Goal: Task Accomplishment & Management: Use online tool/utility

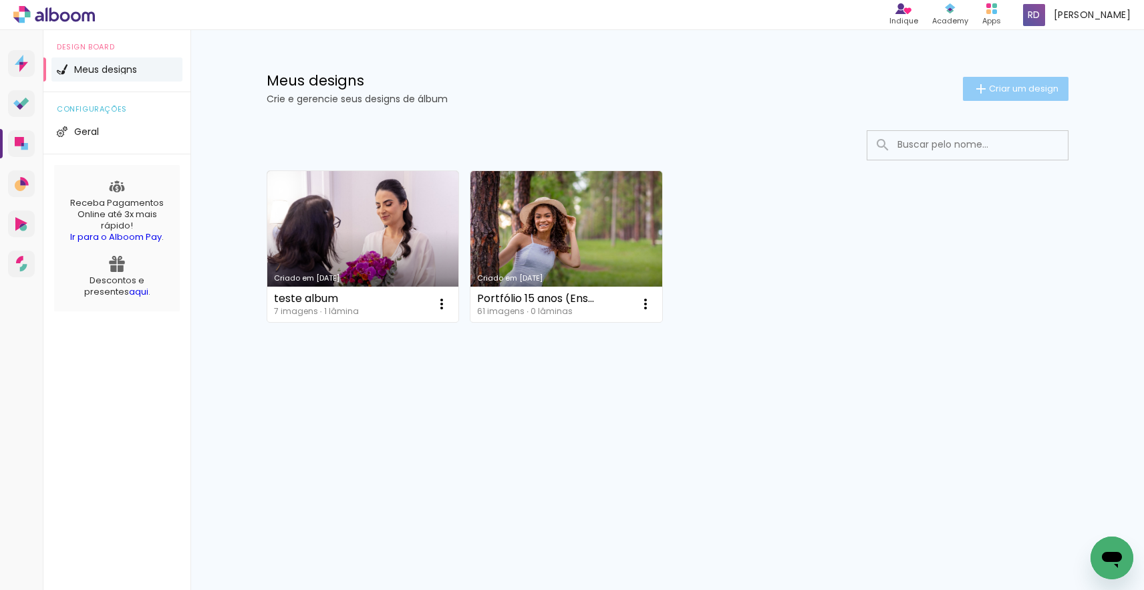
click at [998, 88] on span "Criar um design" at bounding box center [1023, 88] width 69 height 9
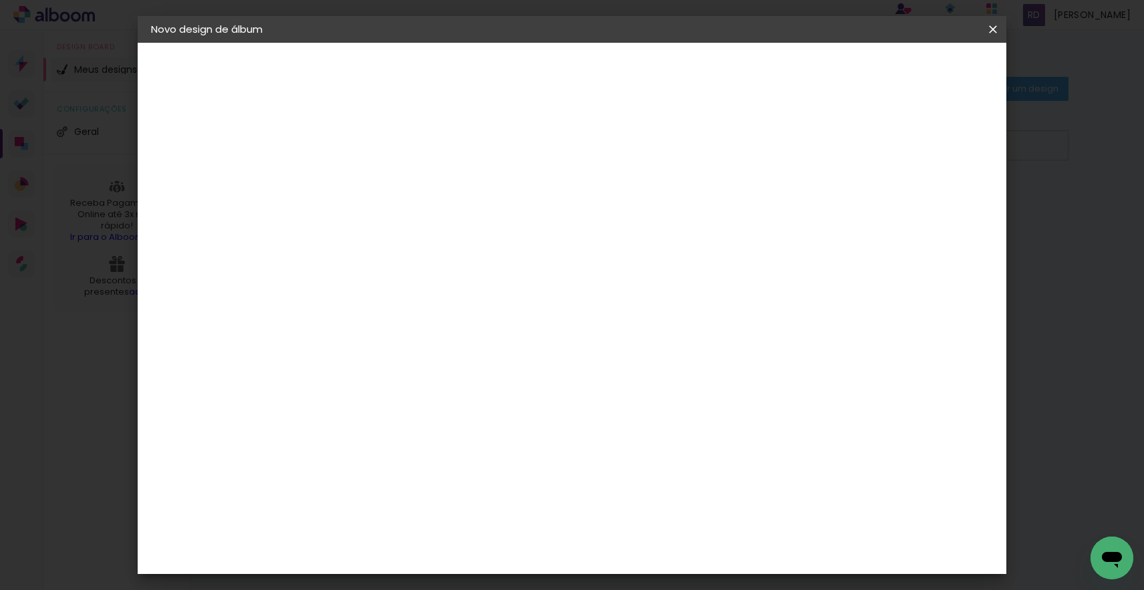
click at [370, 174] on input at bounding box center [370, 179] width 0 height 21
type input "Hellen e [PERSON_NAME]"
type paper-input "Hellen e [PERSON_NAME]"
click at [507, 61] on paper-button "Avançar" at bounding box center [473, 70] width 65 height 23
click at [471, 253] on input at bounding box center [403, 254] width 135 height 17
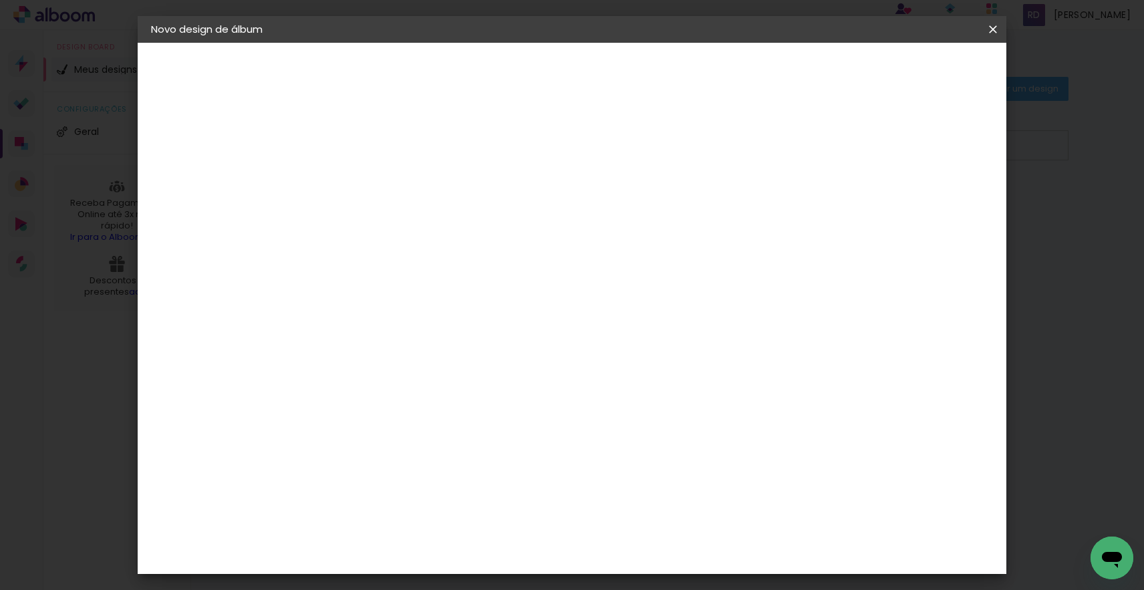
type input "luiz"
type paper-input "luiz"
click at [397, 300] on div "[PERSON_NAME]" at bounding box center [405, 302] width 89 height 11
click at [0, 0] on slot "Tamanho Livre" at bounding box center [0, 0] width 0 height 0
click at [591, 152] on div "Avançado Tamanho Livre Sugerir uma encadernadora" at bounding box center [531, 214] width 119 height 169
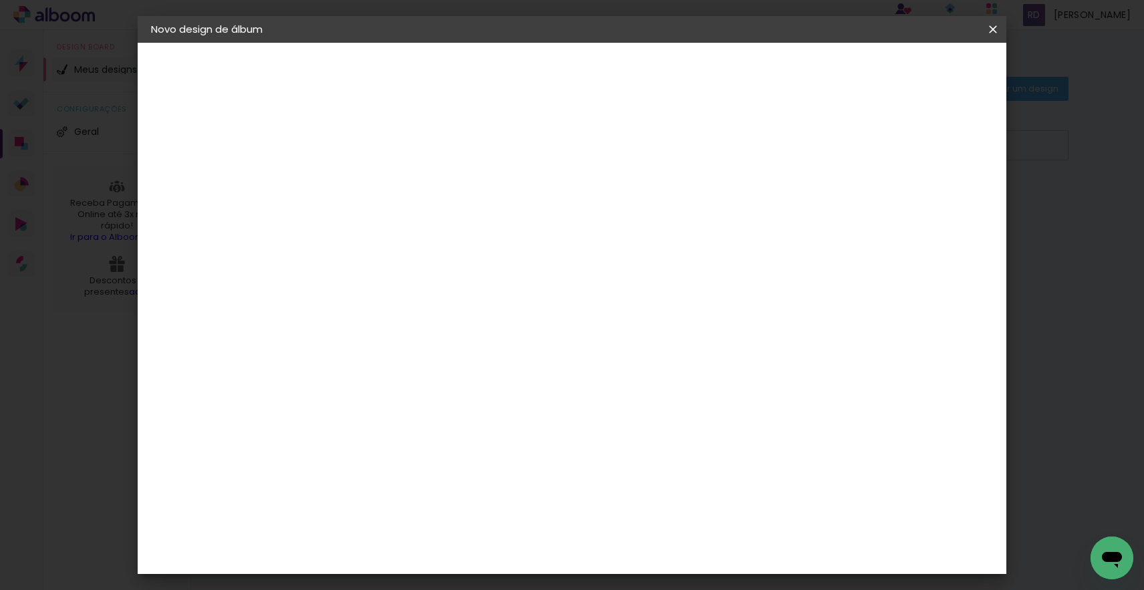
click at [611, 156] on div "Fornecedor Escolha um fornecedor ou avance com o tamanho livre. Voltar Avançar" at bounding box center [460, 100] width 299 height 114
click at [591, 210] on paper-item "Tamanho Livre" at bounding box center [531, 202] width 119 height 29
click at [450, 301] on div "[PERSON_NAME]" at bounding box center [405, 302] width 89 height 11
click at [0, 0] on slot "Avançar" at bounding box center [0, 0] width 0 height 0
click at [438, 225] on iron-icon at bounding box center [430, 233] width 16 height 16
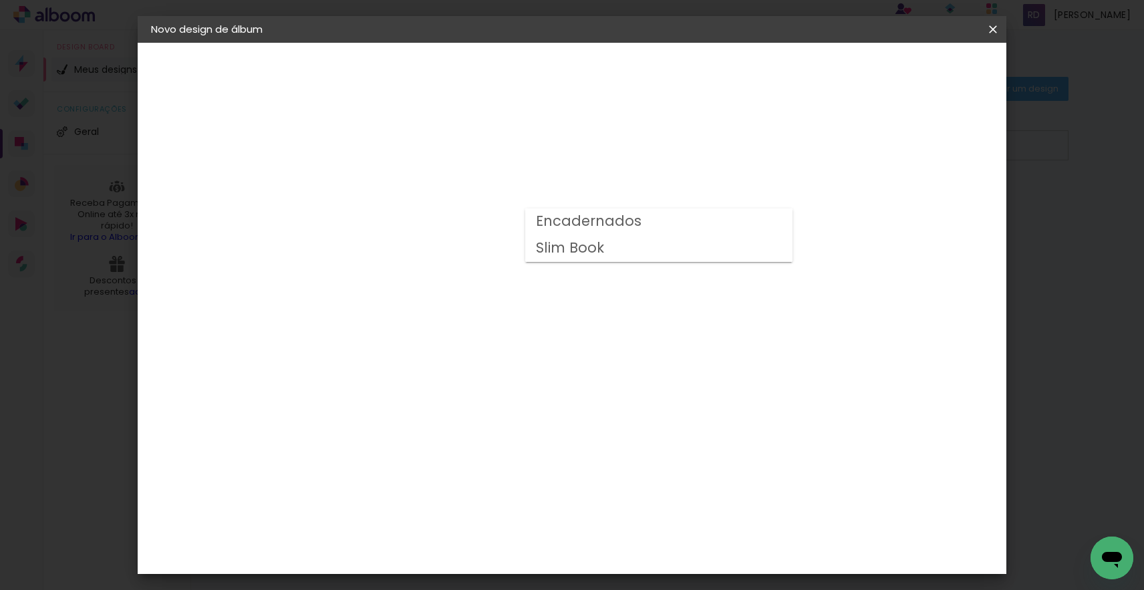
click at [779, 219] on paper-item "Encadernados" at bounding box center [658, 221] width 267 height 27
type input "Encadernados"
click at [460, 480] on span "30 x 60" at bounding box center [429, 493] width 62 height 27
click at [0, 0] on slot "Avançar" at bounding box center [0, 0] width 0 height 0
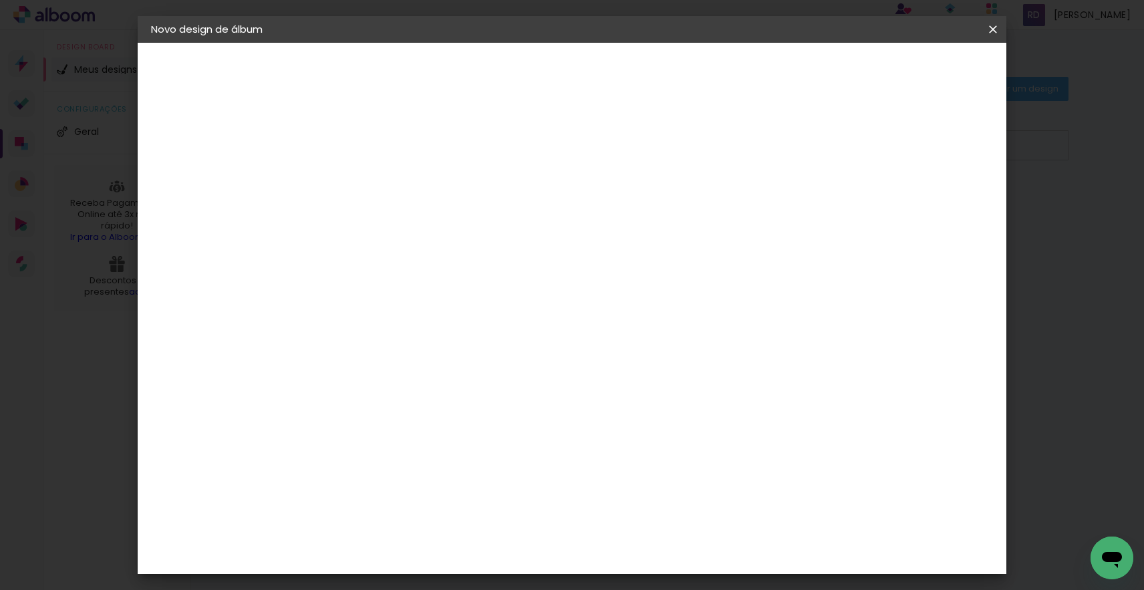
click at [844, 143] on div at bounding box center [838, 144] width 12 height 12
type paper-checkbox "on"
click at [920, 71] on span "Iniciar design" at bounding box center [889, 70] width 61 height 9
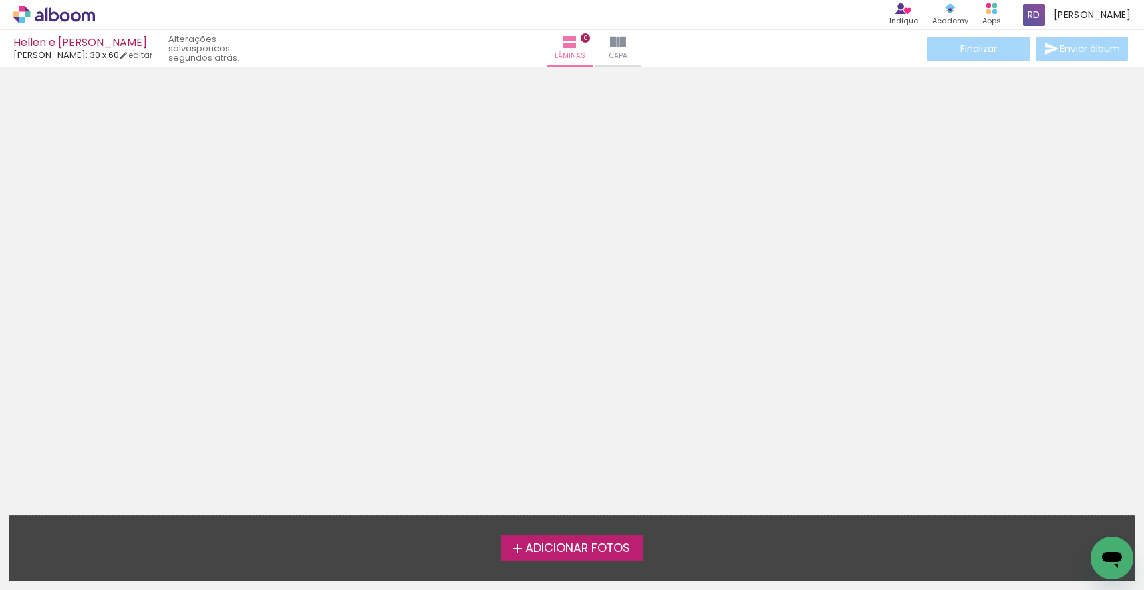
click at [590, 543] on span "Adicionar Fotos" at bounding box center [577, 549] width 105 height 12
click at [0, 0] on input "file" at bounding box center [0, 0] width 0 height 0
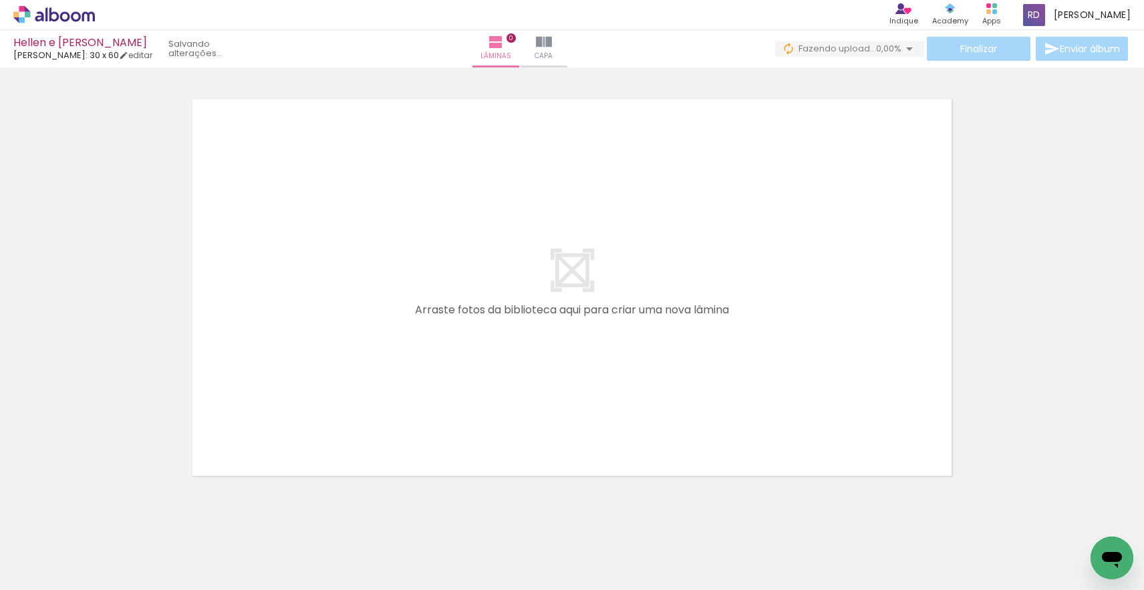
click at [153, 548] on div at bounding box center [134, 545] width 66 height 44
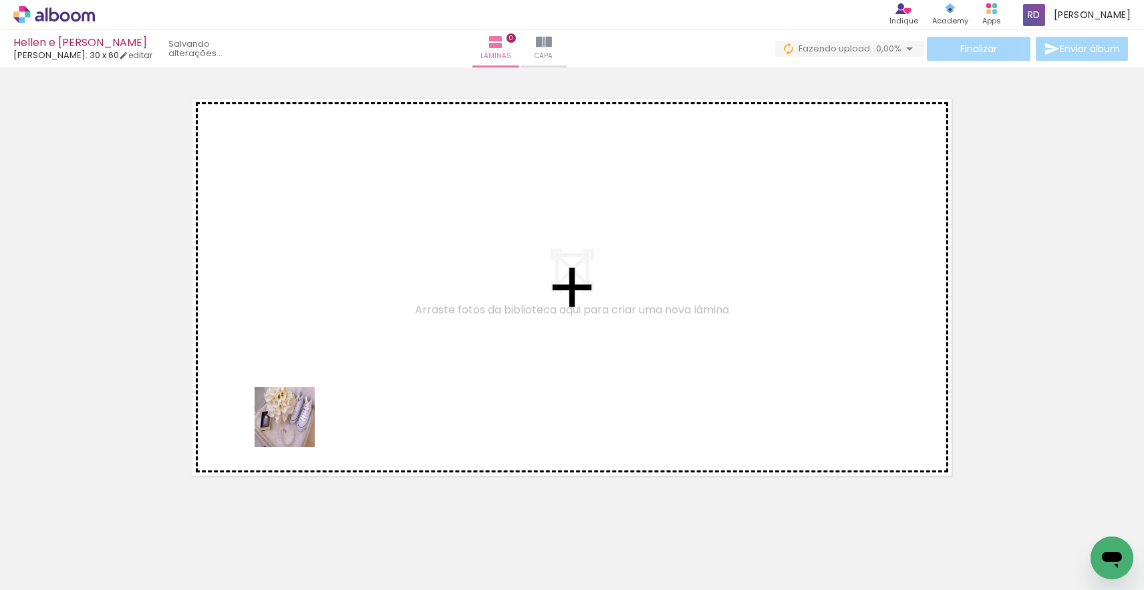
drag, startPoint x: 145, startPoint y: 553, endPoint x: 327, endPoint y: 394, distance: 242.0
click at [327, 394] on quentale-workspace at bounding box center [572, 295] width 1144 height 590
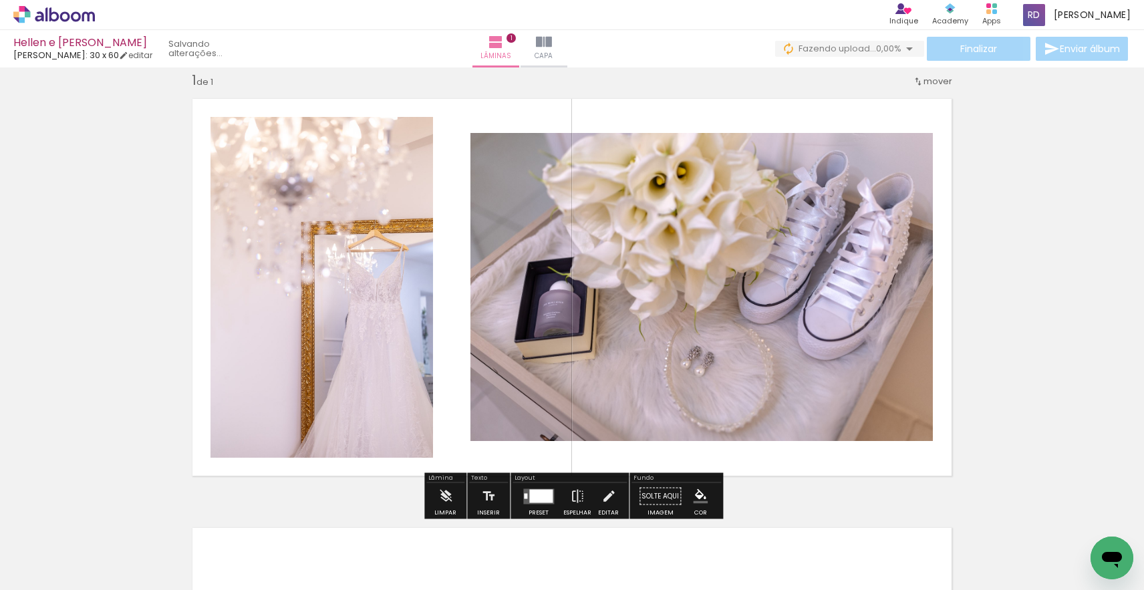
drag, startPoint x: 223, startPoint y: 554, endPoint x: 629, endPoint y: 387, distance: 439.3
click at [629, 387] on quentale-workspace at bounding box center [572, 295] width 1144 height 590
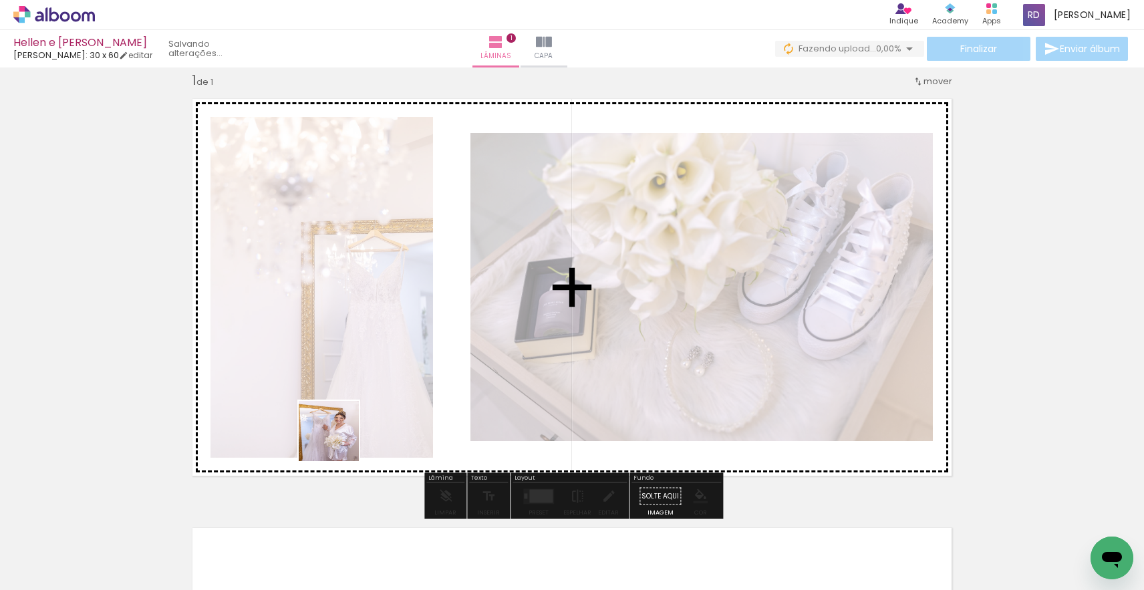
drag, startPoint x: 293, startPoint y: 555, endPoint x: 356, endPoint y: 383, distance: 183.5
click at [356, 383] on quentale-workspace at bounding box center [572, 295] width 1144 height 590
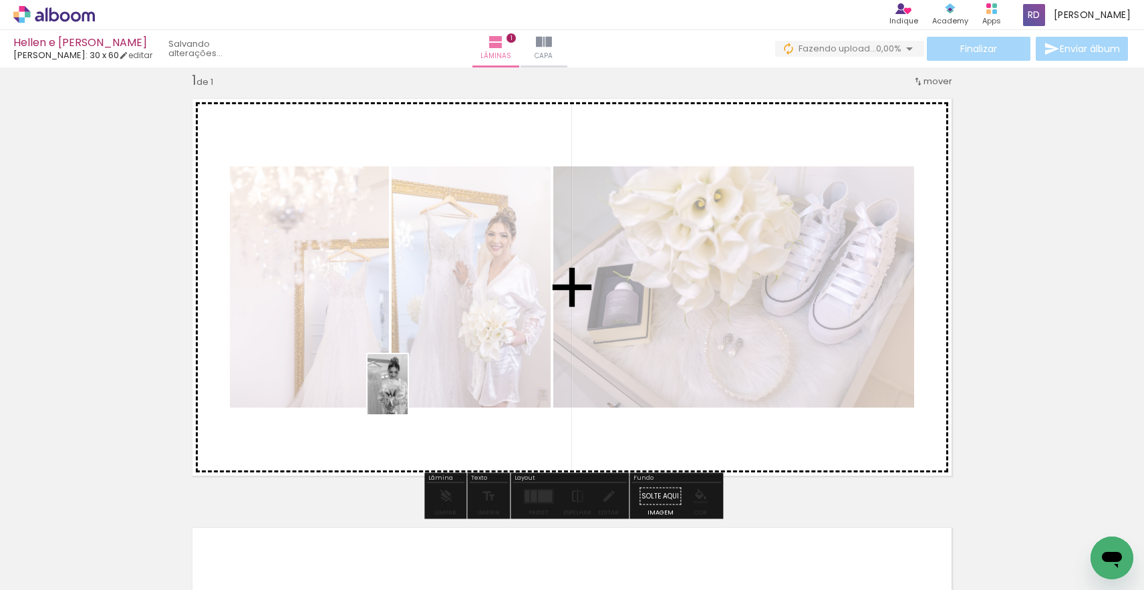
drag, startPoint x: 382, startPoint y: 556, endPoint x: 408, endPoint y: 394, distance: 163.8
click at [408, 394] on quentale-workspace at bounding box center [572, 295] width 1144 height 590
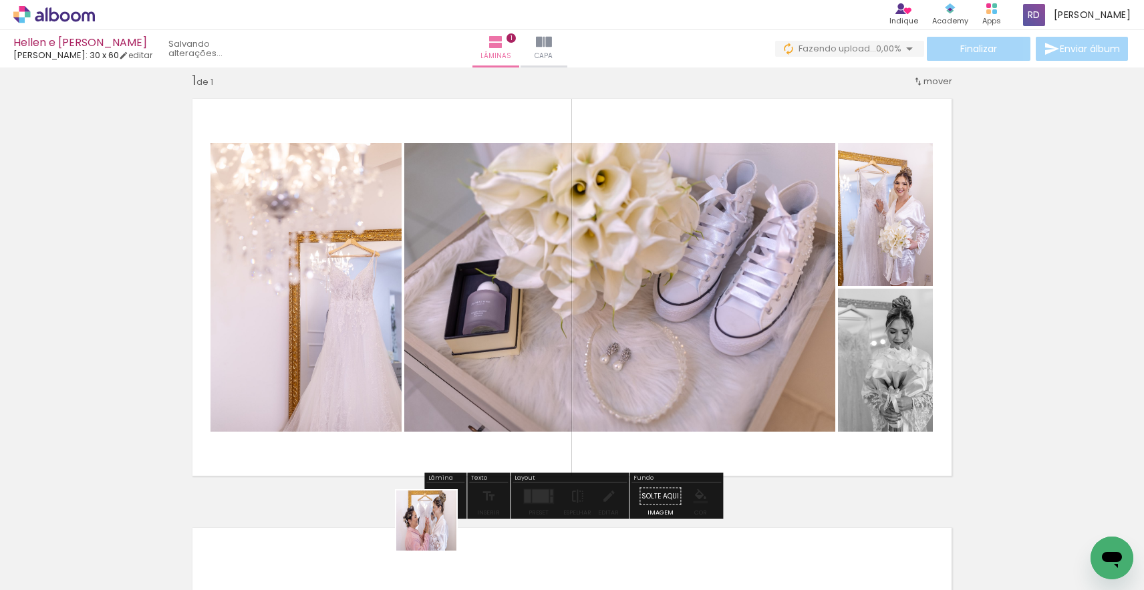
drag, startPoint x: 436, startPoint y: 535, endPoint x: 460, endPoint y: 392, distance: 144.4
click at [460, 392] on quentale-workspace at bounding box center [572, 295] width 1144 height 590
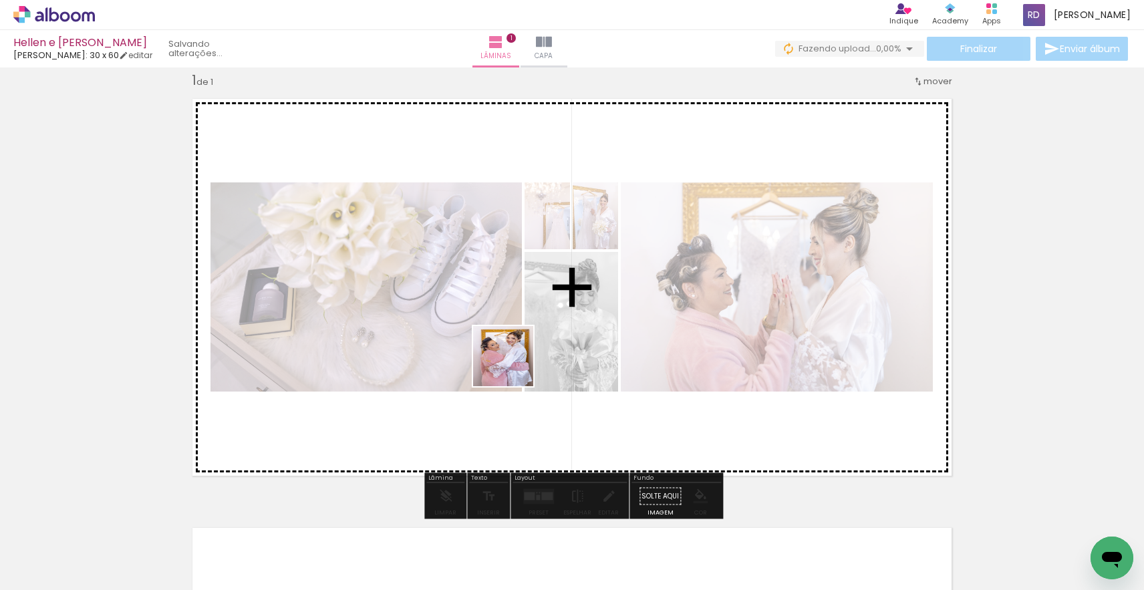
drag, startPoint x: 511, startPoint y: 551, endPoint x: 513, endPoint y: 366, distance: 184.5
click at [513, 366] on quentale-workspace at bounding box center [572, 295] width 1144 height 590
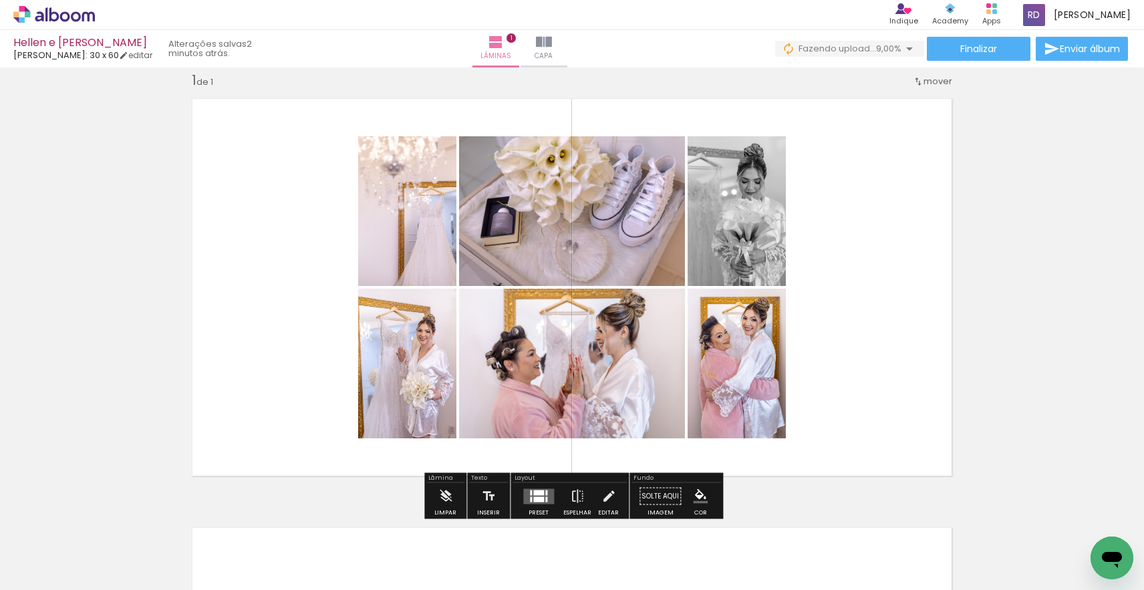
click at [940, 81] on span "mover" at bounding box center [938, 81] width 29 height 13
click at [928, 81] on span "1" at bounding box center [925, 79] width 3 height 22
click at [982, 130] on div "Inserir lâmina 1 de 1" at bounding box center [572, 484] width 1144 height 859
click at [846, 222] on quentale-layouter at bounding box center [572, 288] width 778 height 396
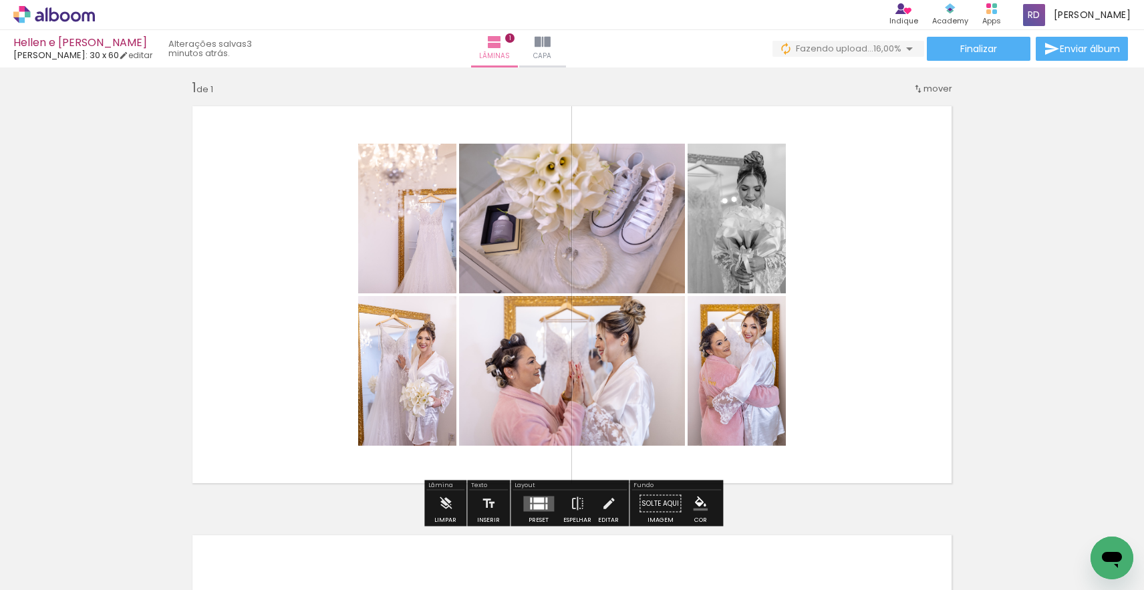
click at [537, 501] on div at bounding box center [538, 499] width 11 height 5
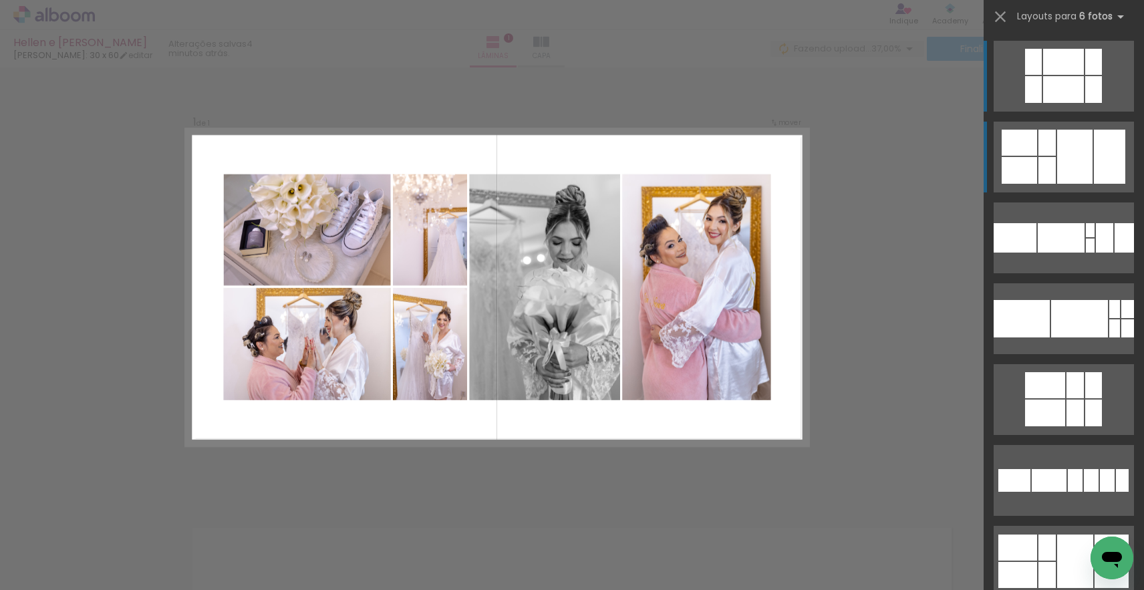
click at [1083, 535] on div at bounding box center [1075, 561] width 36 height 53
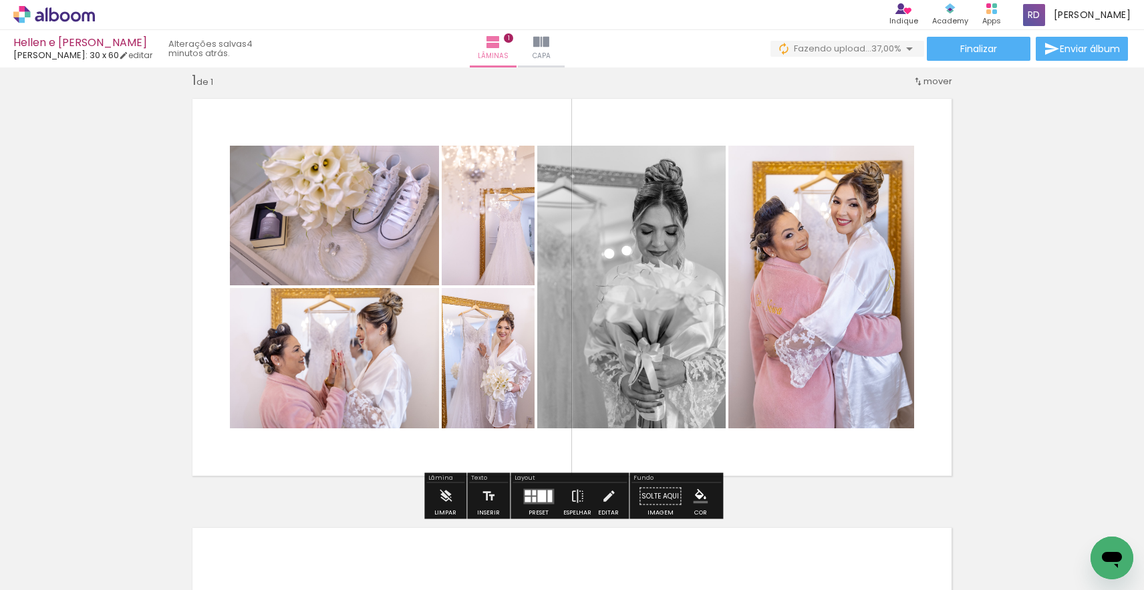
click at [315, 228] on quentale-photo at bounding box center [334, 216] width 209 height 140
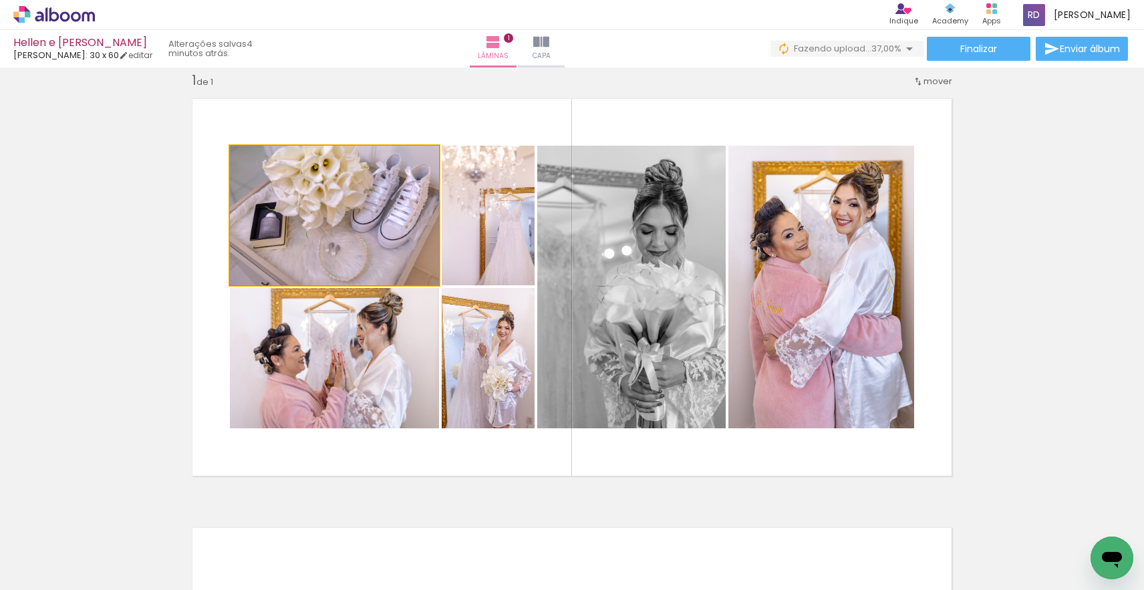
drag, startPoint x: 333, startPoint y: 231, endPoint x: 311, endPoint y: 213, distance: 28.9
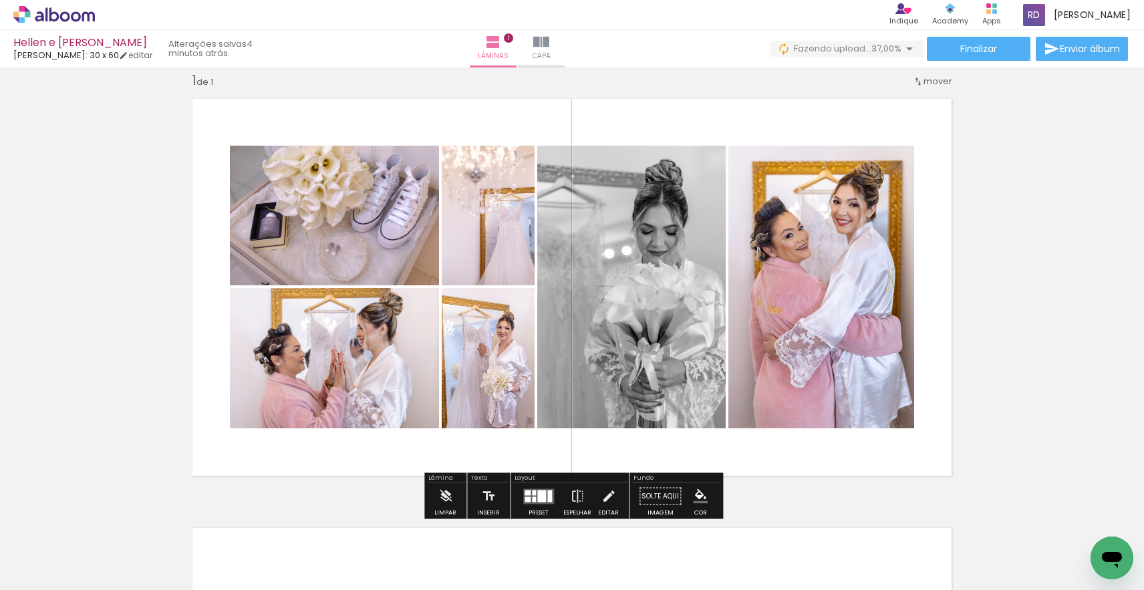
click at [211, 273] on quentale-layouter at bounding box center [572, 288] width 778 height 396
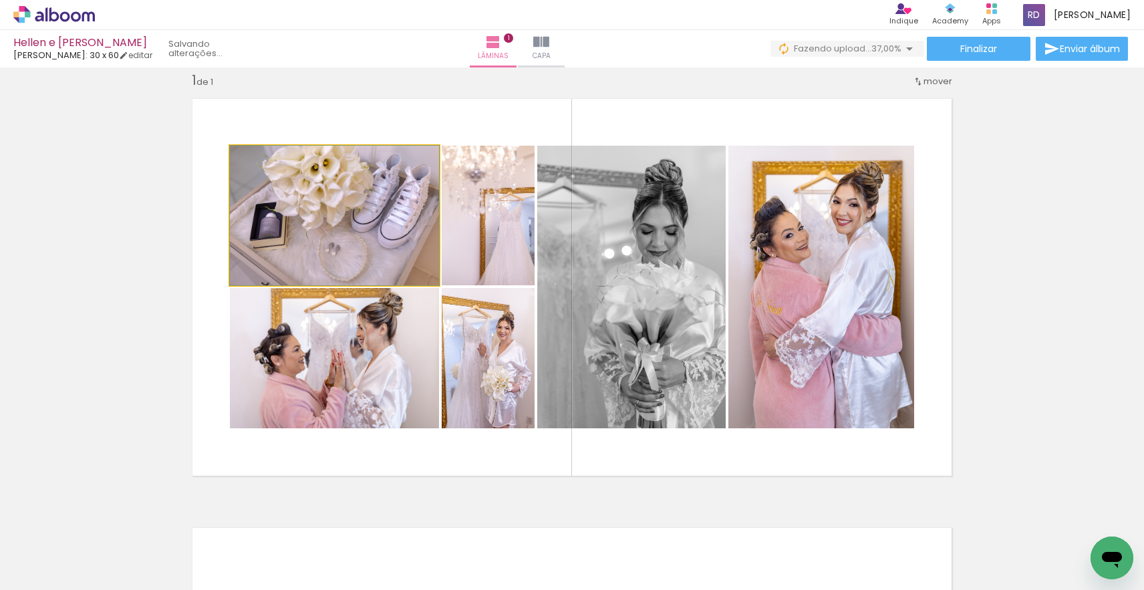
click at [333, 233] on quentale-photo at bounding box center [334, 216] width 209 height 140
drag, startPoint x: 353, startPoint y: 237, endPoint x: 328, endPoint y: 227, distance: 26.9
drag, startPoint x: 343, startPoint y: 230, endPoint x: 315, endPoint y: 208, distance: 35.7
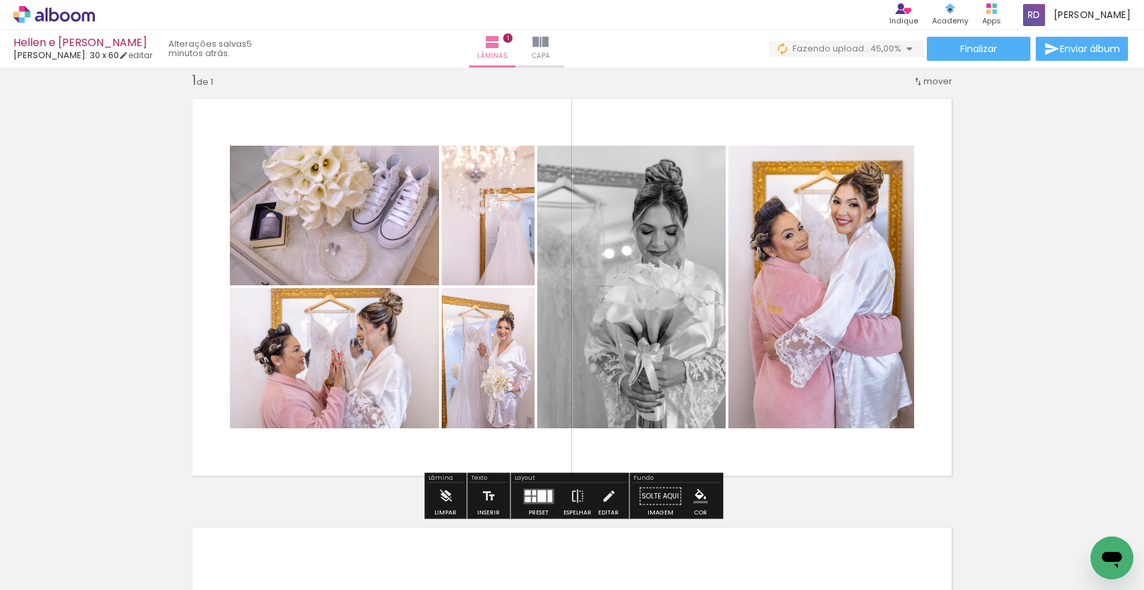
click at [538, 495] on div at bounding box center [541, 496] width 9 height 12
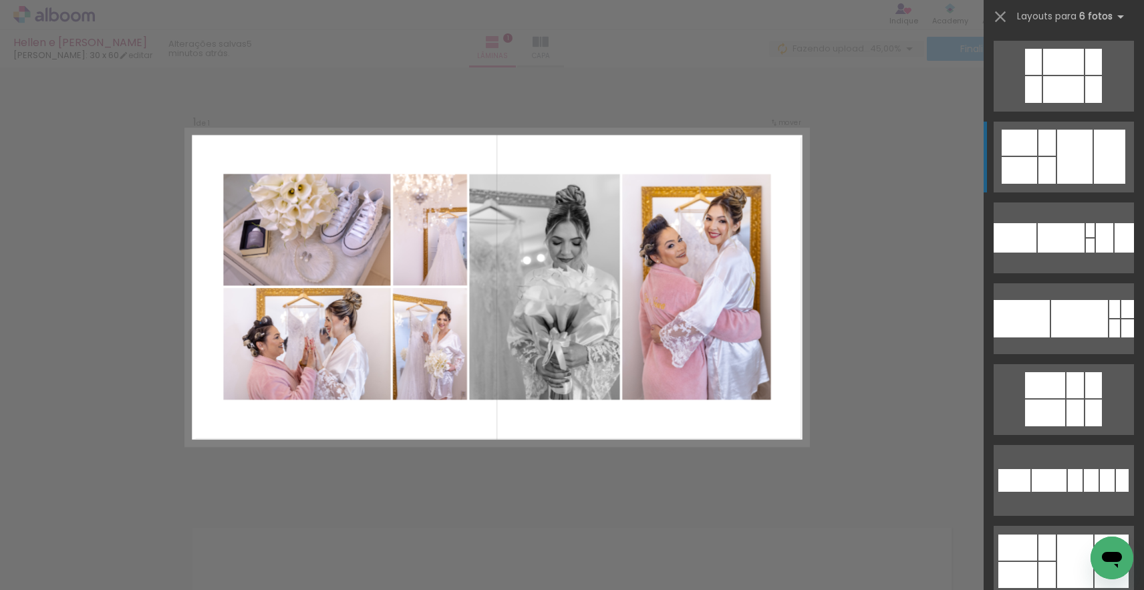
scroll to position [81, 0]
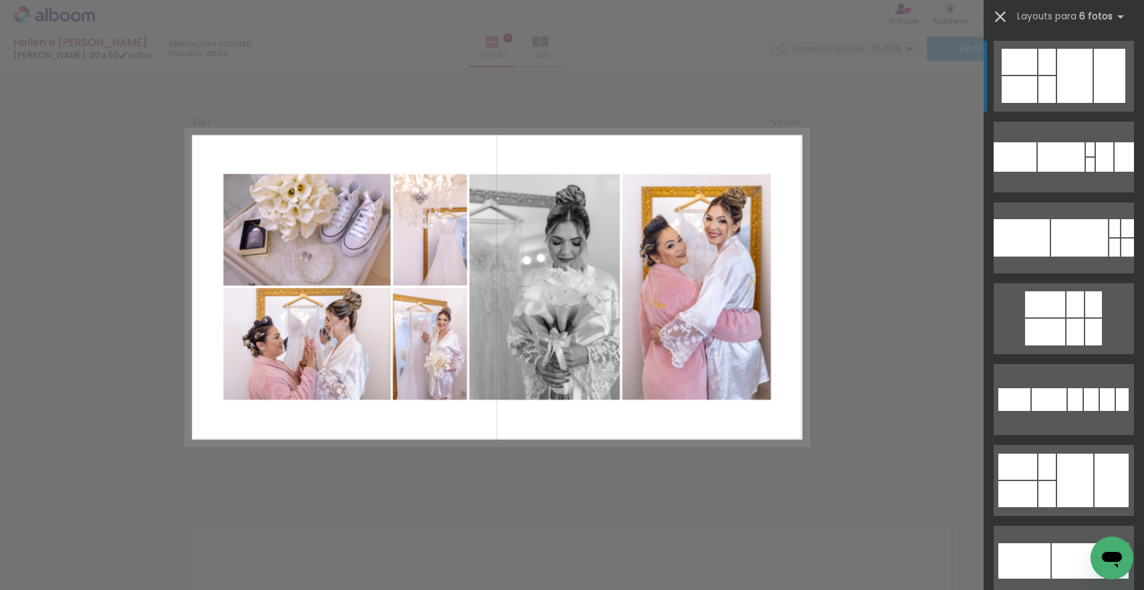
click at [1006, 12] on iron-icon at bounding box center [1000, 16] width 19 height 19
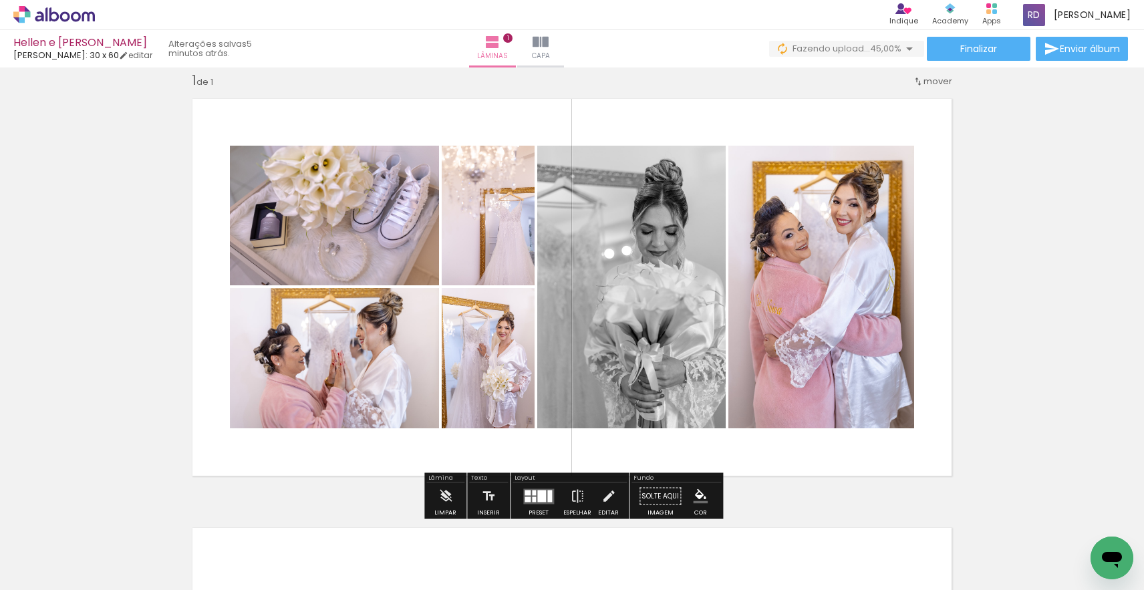
click at [936, 185] on quentale-layouter at bounding box center [572, 288] width 778 height 396
click at [269, 226] on quentale-photo at bounding box center [334, 216] width 209 height 140
click at [331, 238] on quentale-photo at bounding box center [334, 216] width 209 height 140
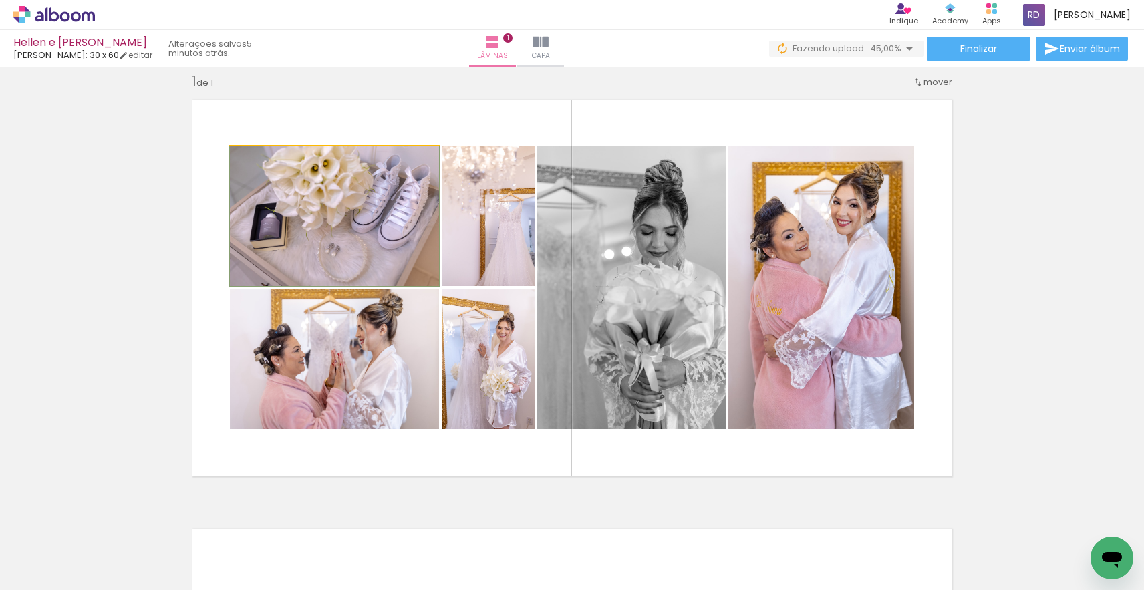
drag, startPoint x: 344, startPoint y: 237, endPoint x: 426, endPoint y: 261, distance: 85.5
drag, startPoint x: 392, startPoint y: 249, endPoint x: 405, endPoint y: 256, distance: 14.7
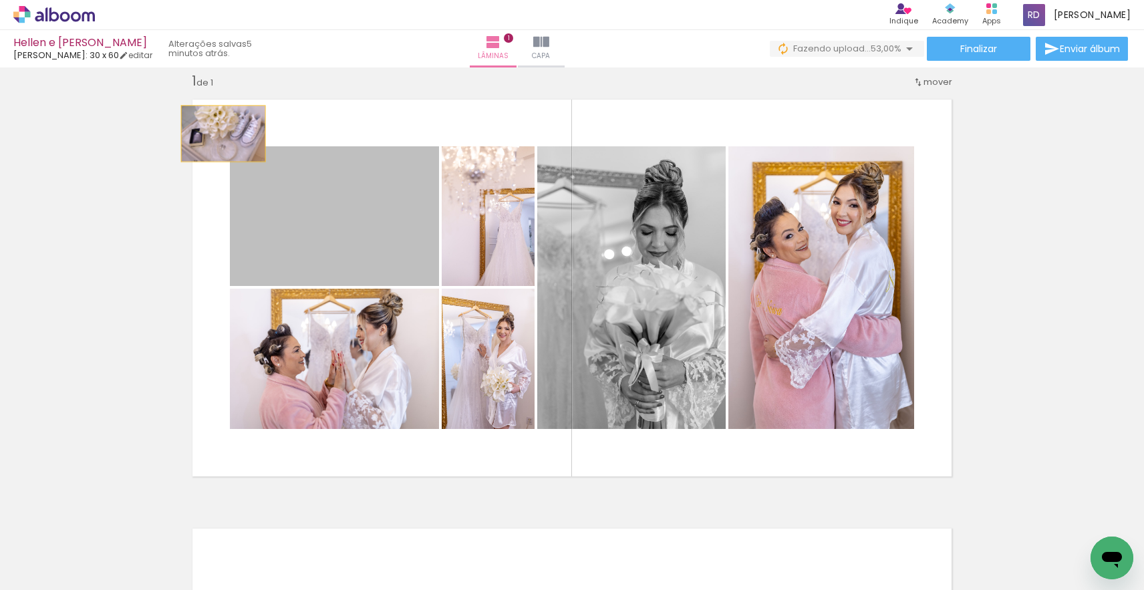
drag, startPoint x: 405, startPoint y: 255, endPoint x: 225, endPoint y: 133, distance: 217.4
click at [225, 133] on quentale-layouter at bounding box center [572, 288] width 778 height 396
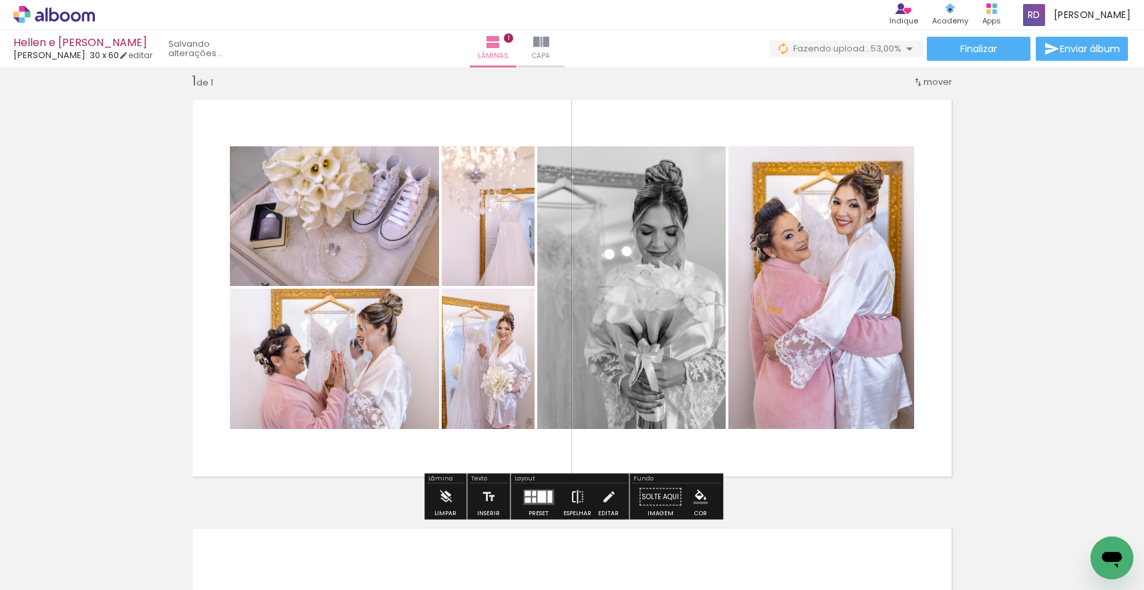
click at [577, 497] on iron-icon at bounding box center [577, 497] width 15 height 27
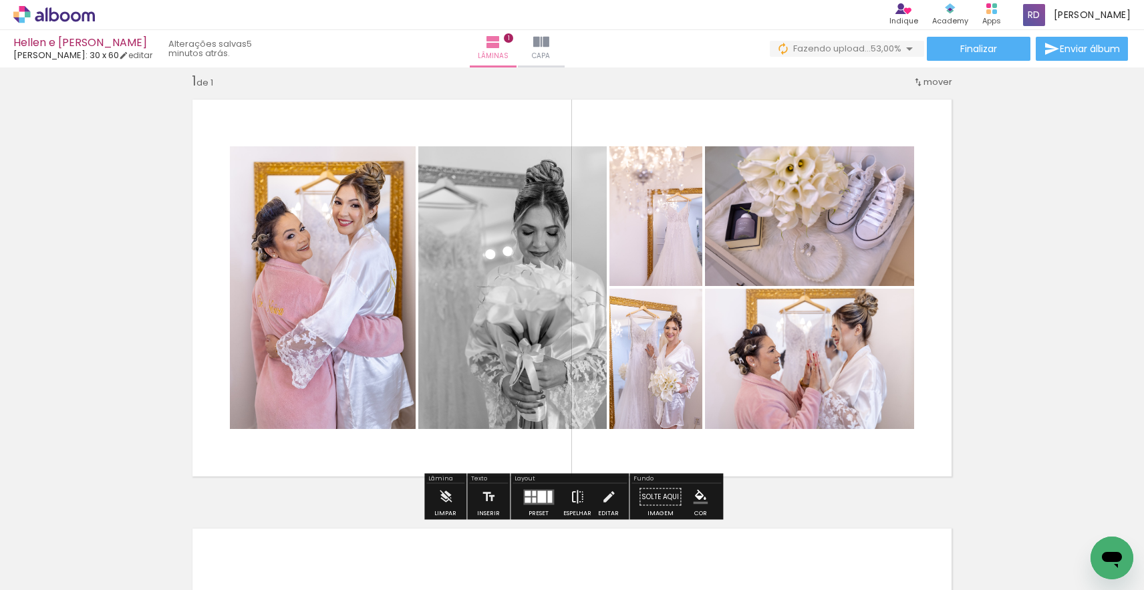
click at [577, 497] on iron-icon at bounding box center [577, 497] width 15 height 27
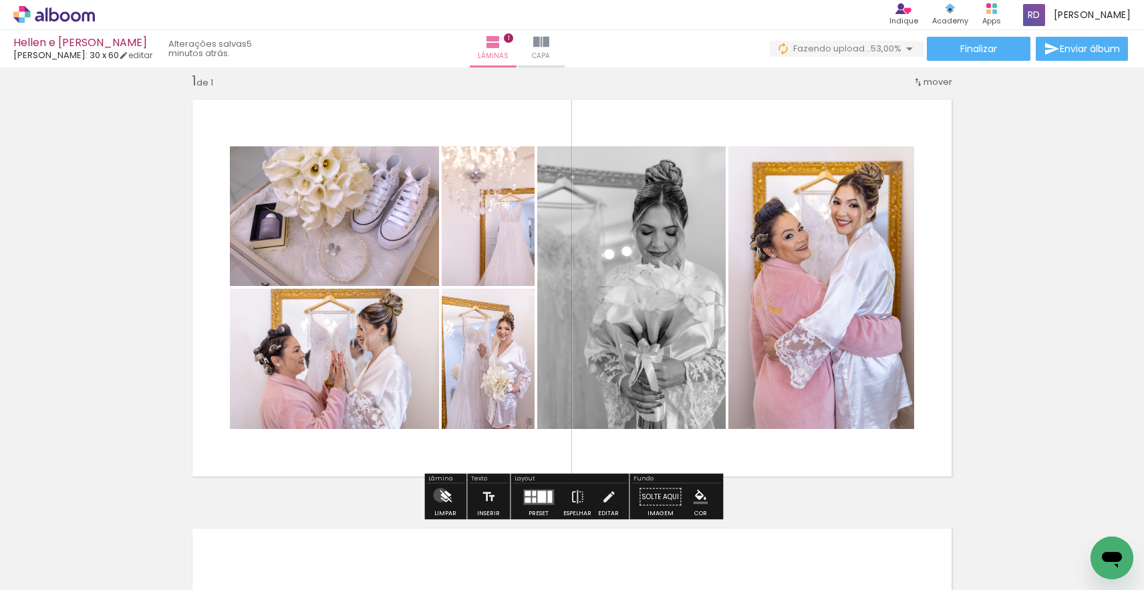
click at [440, 495] on iron-icon at bounding box center [445, 497] width 15 height 27
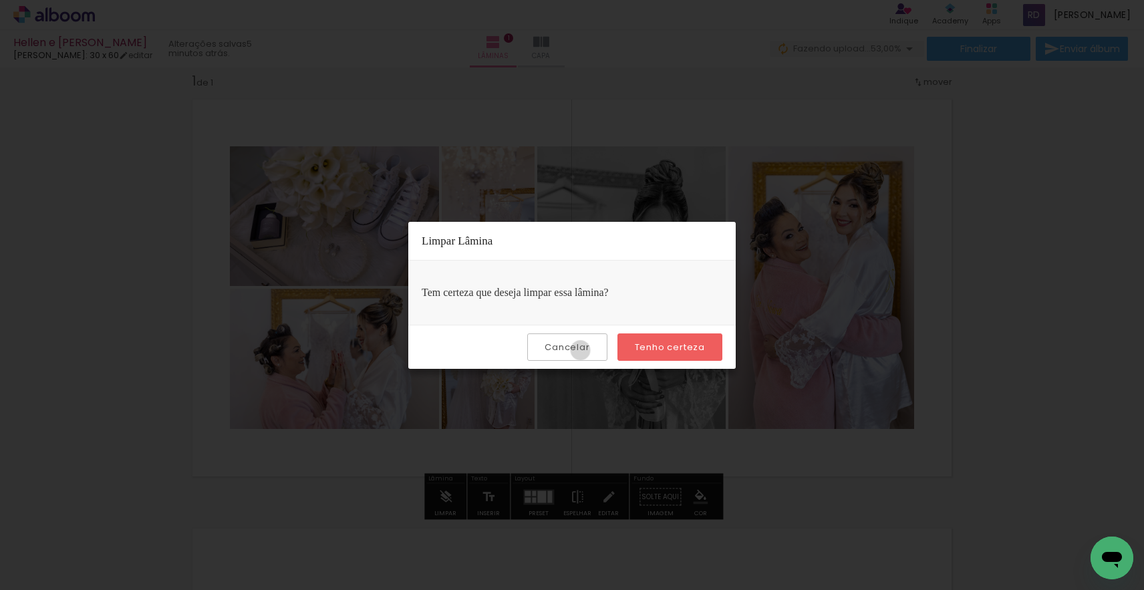
click at [0, 0] on slot "Cancelar" at bounding box center [0, 0] width 0 height 0
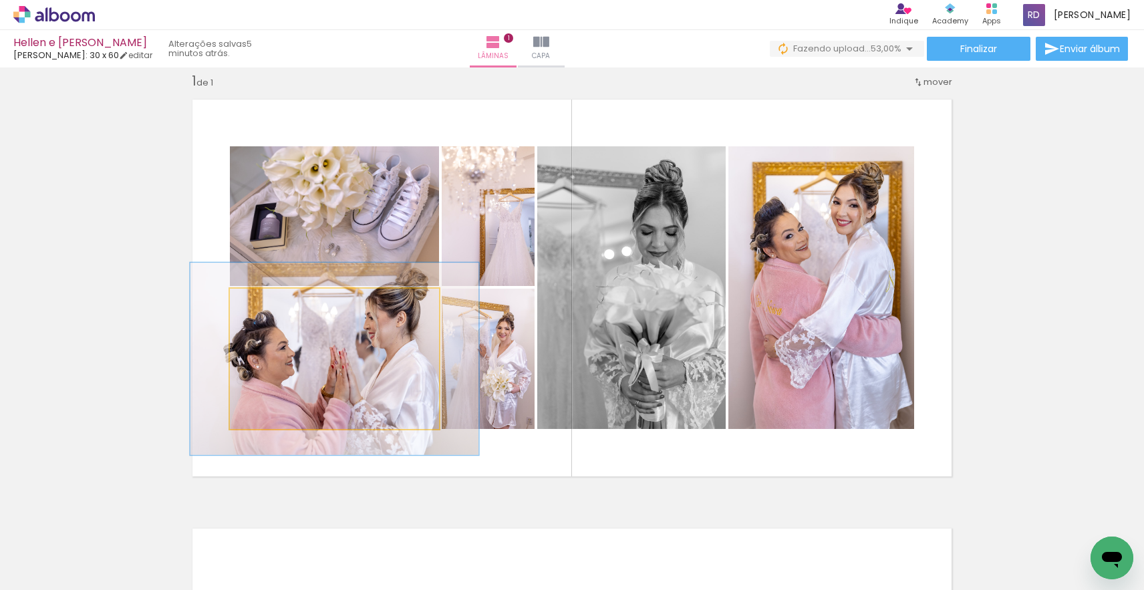
drag, startPoint x: 263, startPoint y: 305, endPoint x: 280, endPoint y: 304, distance: 17.4
click at [280, 304] on div at bounding box center [279, 303] width 12 height 12
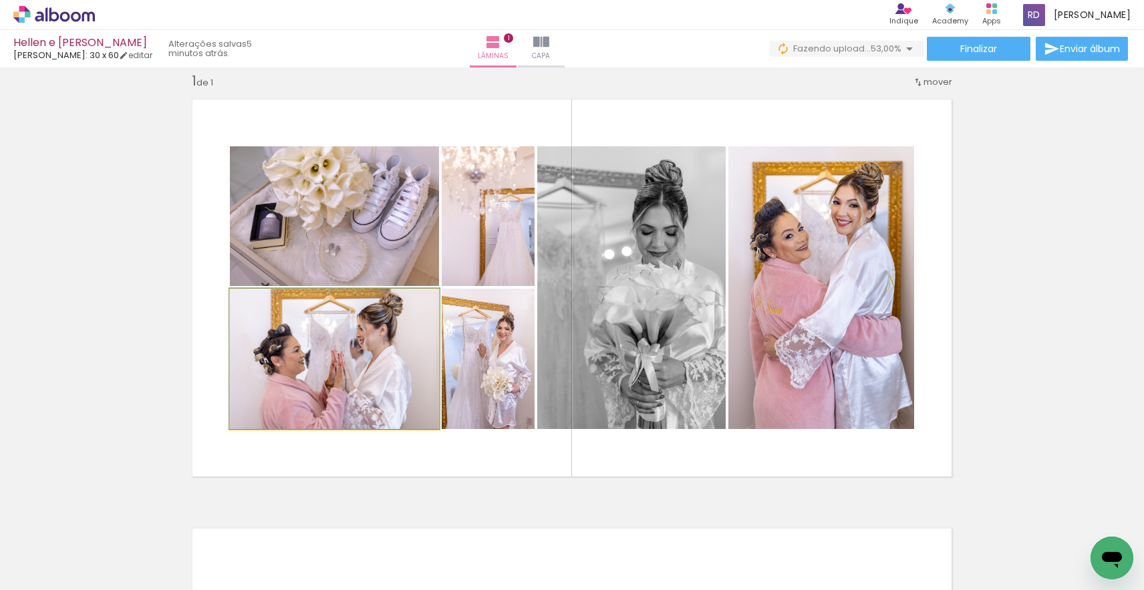
drag, startPoint x: 280, startPoint y: 303, endPoint x: 251, endPoint y: 306, distance: 28.9
type paper-slider "100"
click at [251, 306] on div at bounding box center [261, 302] width 21 height 21
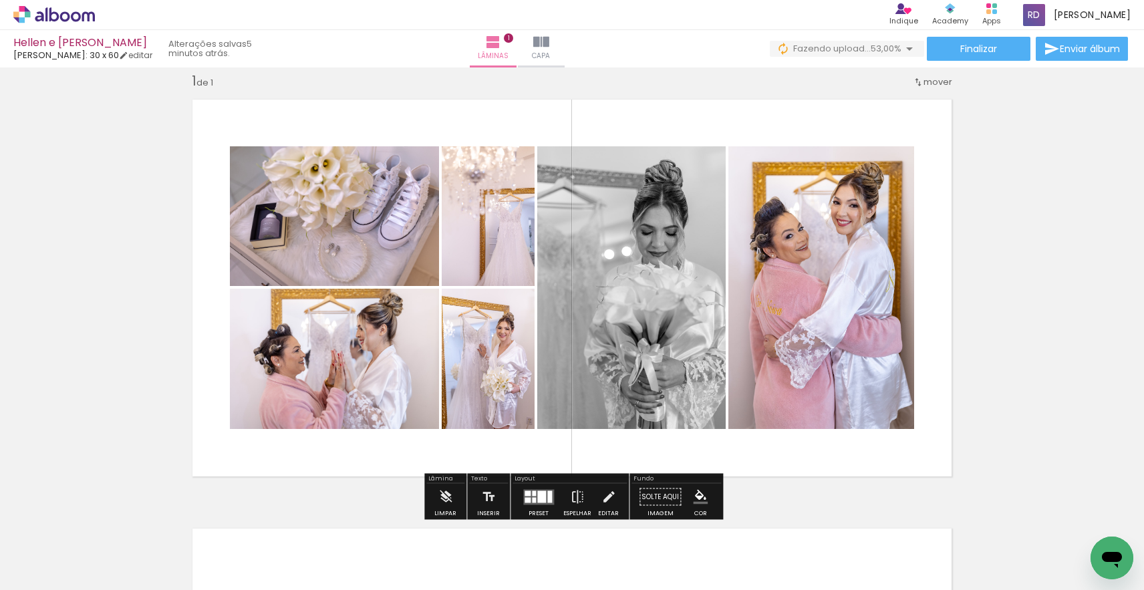
click at [539, 497] on div at bounding box center [541, 496] width 9 height 12
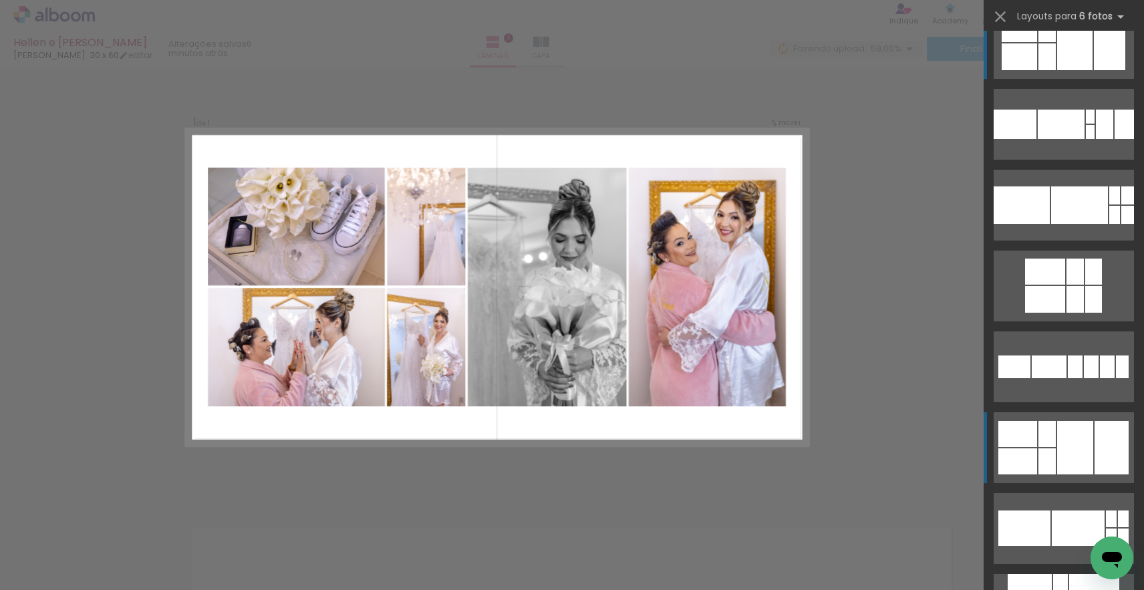
scroll to position [111, 0]
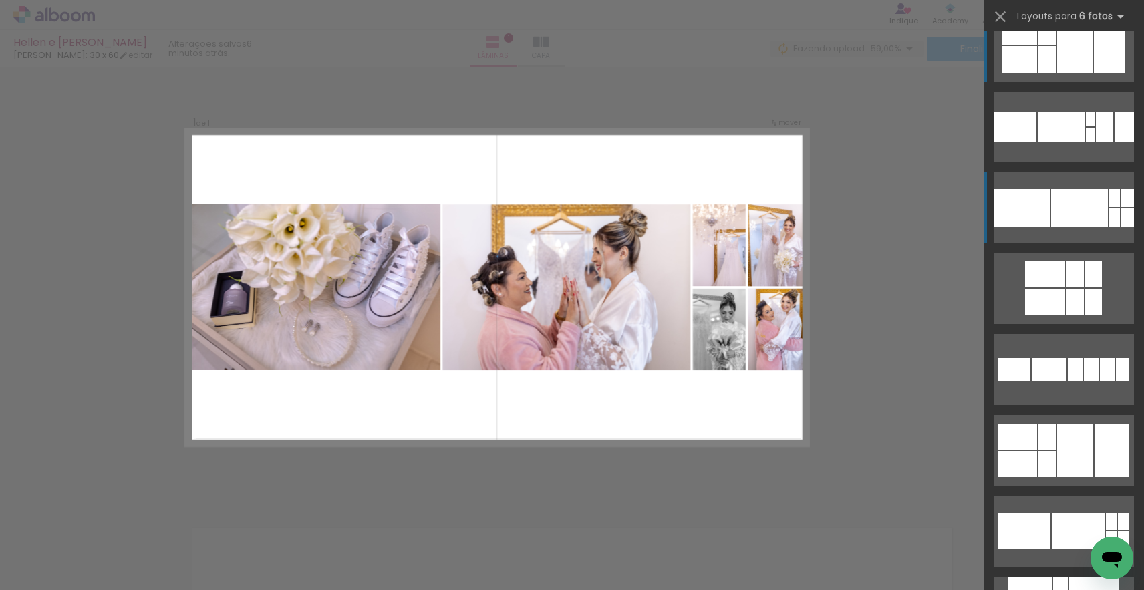
click at [1074, 142] on div at bounding box center [1061, 126] width 47 height 29
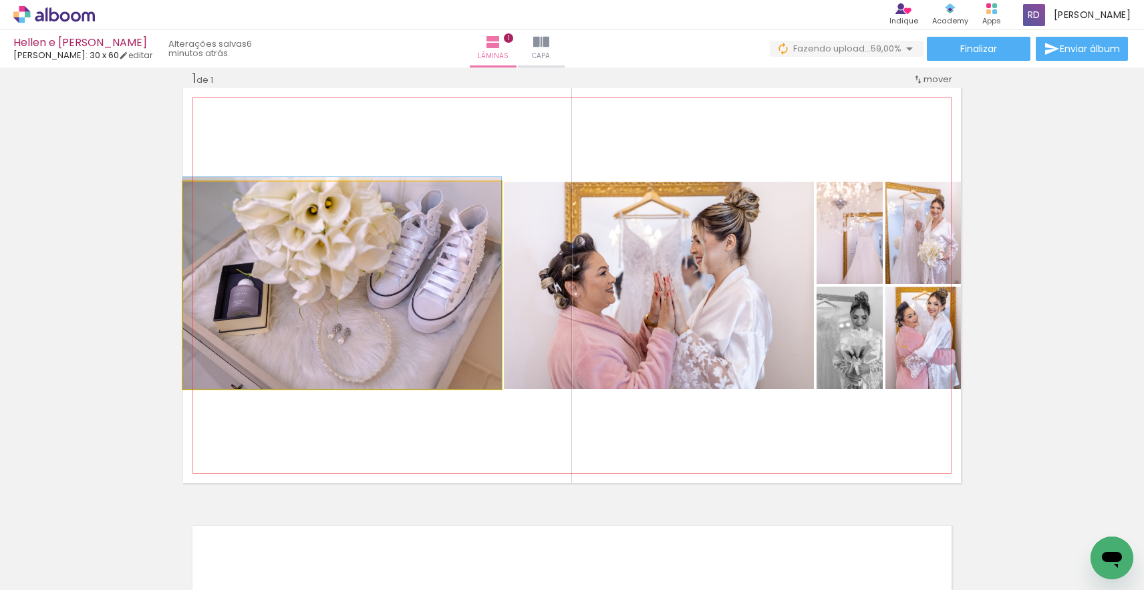
drag, startPoint x: 430, startPoint y: 255, endPoint x: 427, endPoint y: 178, distance: 77.6
click at [427, 178] on quentale-layouter at bounding box center [572, 286] width 778 height 396
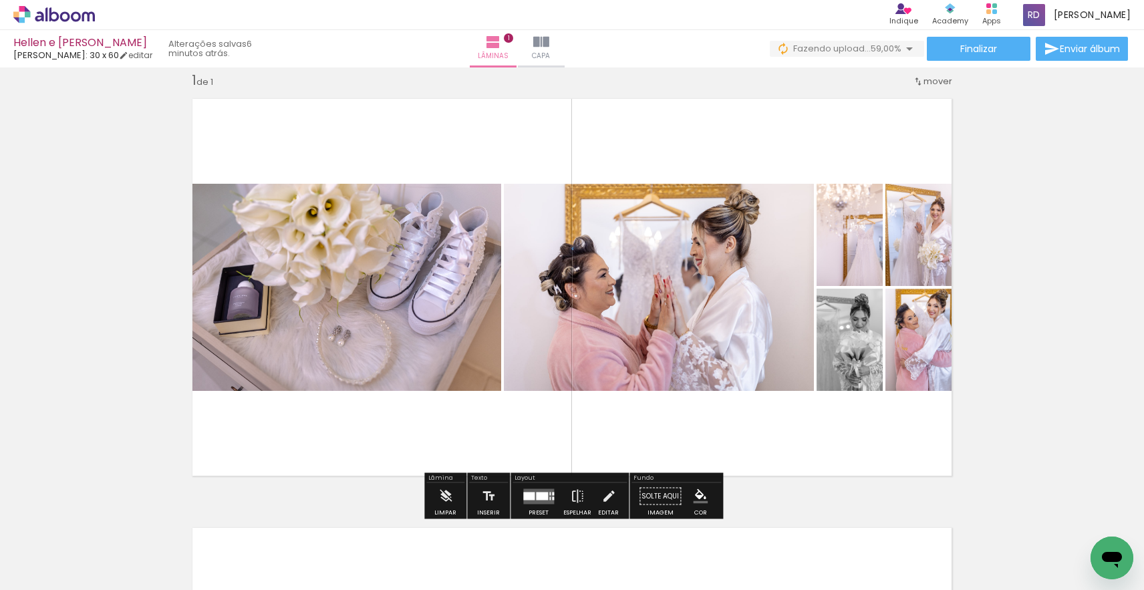
scroll to position [18, 0]
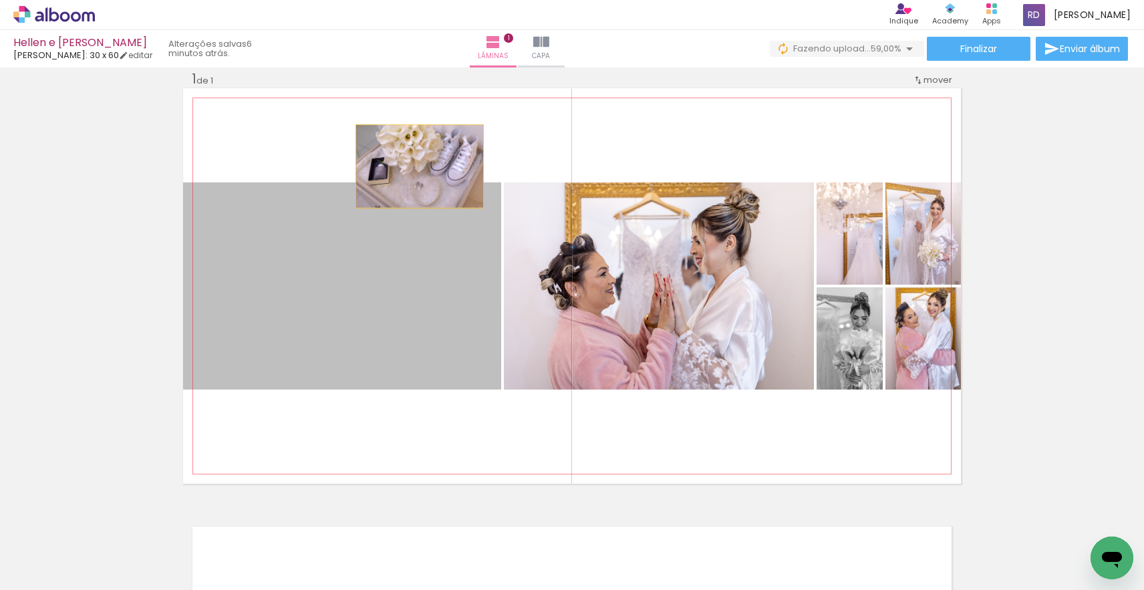
drag, startPoint x: 419, startPoint y: 231, endPoint x: 420, endPoint y: 166, distance: 64.8
click at [420, 166] on quentale-layouter at bounding box center [572, 286] width 778 height 396
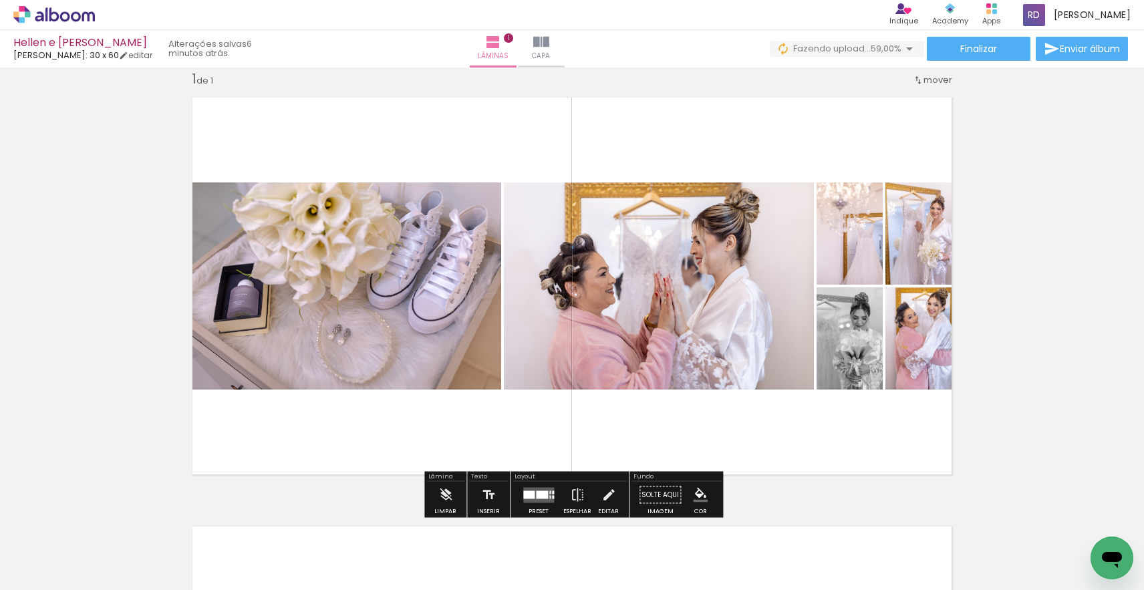
click at [404, 136] on quentale-layouter at bounding box center [572, 286] width 778 height 396
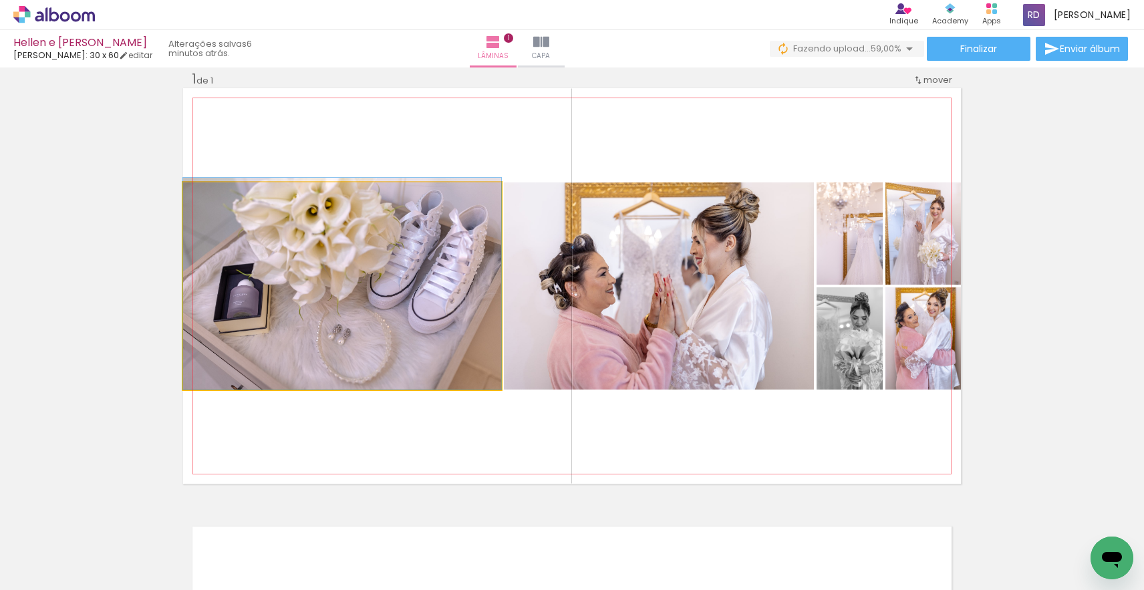
click at [397, 219] on quentale-photo at bounding box center [342, 285] width 318 height 207
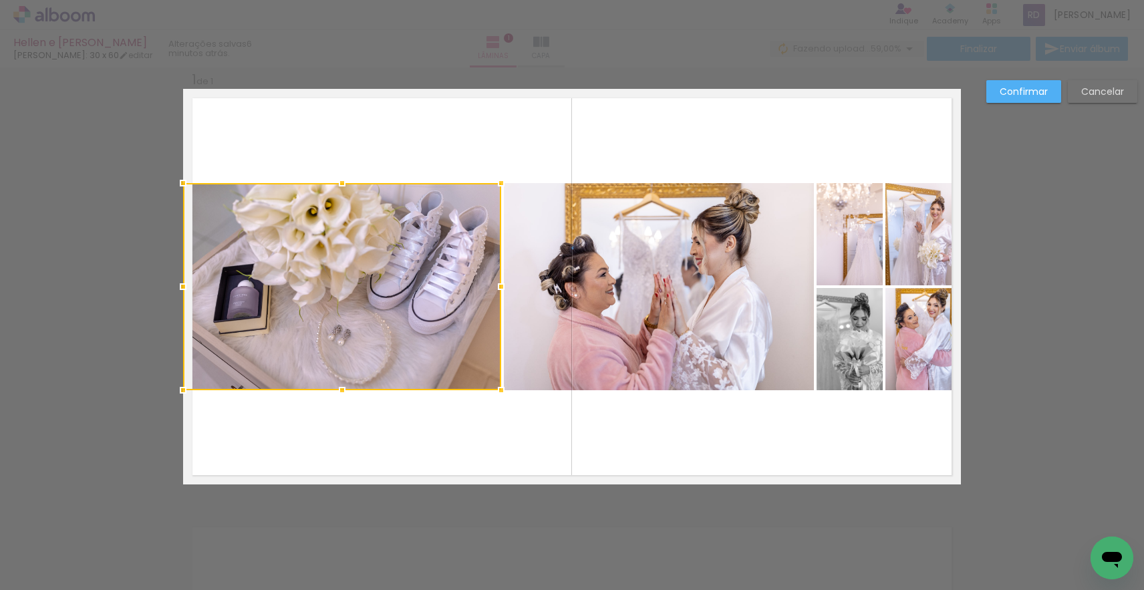
scroll to position [17, 0]
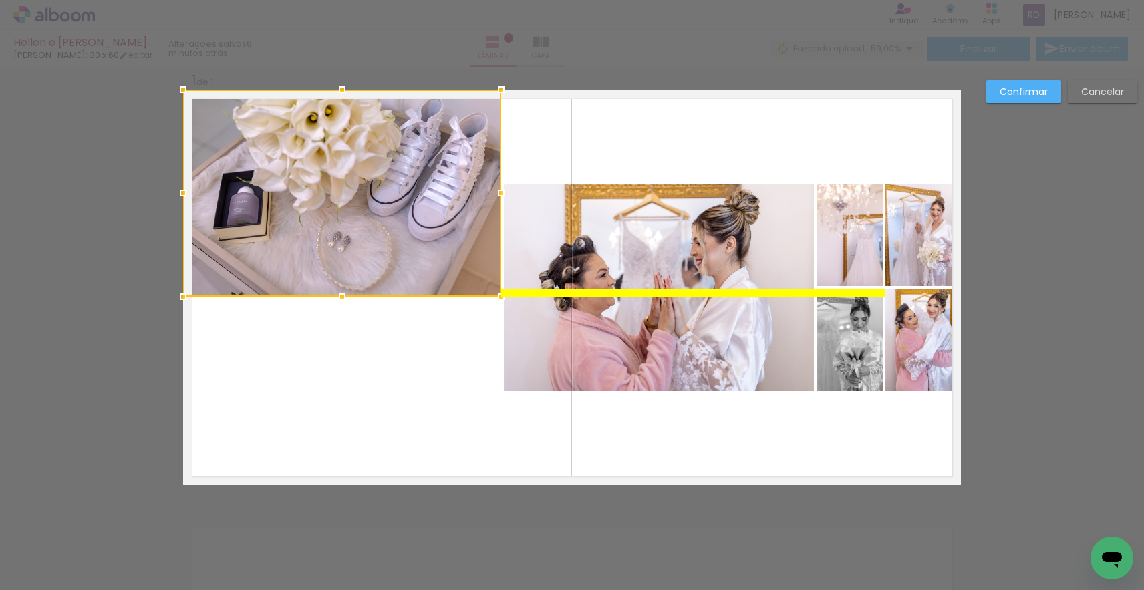
drag, startPoint x: 397, startPoint y: 237, endPoint x: 390, endPoint y: 170, distance: 67.2
click at [390, 170] on div at bounding box center [342, 193] width 318 height 207
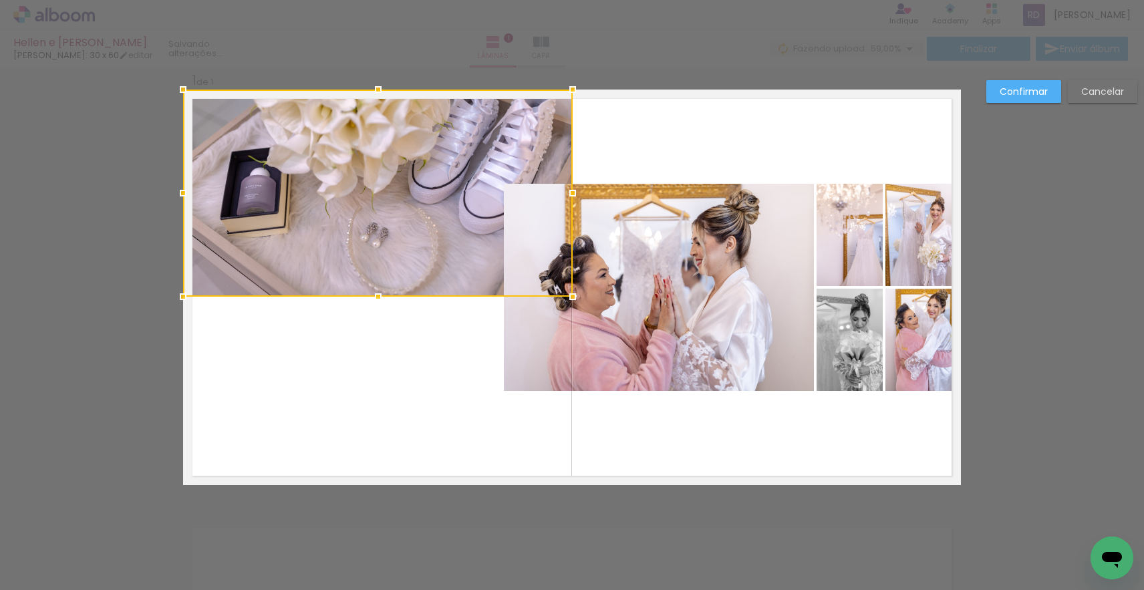
drag, startPoint x: 515, startPoint y: 190, endPoint x: 577, endPoint y: 186, distance: 61.6
click at [577, 186] on div at bounding box center [572, 193] width 27 height 27
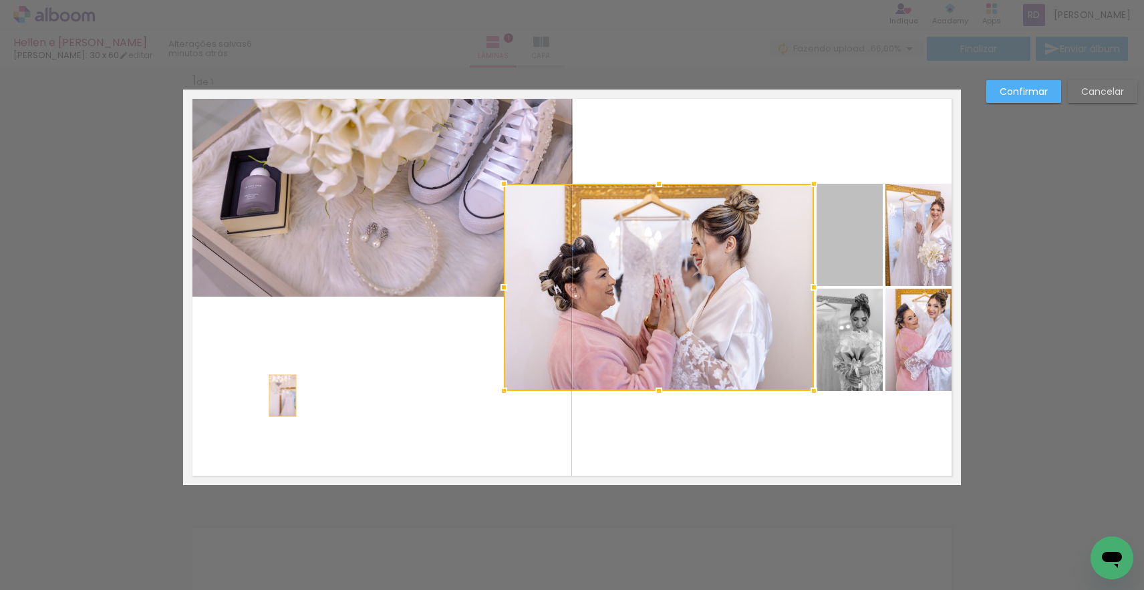
drag, startPoint x: 863, startPoint y: 234, endPoint x: 283, endPoint y: 396, distance: 602.3
click at [283, 396] on quentale-layouter at bounding box center [572, 288] width 778 height 396
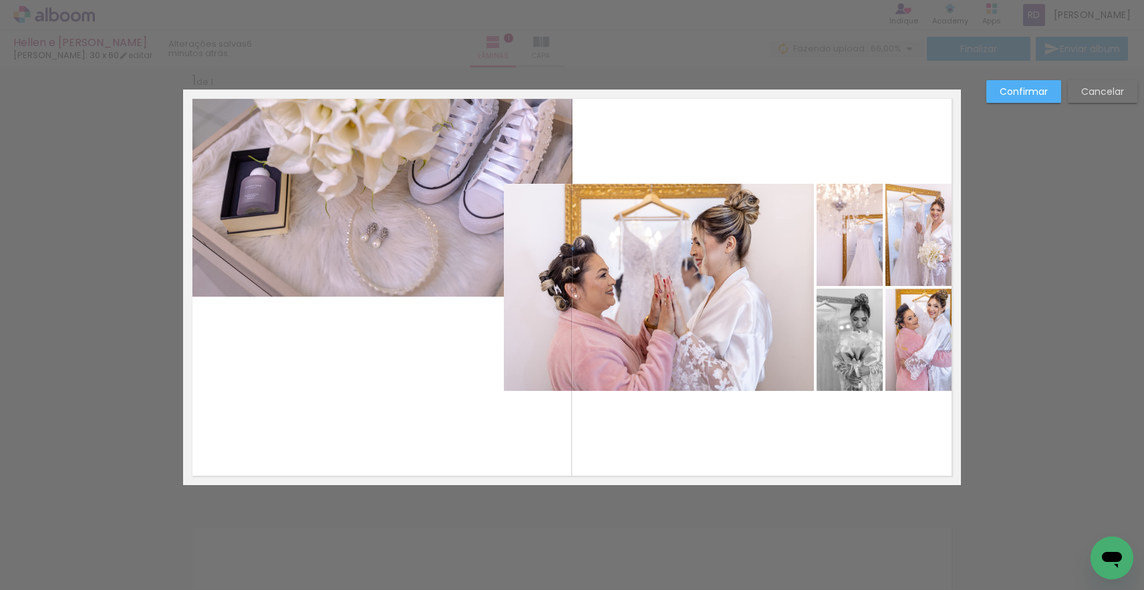
click at [865, 241] on quentale-photo at bounding box center [850, 235] width 66 height 102
click at [865, 241] on div at bounding box center [850, 235] width 66 height 102
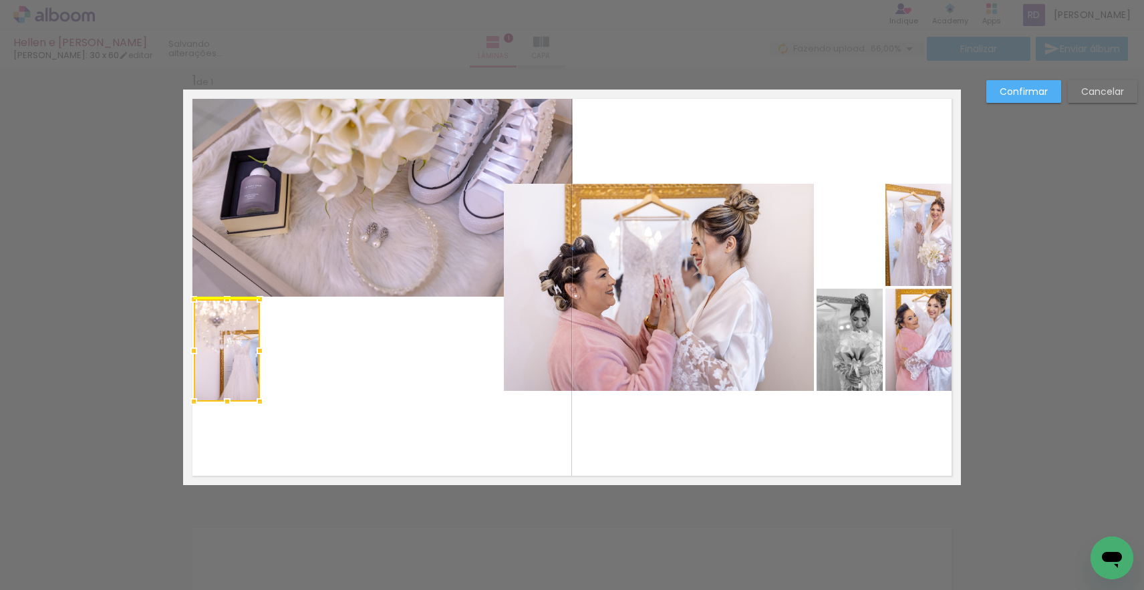
drag, startPoint x: 855, startPoint y: 245, endPoint x: 239, endPoint y: 355, distance: 625.9
click at [239, 355] on div at bounding box center [227, 350] width 66 height 102
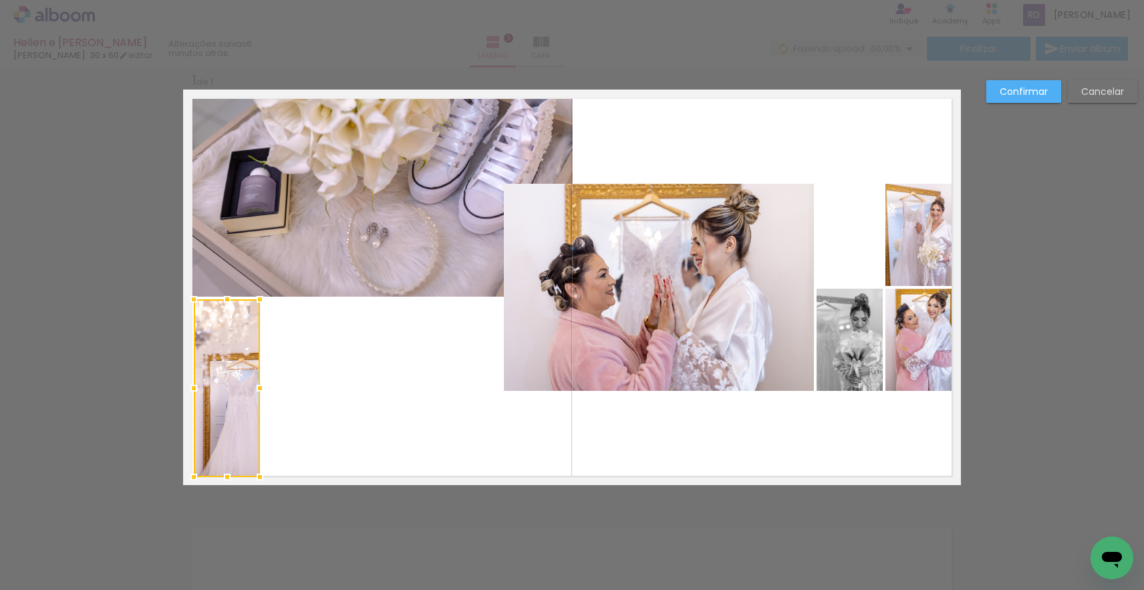
drag, startPoint x: 228, startPoint y: 401, endPoint x: 225, endPoint y: 474, distance: 72.9
click at [225, 474] on div at bounding box center [227, 477] width 27 height 27
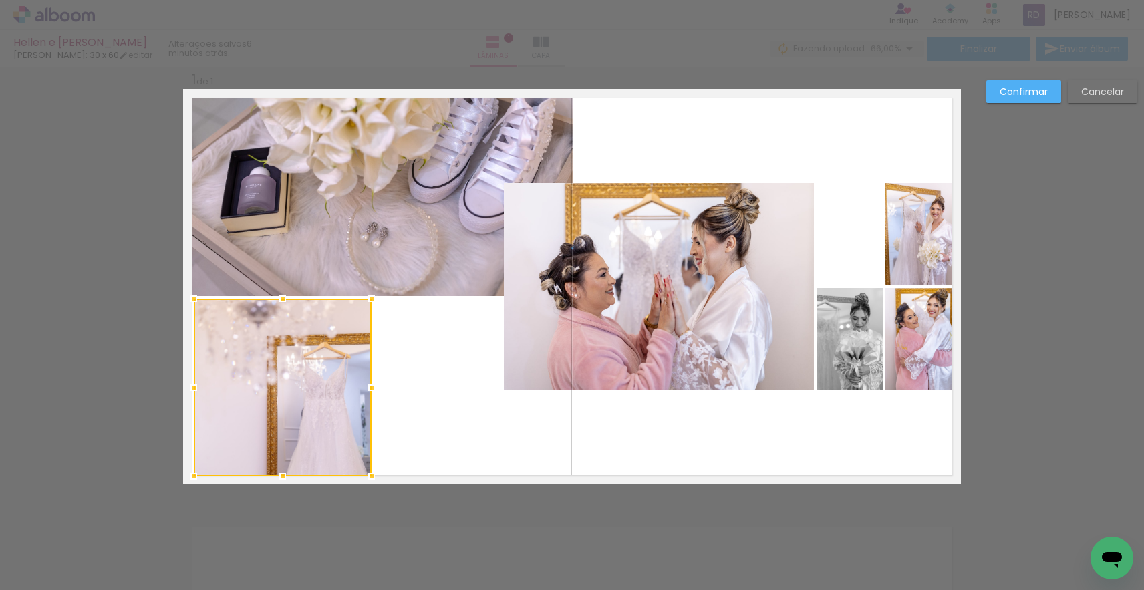
drag, startPoint x: 260, startPoint y: 388, endPoint x: 368, endPoint y: 386, distance: 107.6
click at [368, 386] on div at bounding box center [371, 387] width 27 height 27
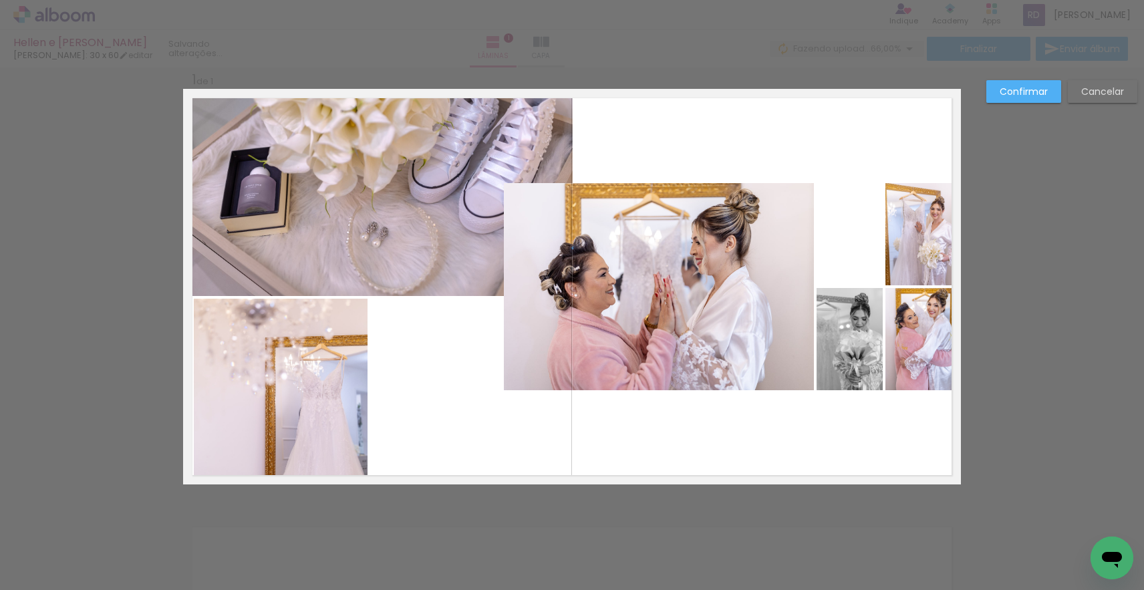
scroll to position [25, 0]
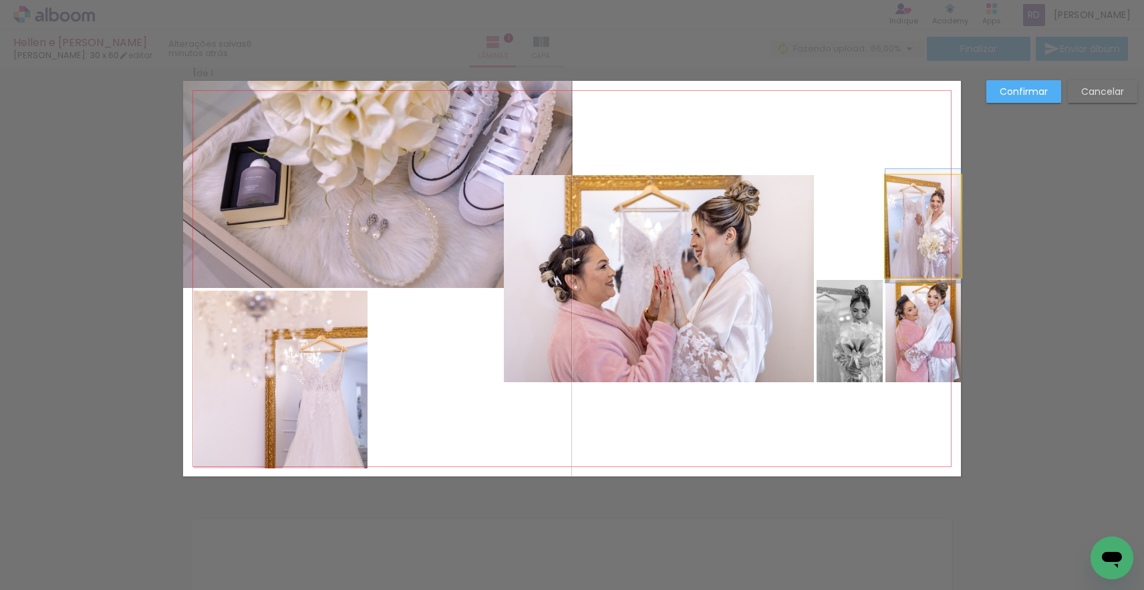
click at [903, 221] on quentale-photo at bounding box center [923, 226] width 76 height 102
click at [368, 291] on div at bounding box center [281, 380] width 174 height 178
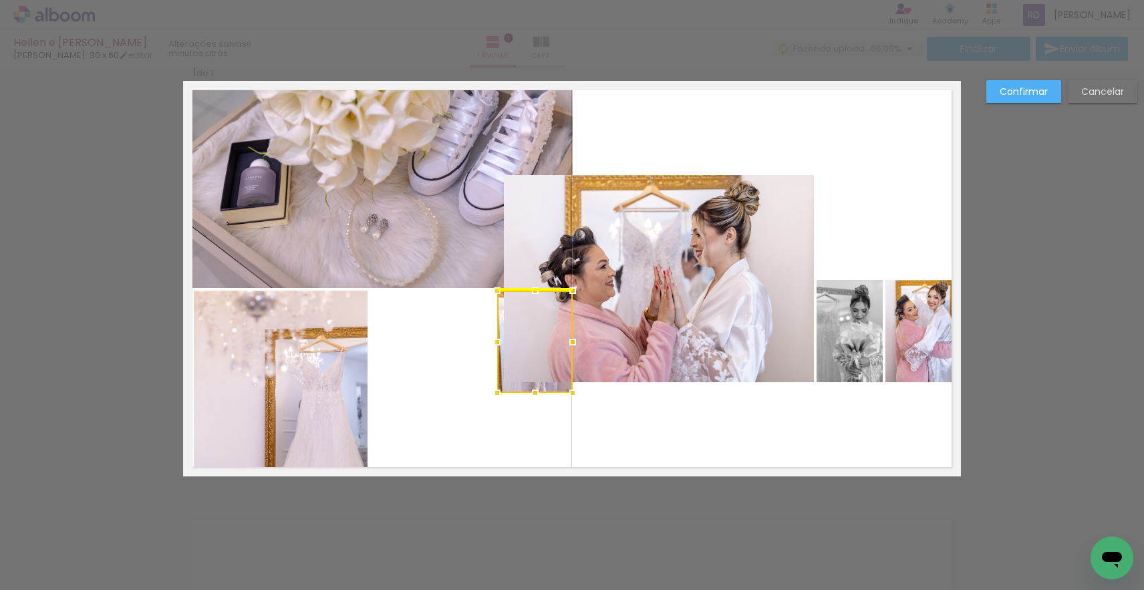
drag, startPoint x: 918, startPoint y: 219, endPoint x: 531, endPoint y: 333, distance: 402.8
click at [531, 333] on div at bounding box center [535, 342] width 76 height 102
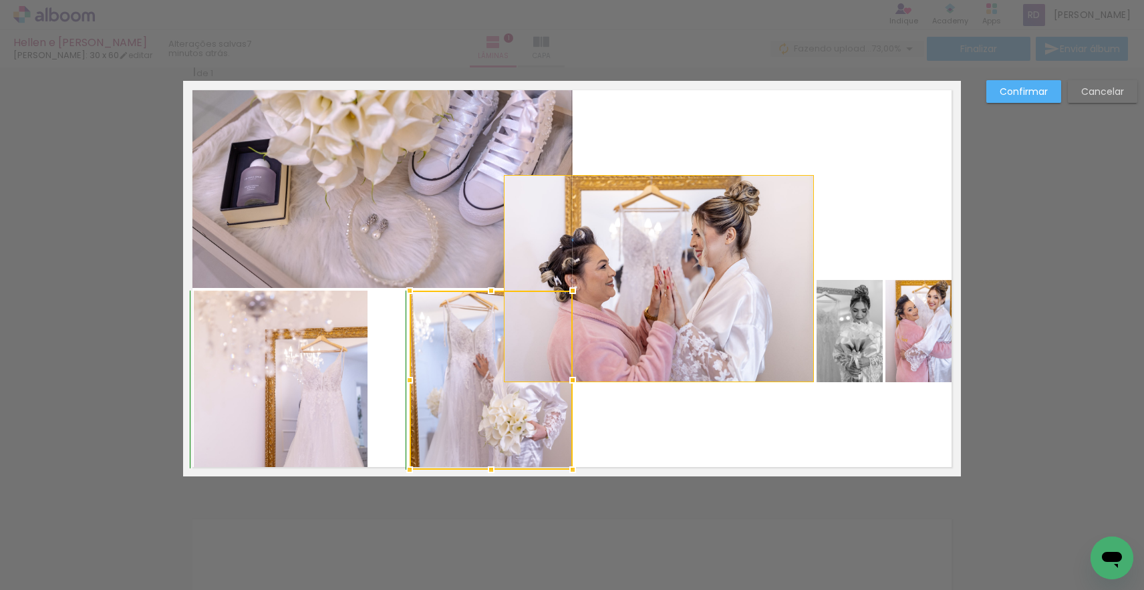
drag, startPoint x: 485, startPoint y: 408, endPoint x: 410, endPoint y: 467, distance: 95.6
click at [410, 467] on div at bounding box center [409, 469] width 27 height 27
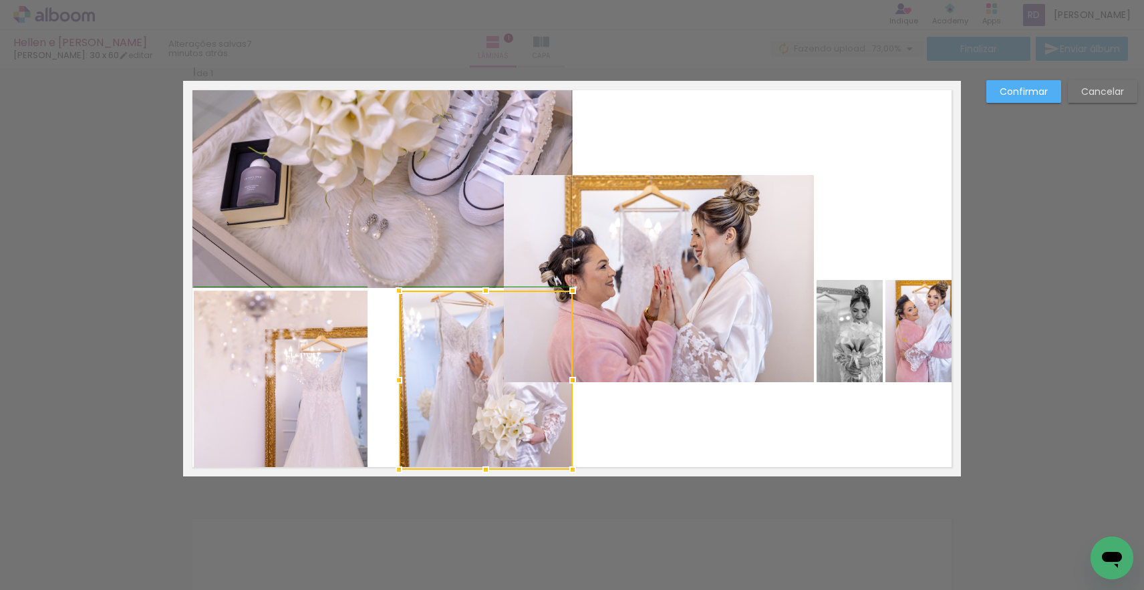
drag, startPoint x: 407, startPoint y: 376, endPoint x: 392, endPoint y: 382, distance: 16.5
click at [392, 382] on div at bounding box center [399, 380] width 27 height 27
click at [358, 381] on quentale-photo at bounding box center [281, 380] width 174 height 178
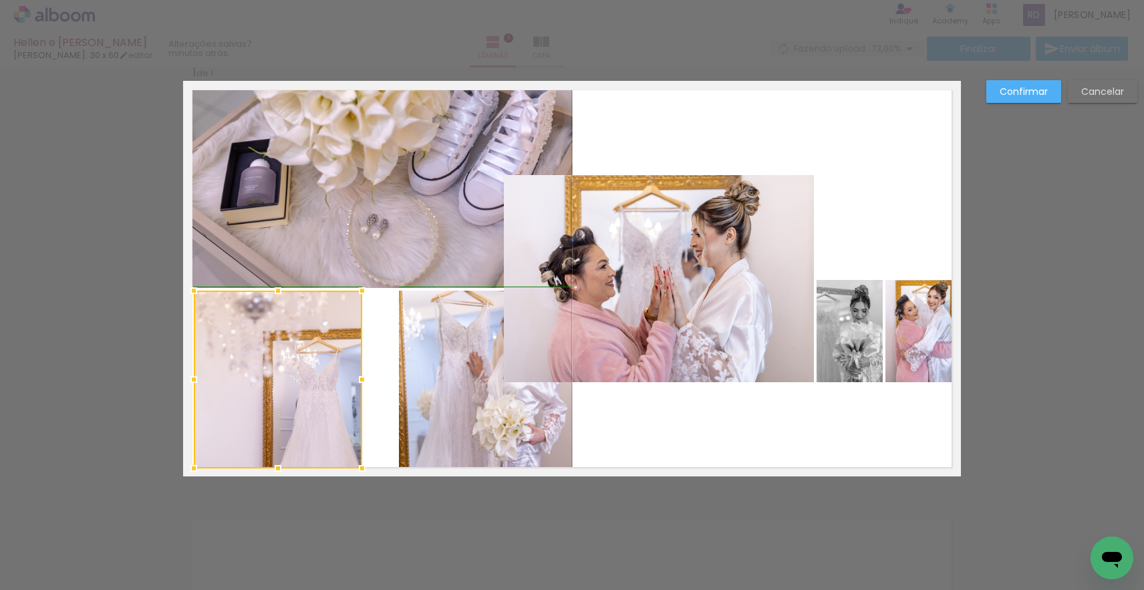
click at [367, 379] on div at bounding box center [362, 379] width 27 height 27
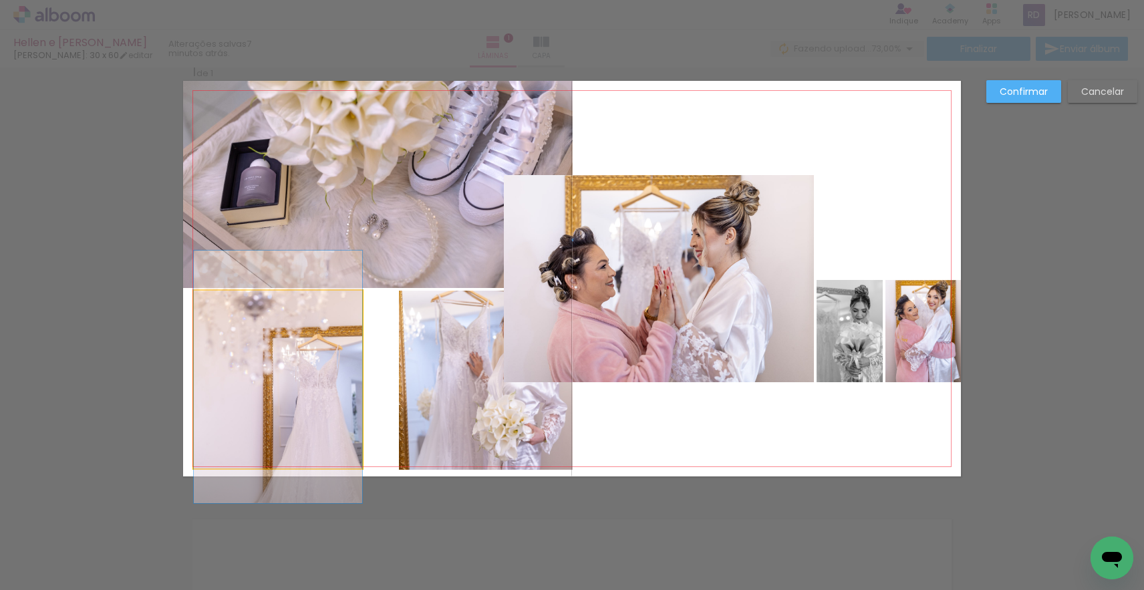
drag, startPoint x: 292, startPoint y: 375, endPoint x: 339, endPoint y: 373, distance: 46.8
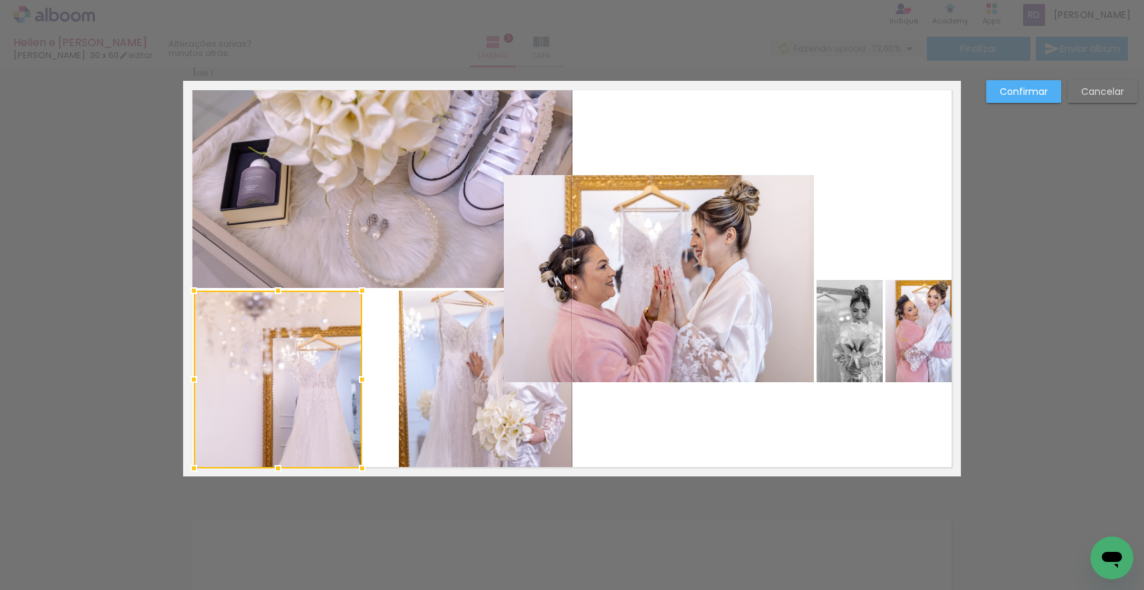
click at [327, 376] on div at bounding box center [278, 380] width 168 height 178
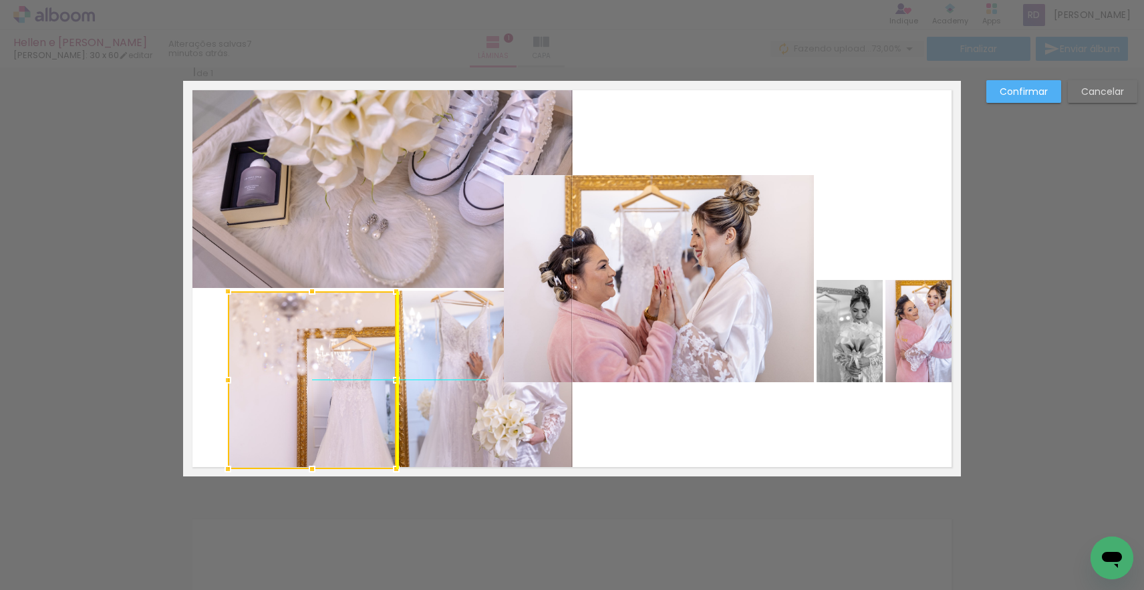
drag, startPoint x: 316, startPoint y: 376, endPoint x: 343, endPoint y: 374, distance: 27.5
click at [343, 374] on div at bounding box center [312, 380] width 168 height 178
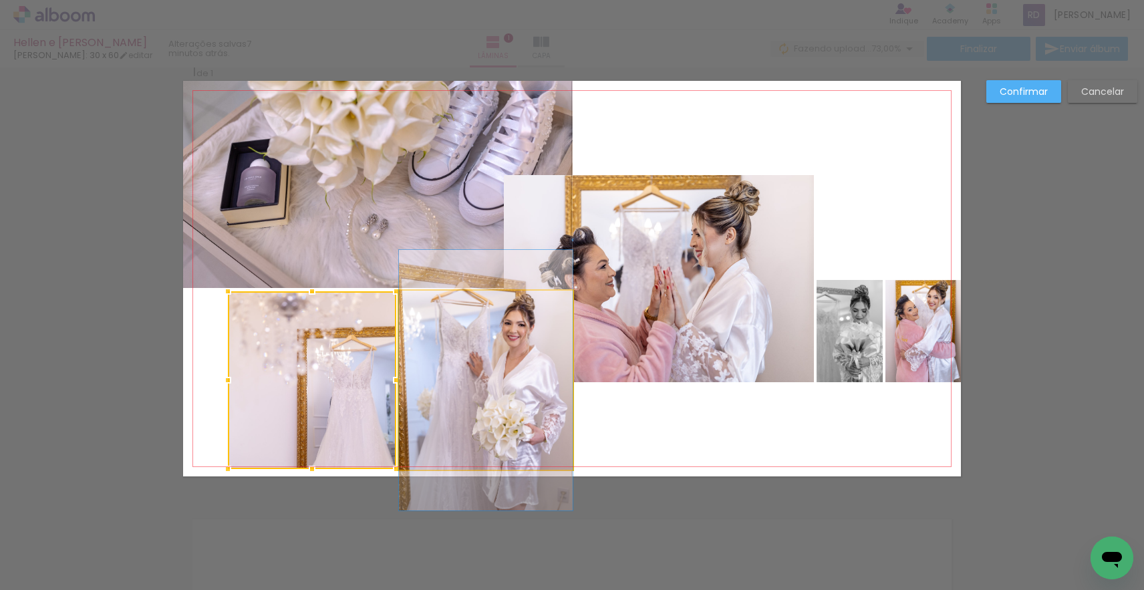
click at [449, 356] on quentale-photo at bounding box center [486, 380] width 174 height 179
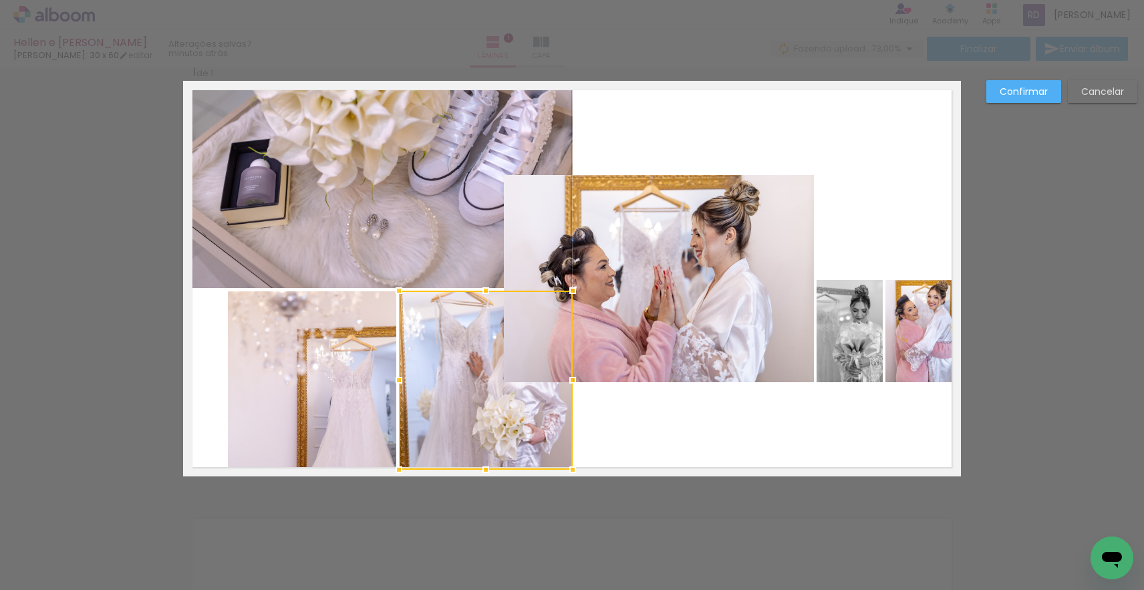
click at [374, 367] on quentale-photo at bounding box center [312, 380] width 168 height 178
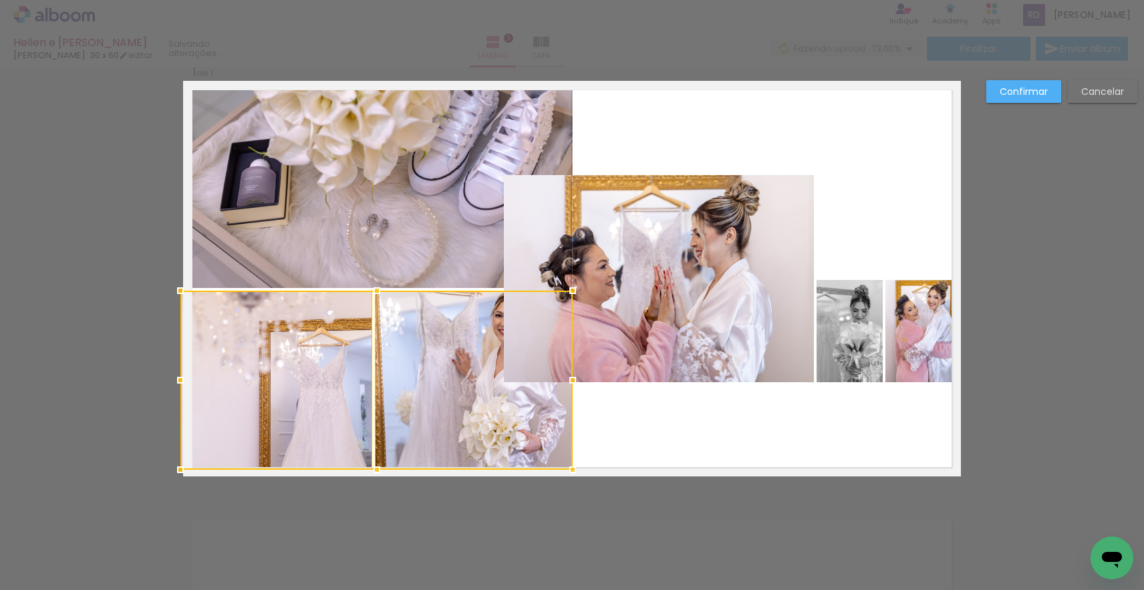
drag, startPoint x: 227, startPoint y: 380, endPoint x: 192, endPoint y: 385, distance: 34.4
click at [192, 385] on div at bounding box center [180, 380] width 27 height 27
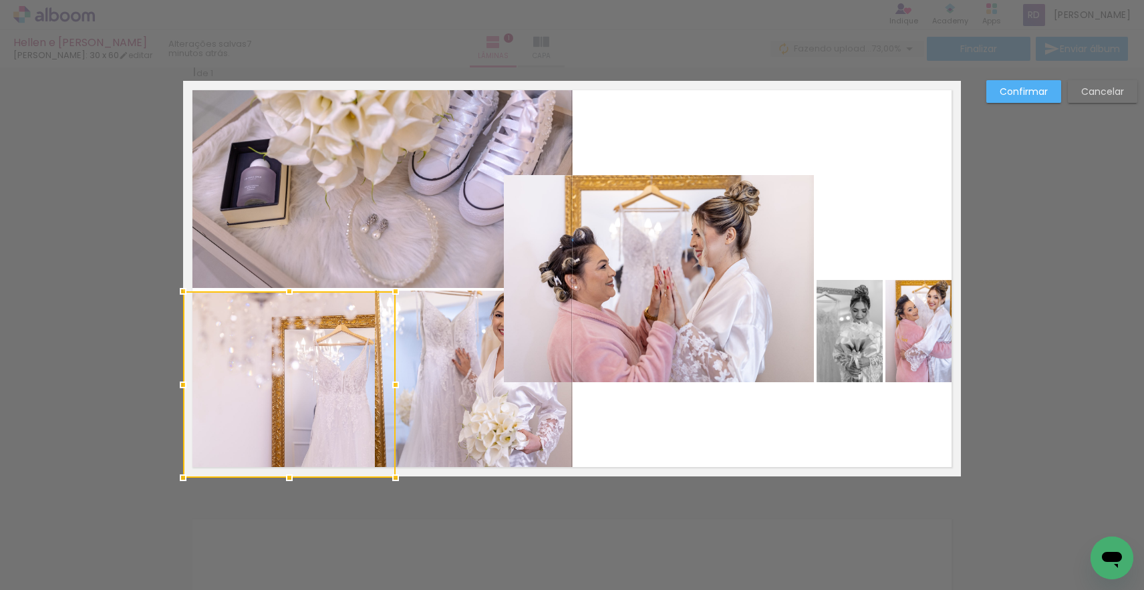
drag, startPoint x: 374, startPoint y: 468, endPoint x: 370, endPoint y: 482, distance: 14.4
click at [370, 482] on div "Inserir lâmina 1 de 1 Confirmar Cancelar" at bounding box center [572, 487] width 1144 height 890
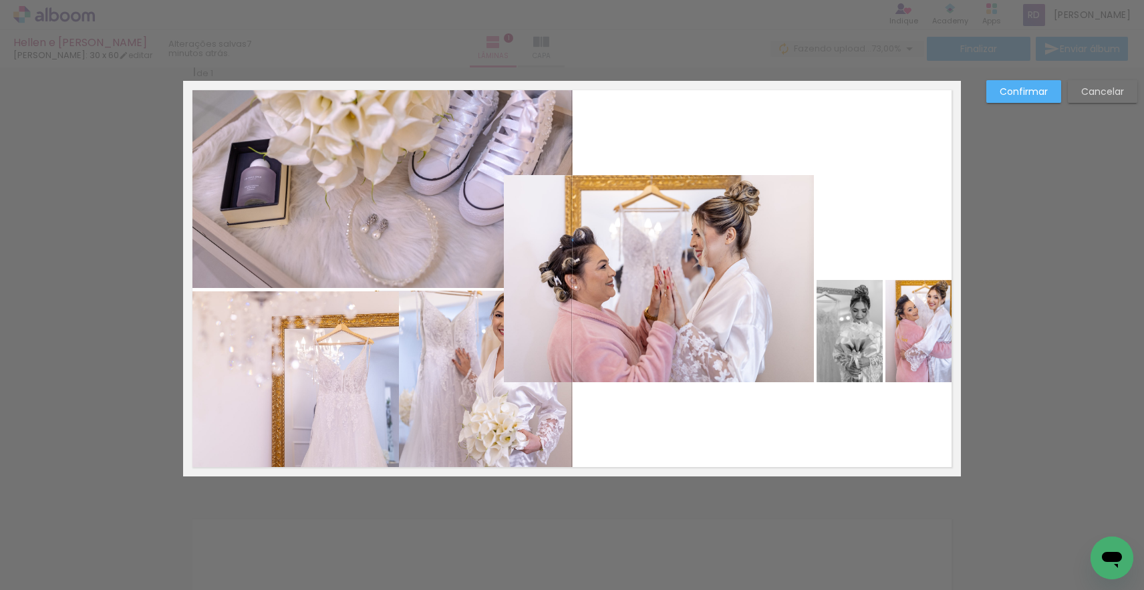
click at [329, 386] on quentale-photo at bounding box center [291, 383] width 216 height 185
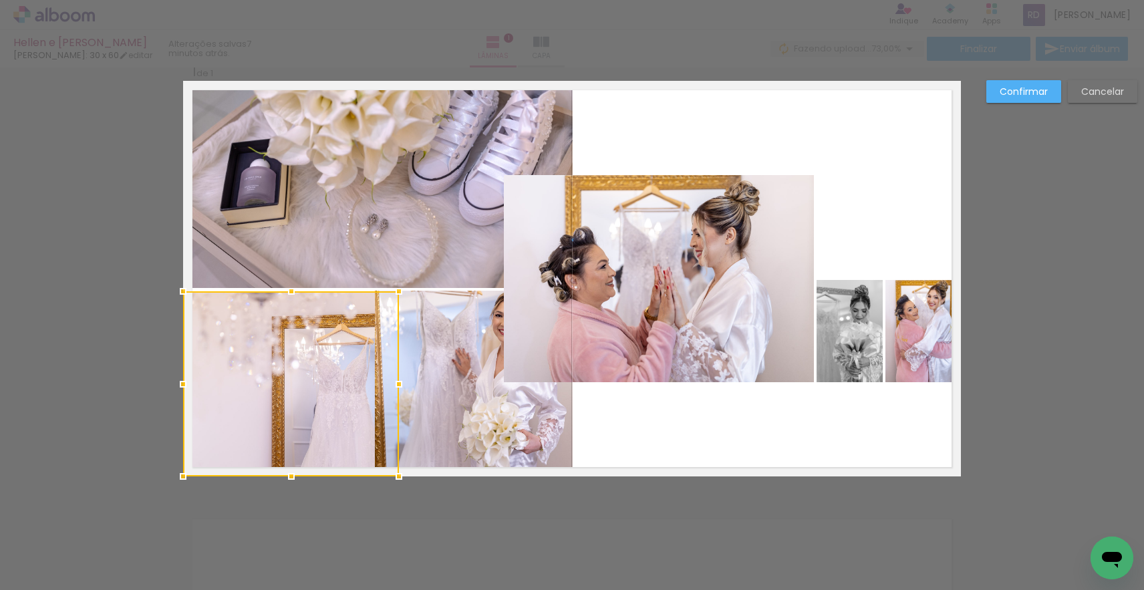
click at [339, 382] on div at bounding box center [291, 383] width 216 height 185
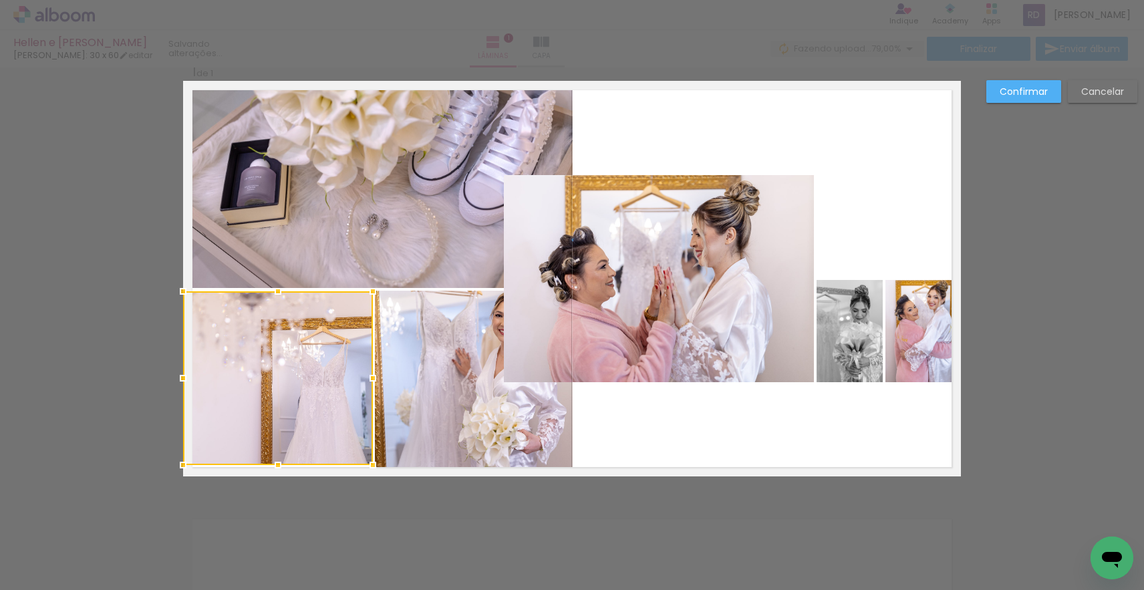
drag, startPoint x: 398, startPoint y: 478, endPoint x: 374, endPoint y: 463, distance: 29.1
click at [374, 463] on div at bounding box center [373, 465] width 27 height 27
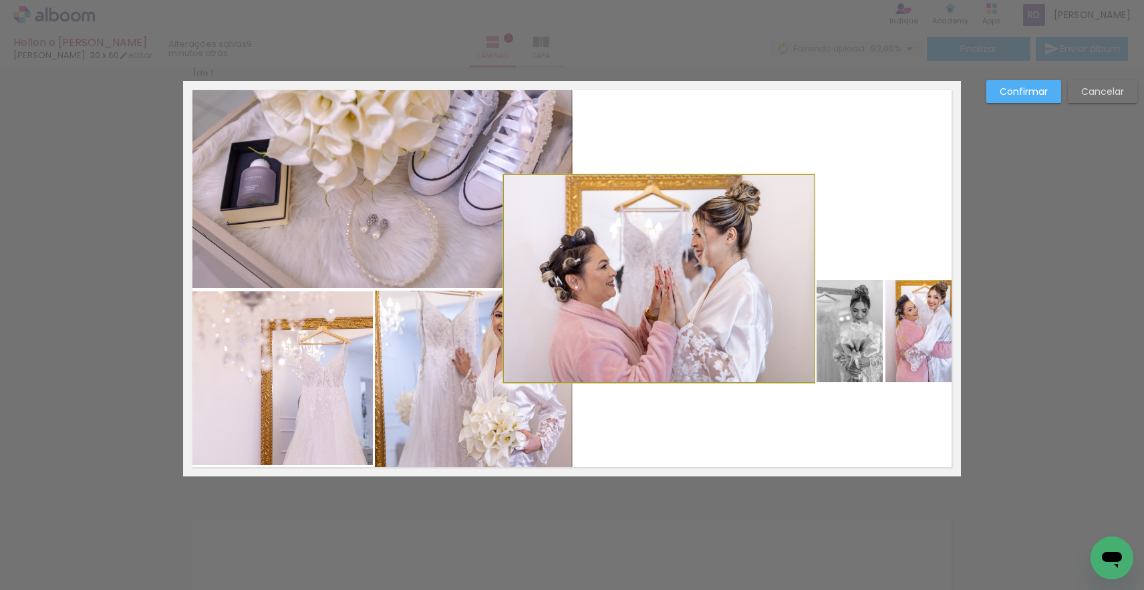
drag, startPoint x: 693, startPoint y: 308, endPoint x: 790, endPoint y: 248, distance: 114.0
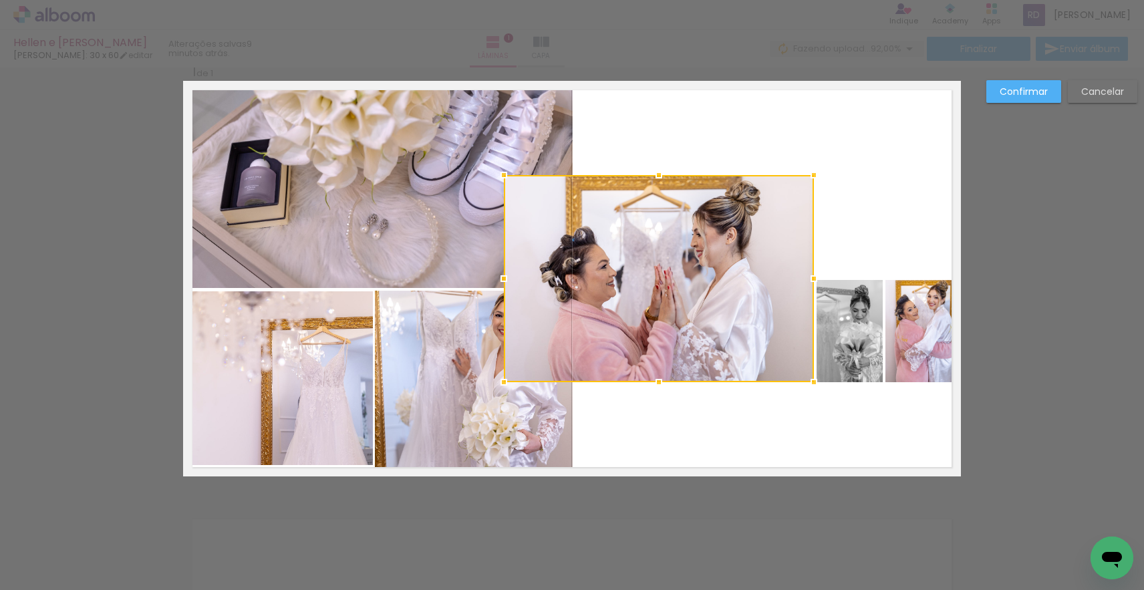
click at [767, 263] on div at bounding box center [659, 278] width 310 height 207
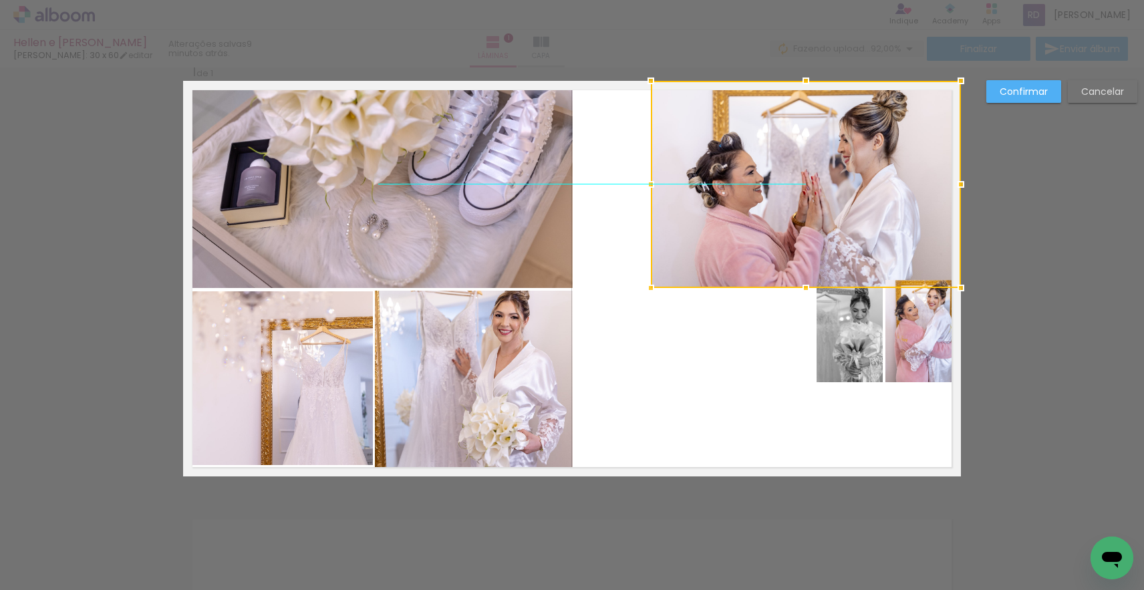
drag, startPoint x: 764, startPoint y: 255, endPoint x: 904, endPoint y: 178, distance: 160.3
click at [904, 178] on div at bounding box center [806, 184] width 310 height 207
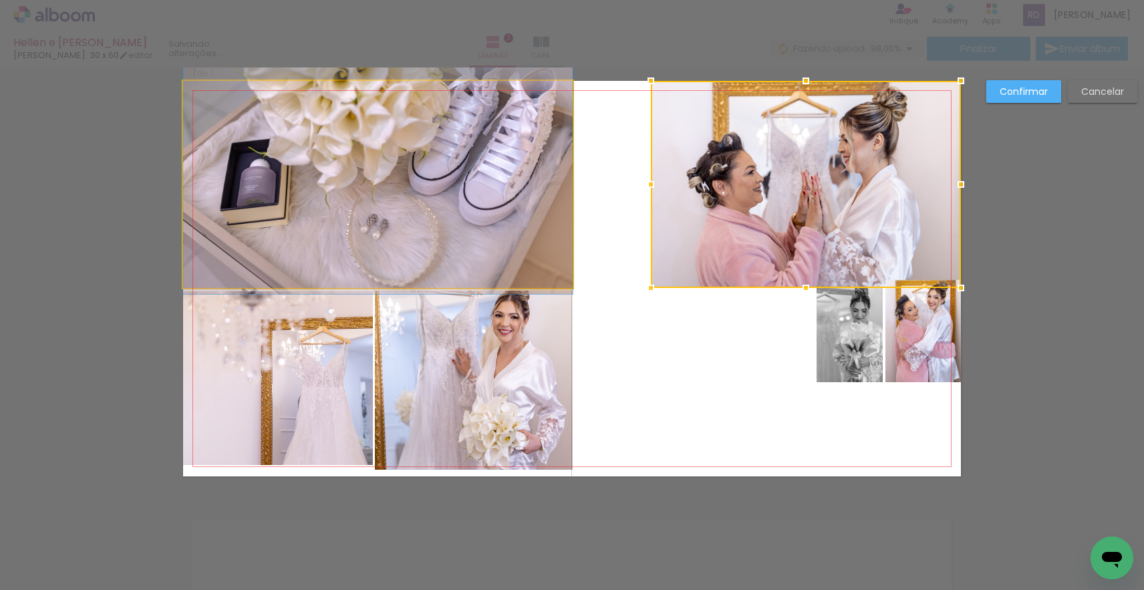
click at [339, 174] on quentale-photo at bounding box center [378, 184] width 390 height 207
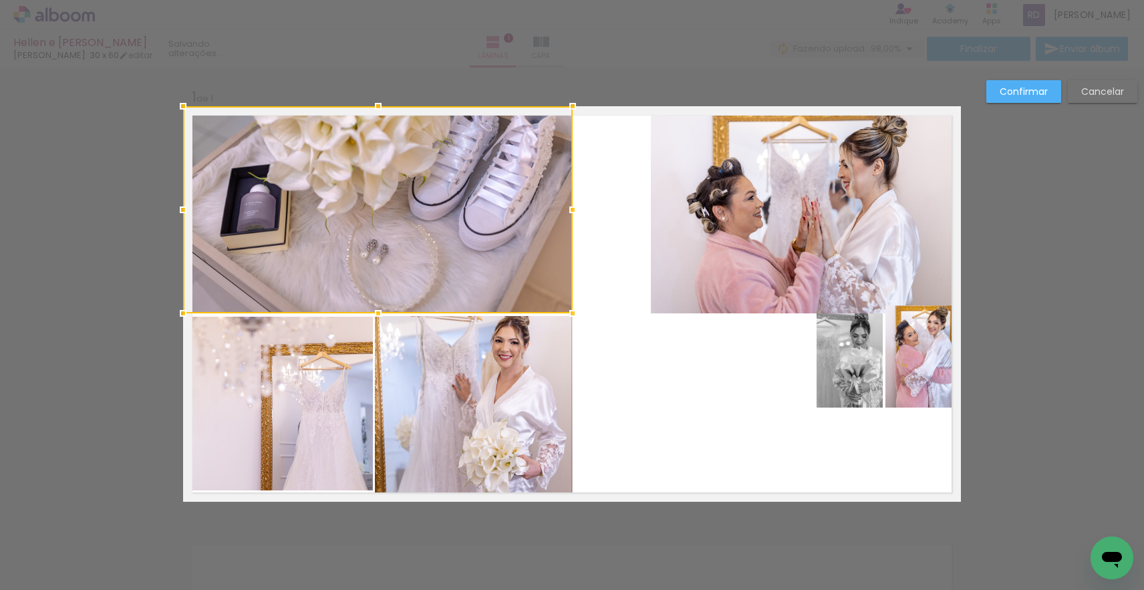
scroll to position [0, 0]
click at [636, 366] on quentale-layouter at bounding box center [572, 304] width 778 height 396
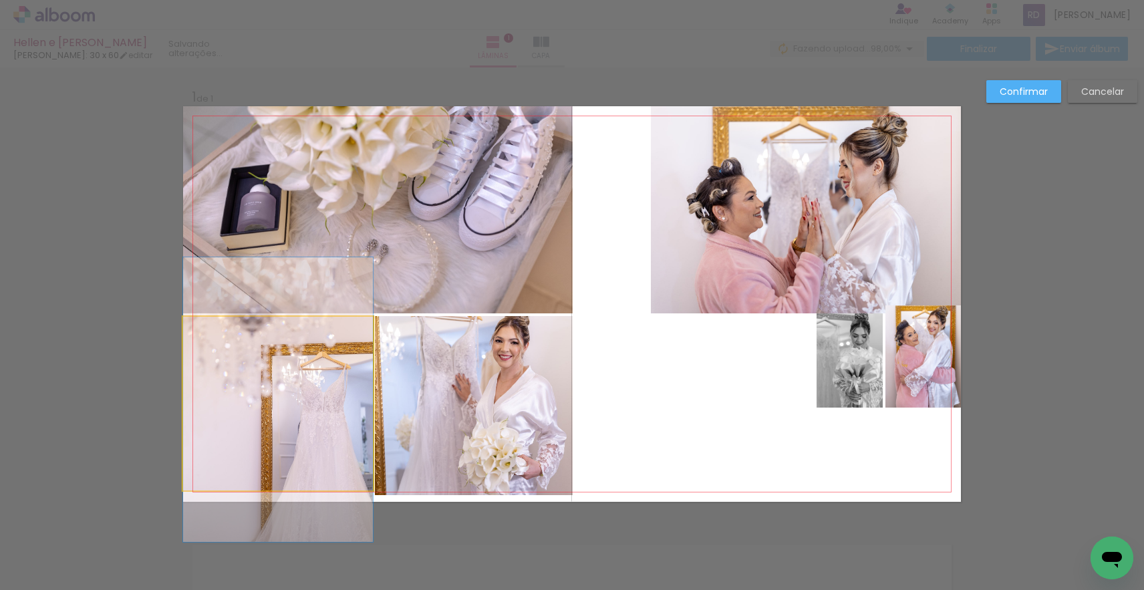
click at [284, 454] on quentale-photo at bounding box center [278, 404] width 190 height 174
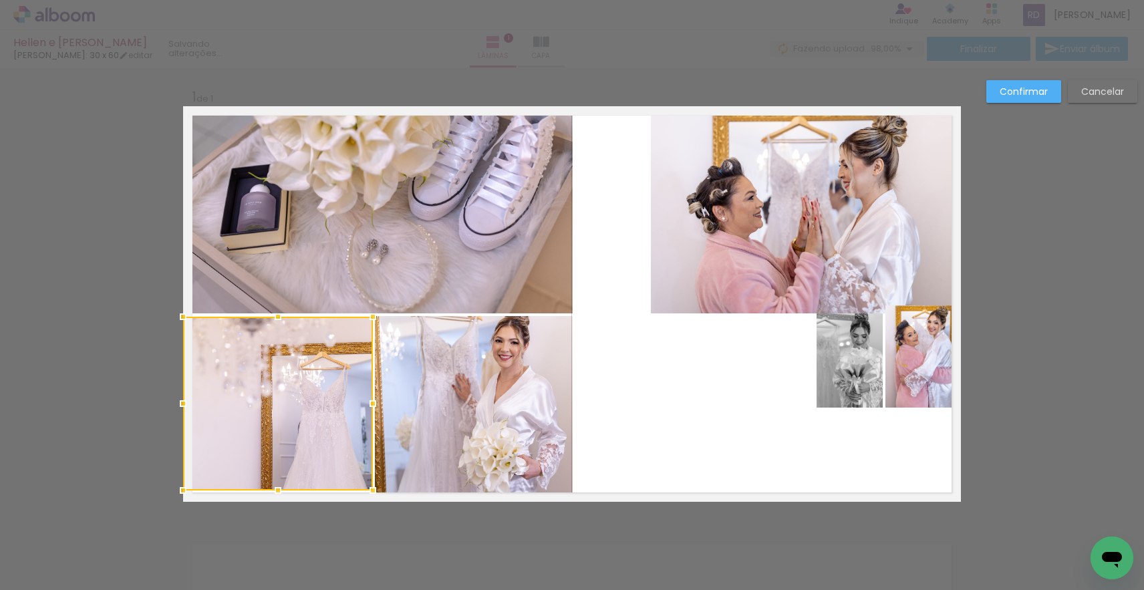
click at [283, 454] on div at bounding box center [278, 404] width 190 height 174
click at [275, 491] on div at bounding box center [278, 495] width 27 height 27
click at [638, 430] on quentale-layouter at bounding box center [572, 304] width 778 height 396
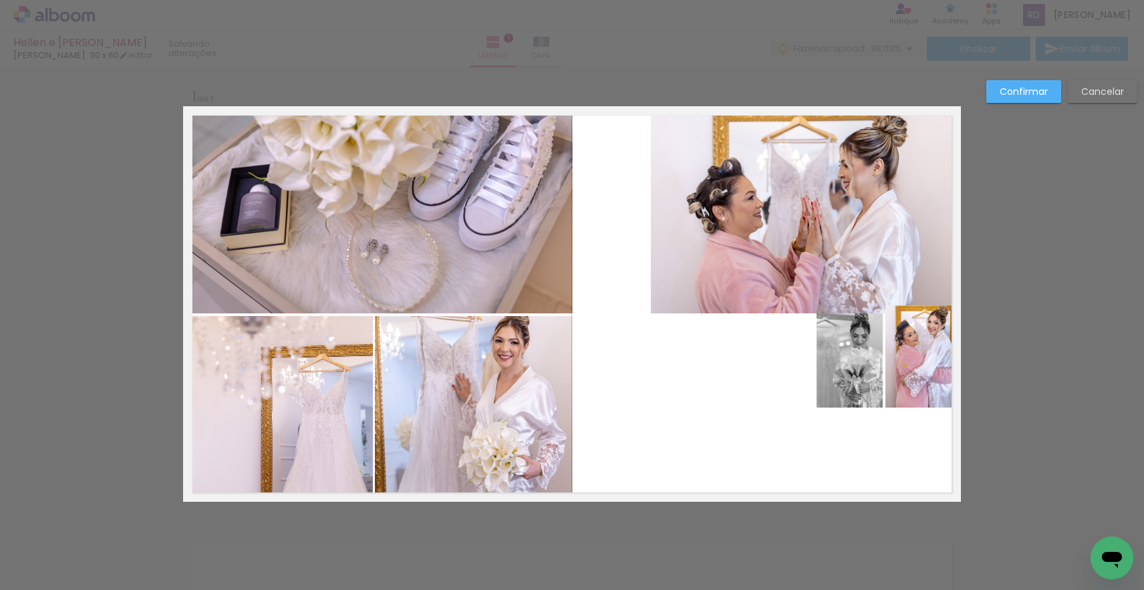
click at [497, 411] on quentale-photo at bounding box center [474, 405] width 198 height 179
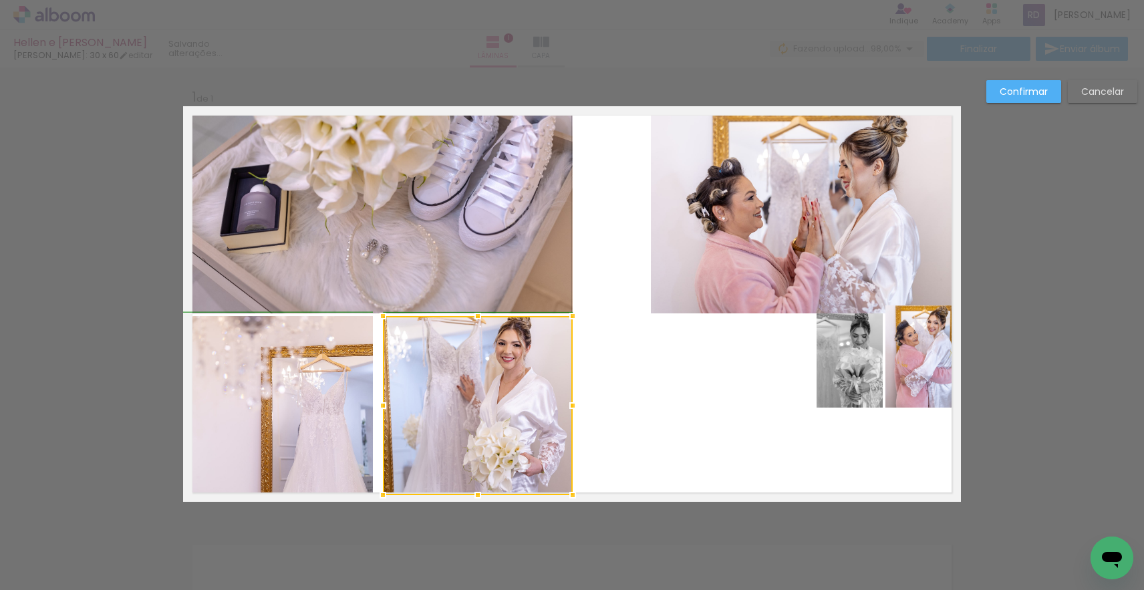
click at [381, 404] on div at bounding box center [383, 405] width 27 height 27
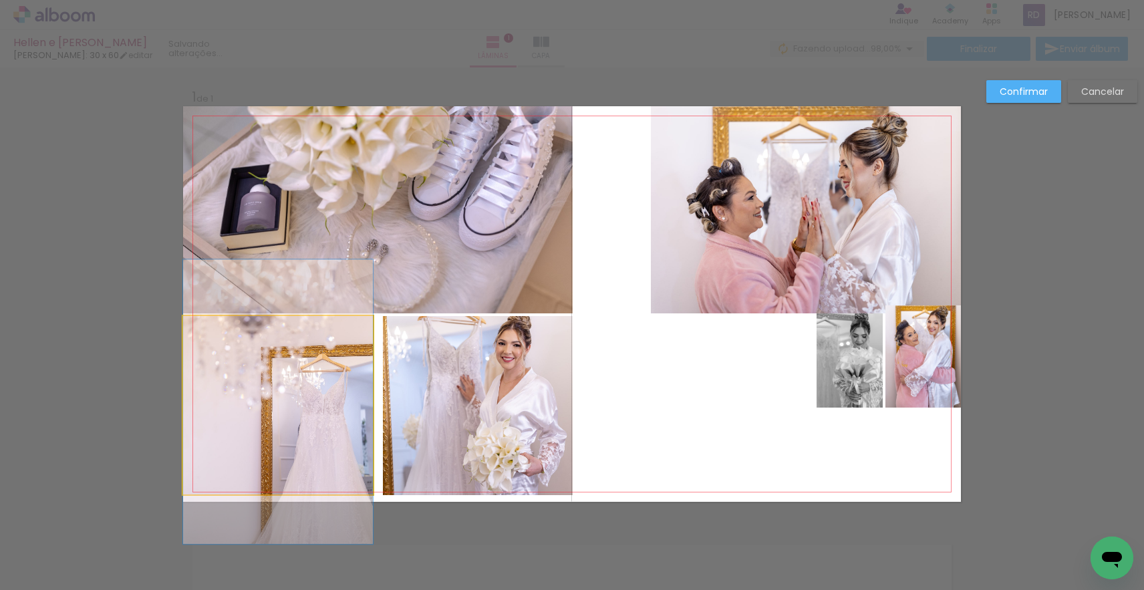
click at [358, 406] on quentale-photo at bounding box center [278, 405] width 190 height 179
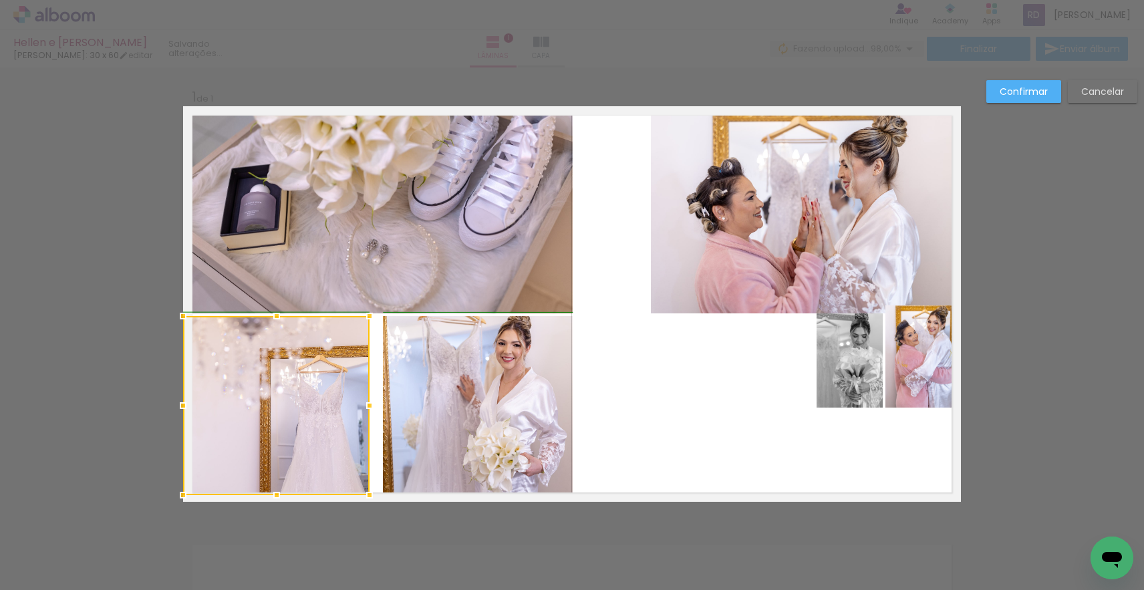
click at [366, 406] on div at bounding box center [369, 405] width 27 height 27
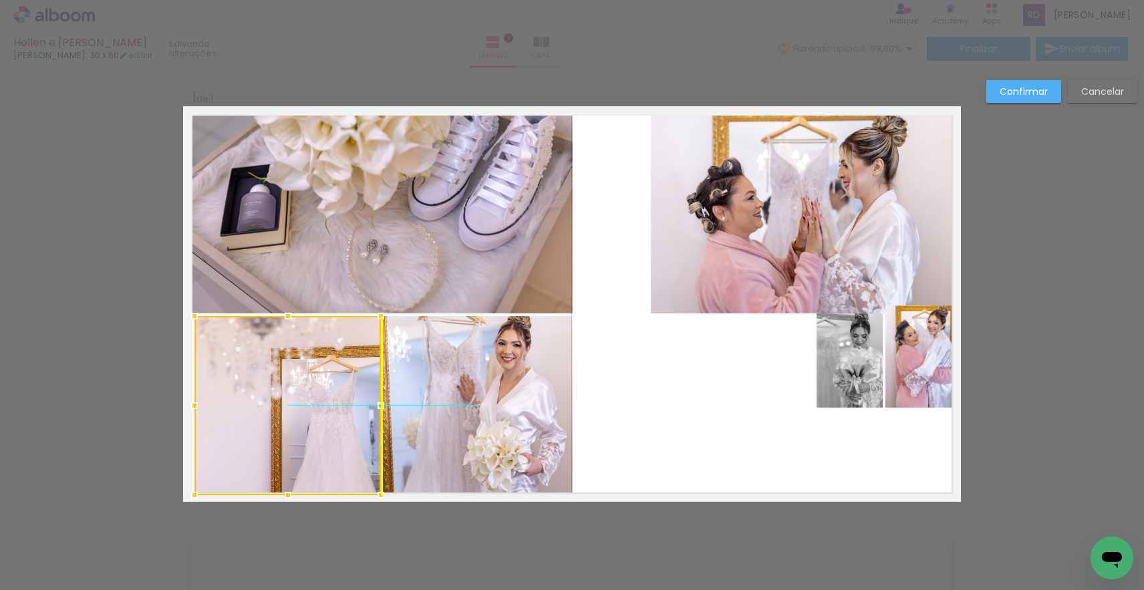
drag, startPoint x: 324, startPoint y: 403, endPoint x: 334, endPoint y: 403, distance: 10.0
click at [334, 403] on div at bounding box center [287, 405] width 186 height 179
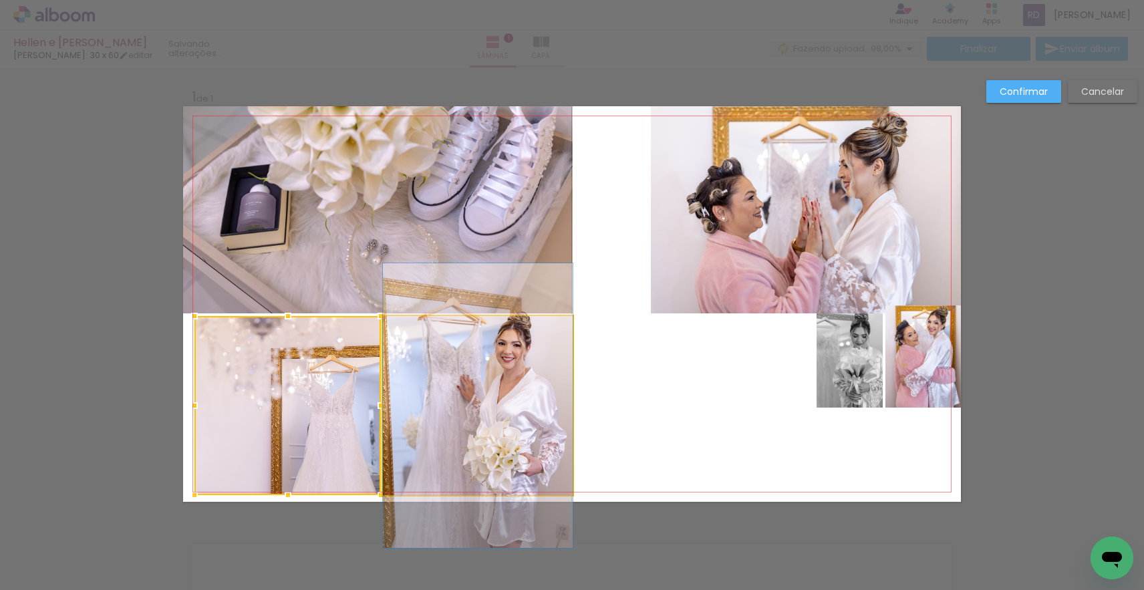
click at [421, 413] on quentale-photo at bounding box center [478, 405] width 190 height 179
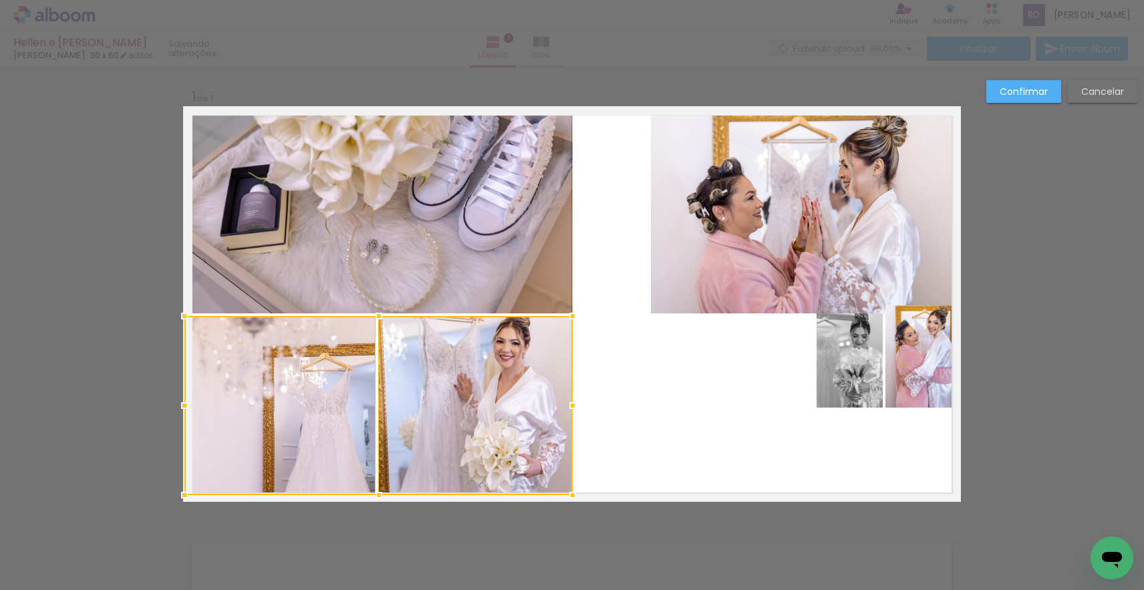
drag, startPoint x: 191, startPoint y: 404, endPoint x: 180, endPoint y: 405, distance: 10.7
click at [180, 405] on div at bounding box center [184, 405] width 27 height 27
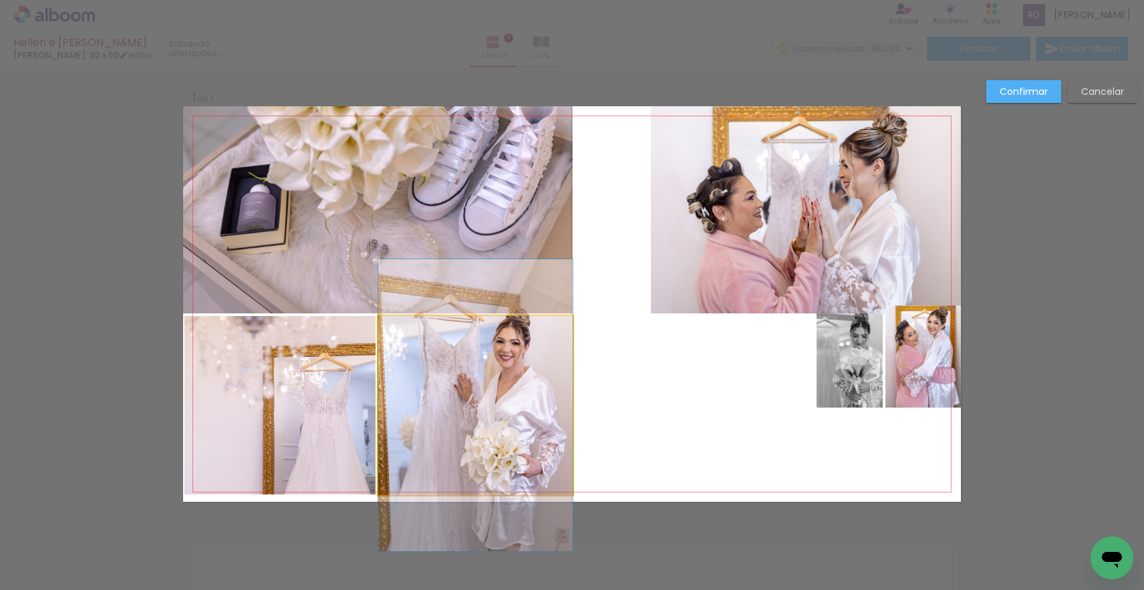
click at [478, 380] on quentale-photo at bounding box center [475, 405] width 194 height 179
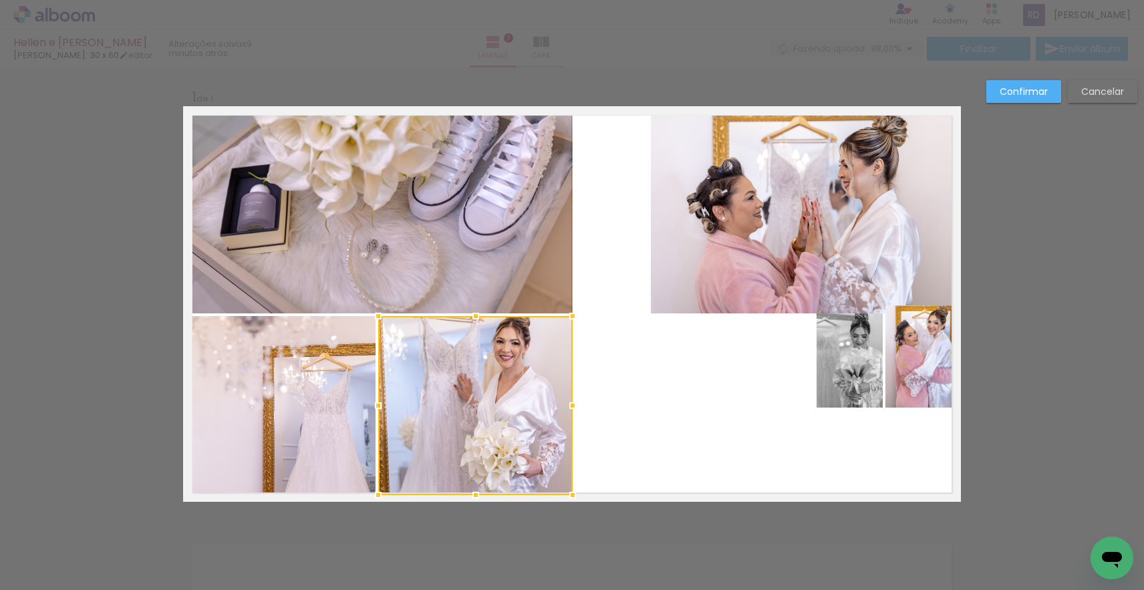
click at [515, 384] on div at bounding box center [475, 405] width 194 height 179
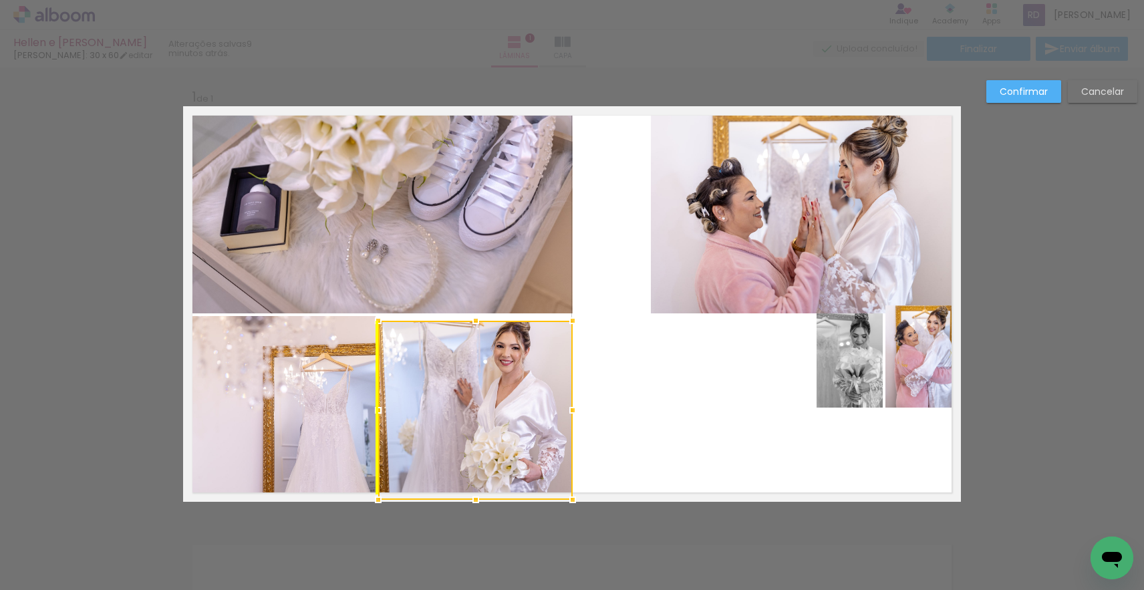
click at [522, 382] on div at bounding box center [475, 410] width 194 height 179
click at [490, 354] on div at bounding box center [475, 410] width 194 height 179
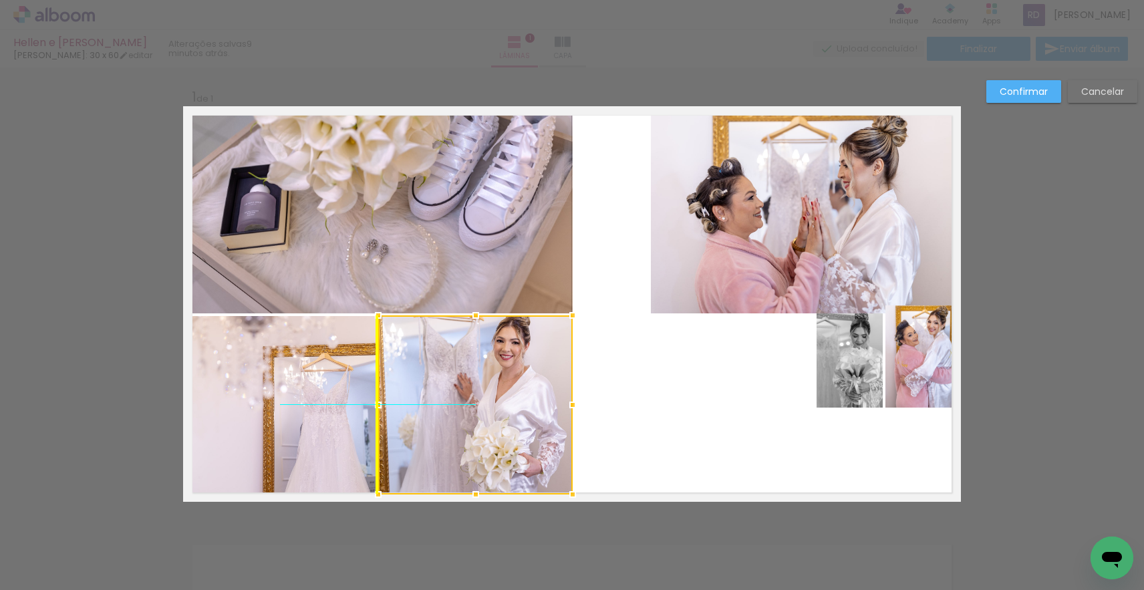
click at [484, 364] on div at bounding box center [475, 404] width 194 height 179
click at [655, 362] on quentale-layouter at bounding box center [572, 304] width 778 height 396
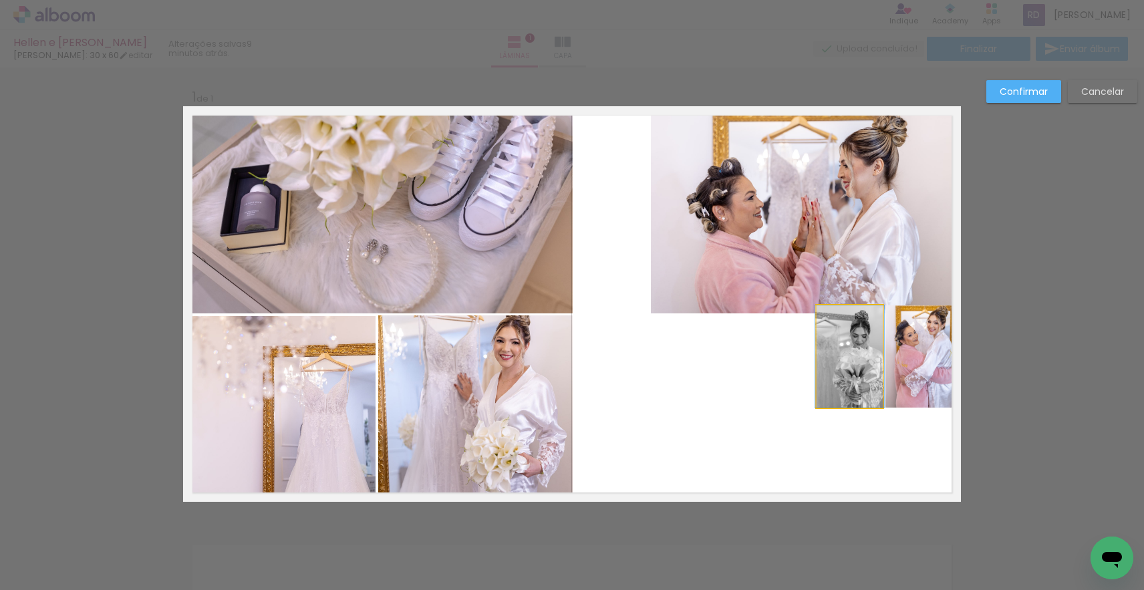
click at [861, 356] on quentale-photo at bounding box center [850, 356] width 66 height 102
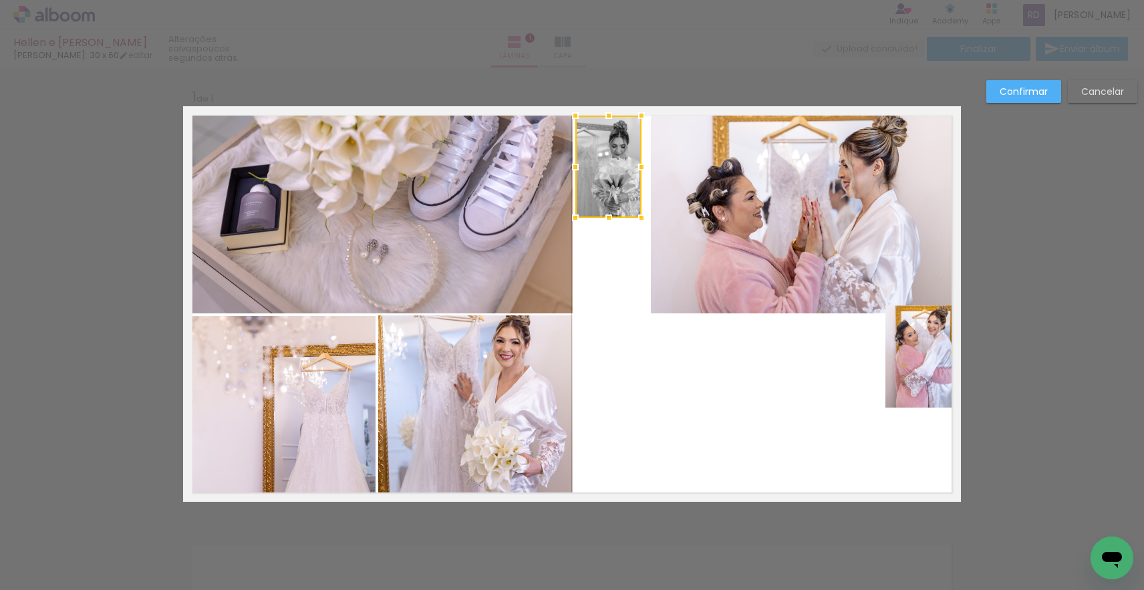
drag, startPoint x: 855, startPoint y: 367, endPoint x: 620, endPoint y: 189, distance: 294.8
click at [607, 178] on div at bounding box center [608, 167] width 66 height 102
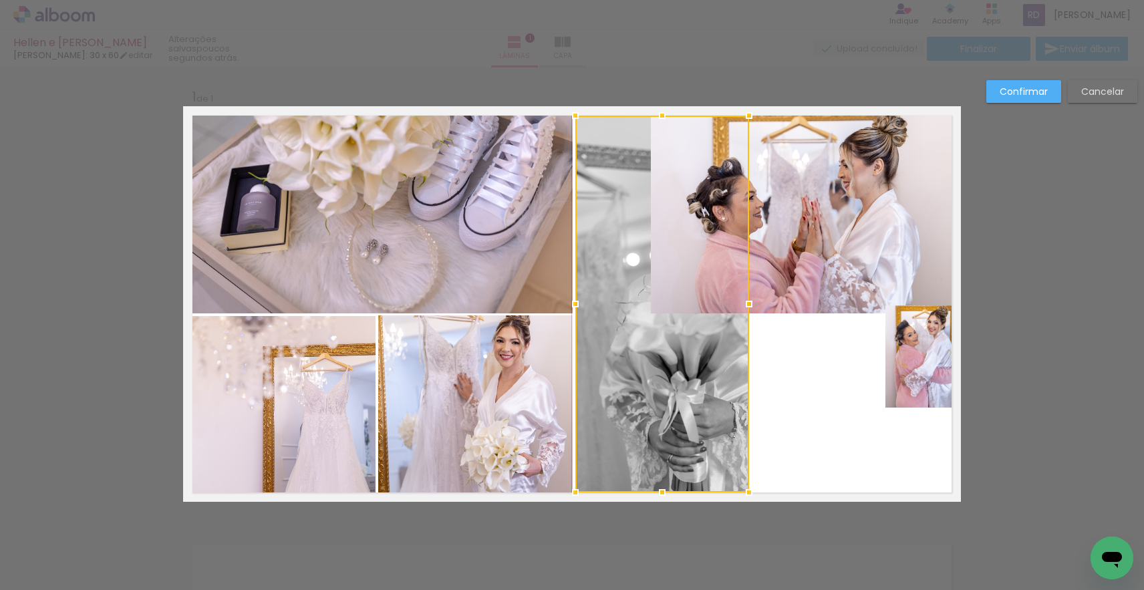
drag, startPoint x: 639, startPoint y: 217, endPoint x: 756, endPoint y: 492, distance: 298.5
click at [756, 492] on div at bounding box center [749, 492] width 27 height 27
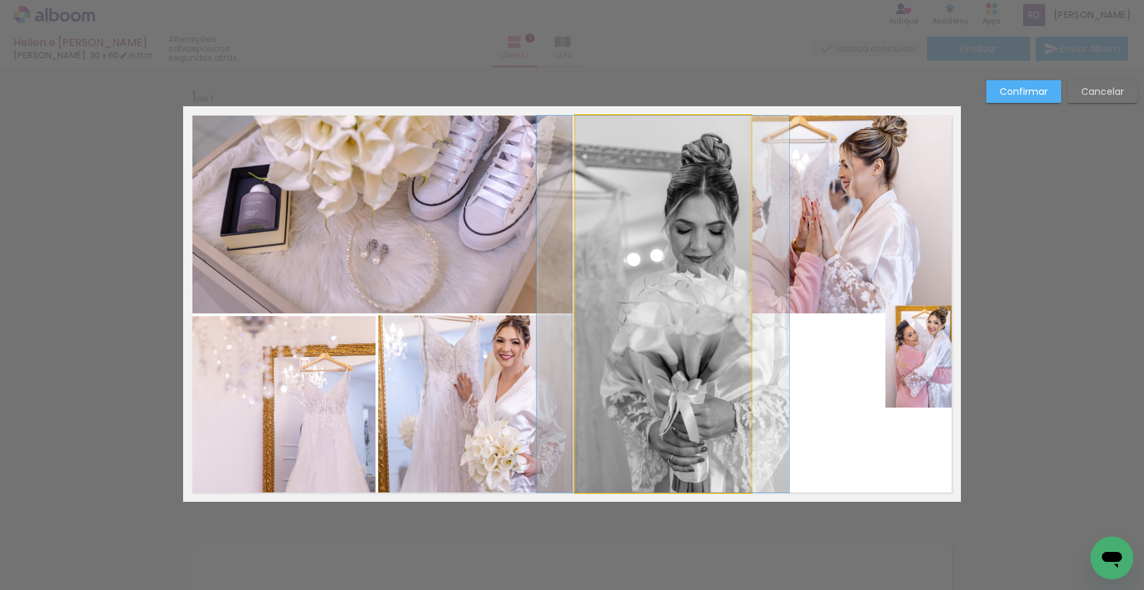
click at [738, 335] on quentale-photo at bounding box center [663, 304] width 176 height 377
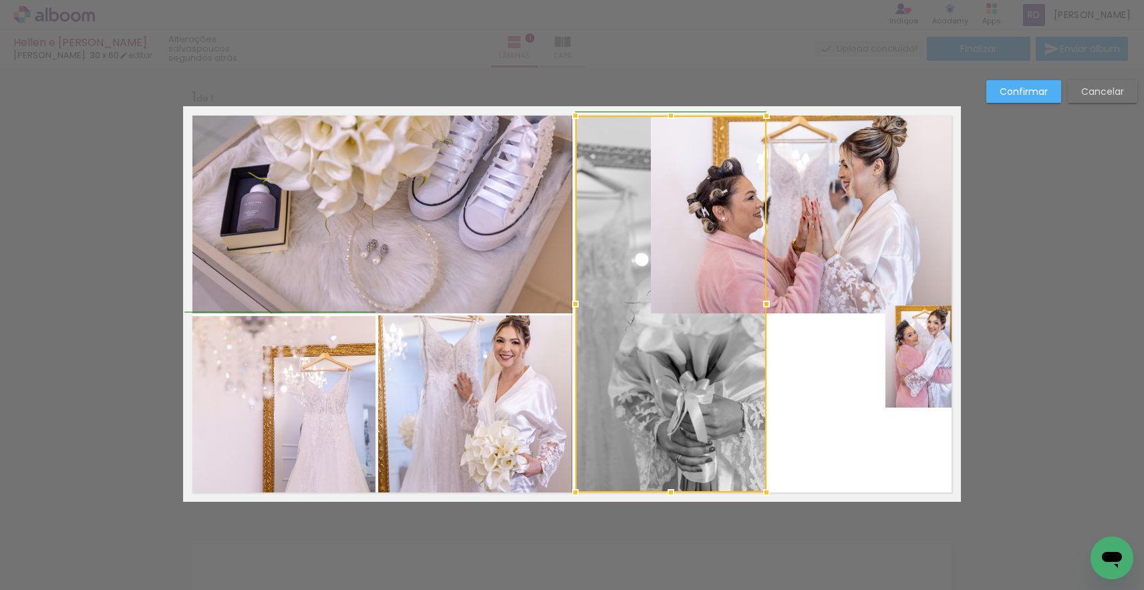
drag, startPoint x: 752, startPoint y: 303, endPoint x: 767, endPoint y: 299, distance: 15.7
click at [767, 299] on div at bounding box center [766, 304] width 27 height 27
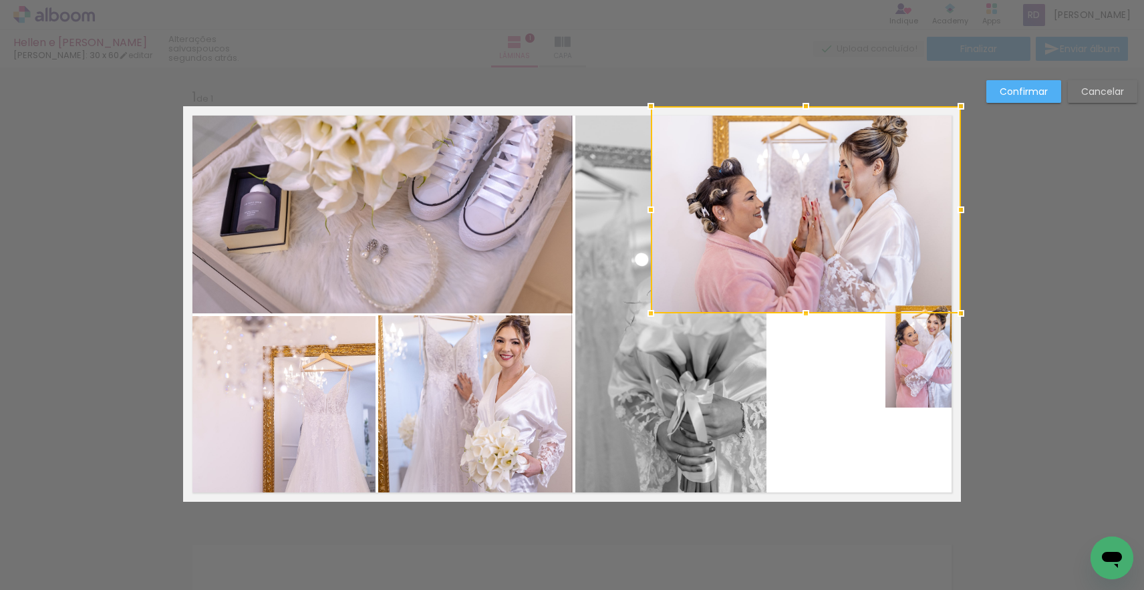
click at [861, 259] on div at bounding box center [806, 209] width 310 height 207
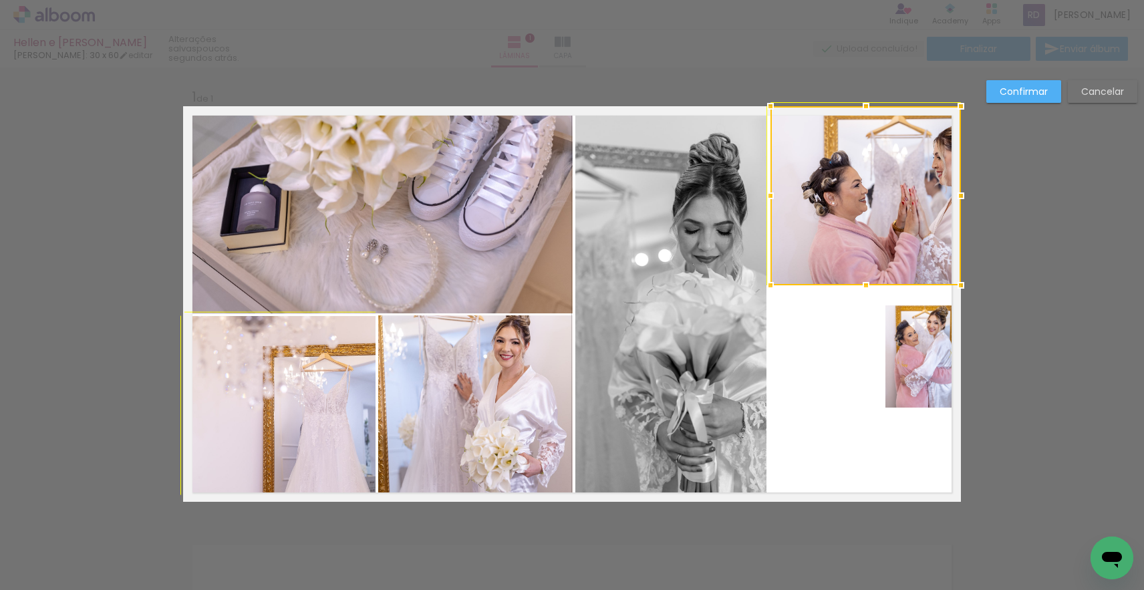
drag, startPoint x: 658, startPoint y: 307, endPoint x: 766, endPoint y: 285, distance: 109.7
click at [765, 285] on div at bounding box center [770, 285] width 27 height 27
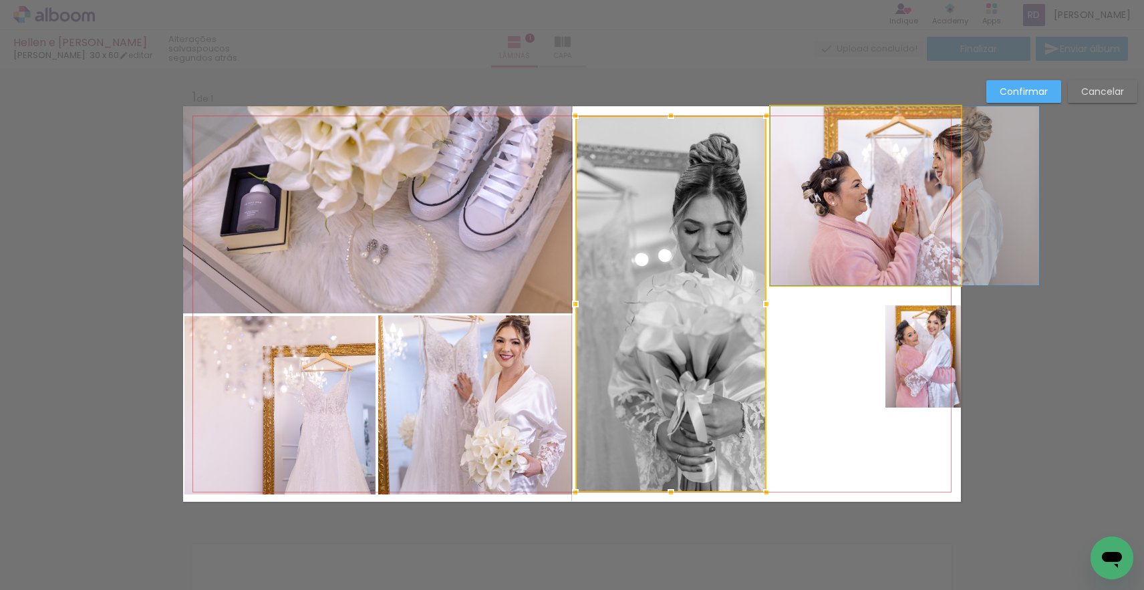
click at [869, 276] on quentale-photo at bounding box center [865, 195] width 190 height 179
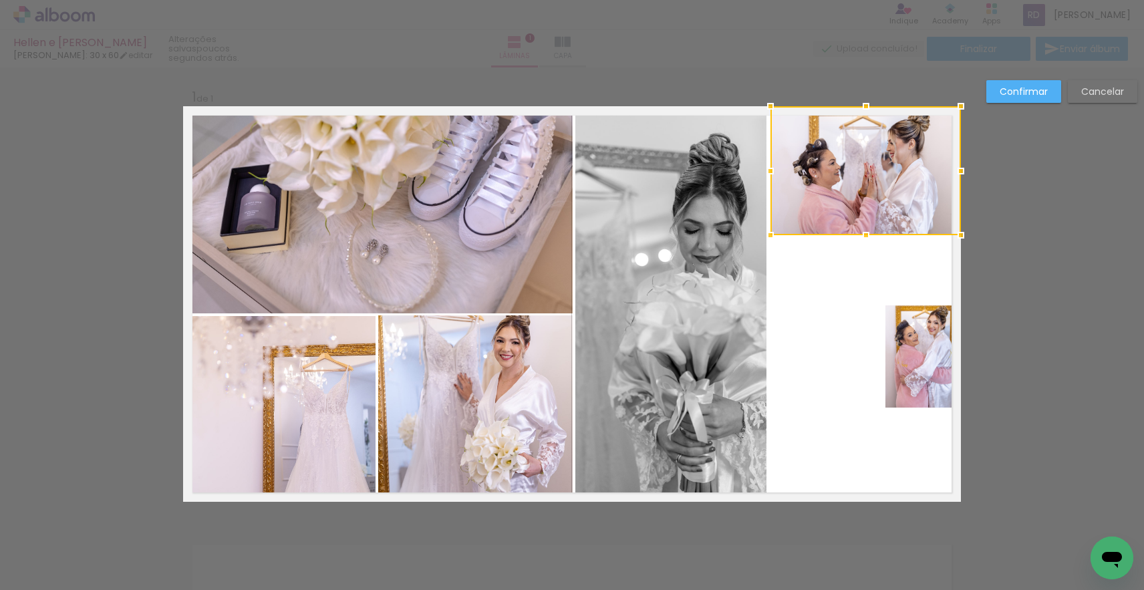
drag, startPoint x: 869, startPoint y: 283, endPoint x: 867, endPoint y: 232, distance: 50.8
click at [867, 232] on div at bounding box center [866, 235] width 27 height 27
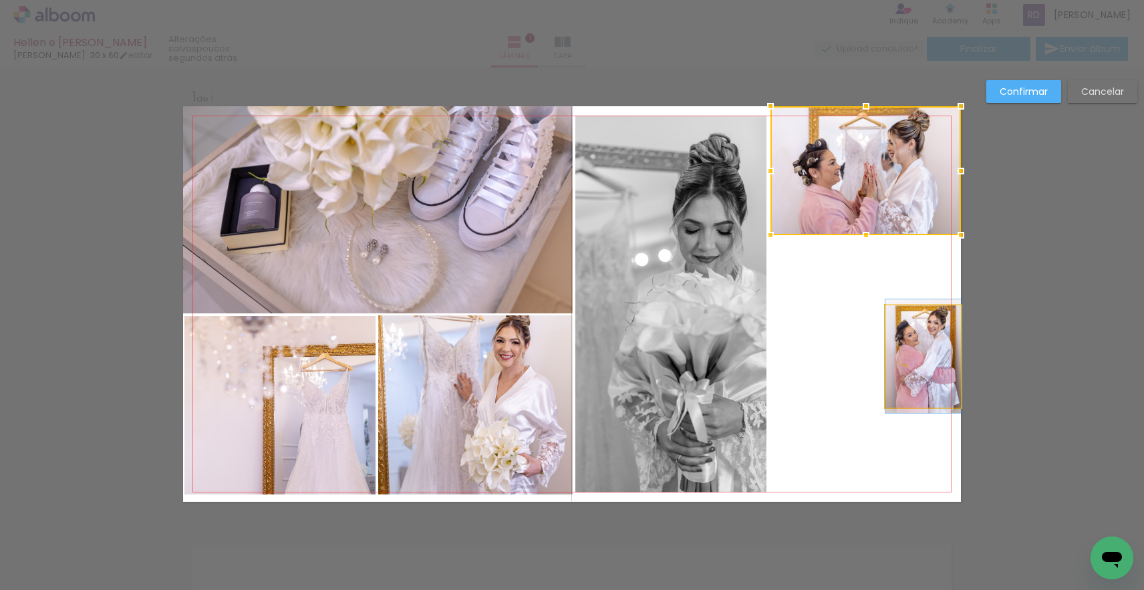
click at [933, 364] on quentale-photo at bounding box center [923, 356] width 76 height 102
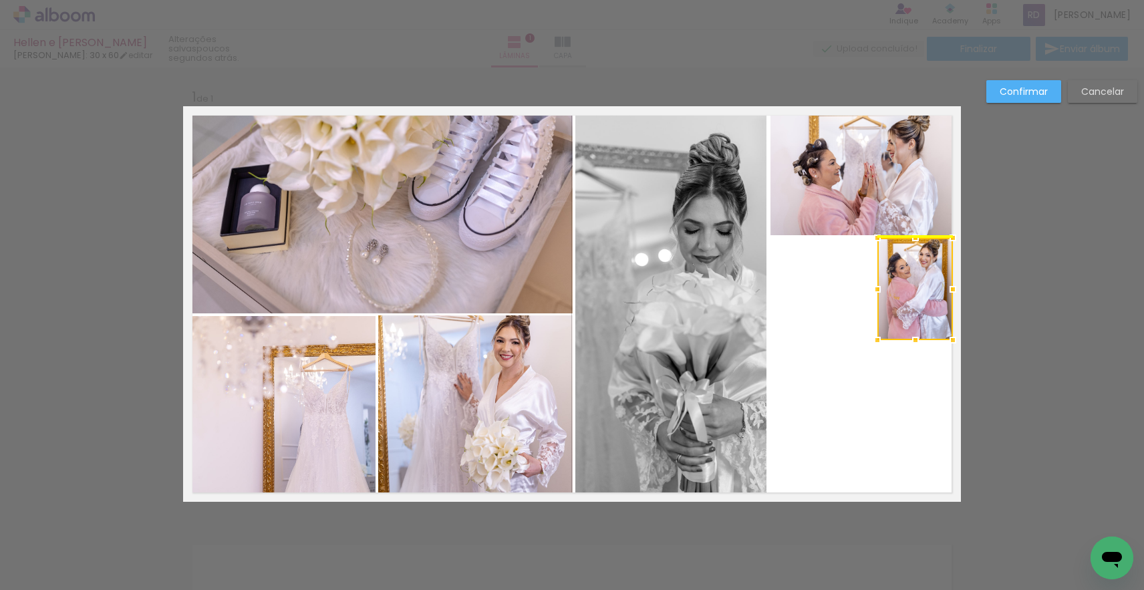
drag, startPoint x: 926, startPoint y: 351, endPoint x: 915, endPoint y: 301, distance: 51.2
click at [915, 301] on div at bounding box center [915, 289] width 76 height 102
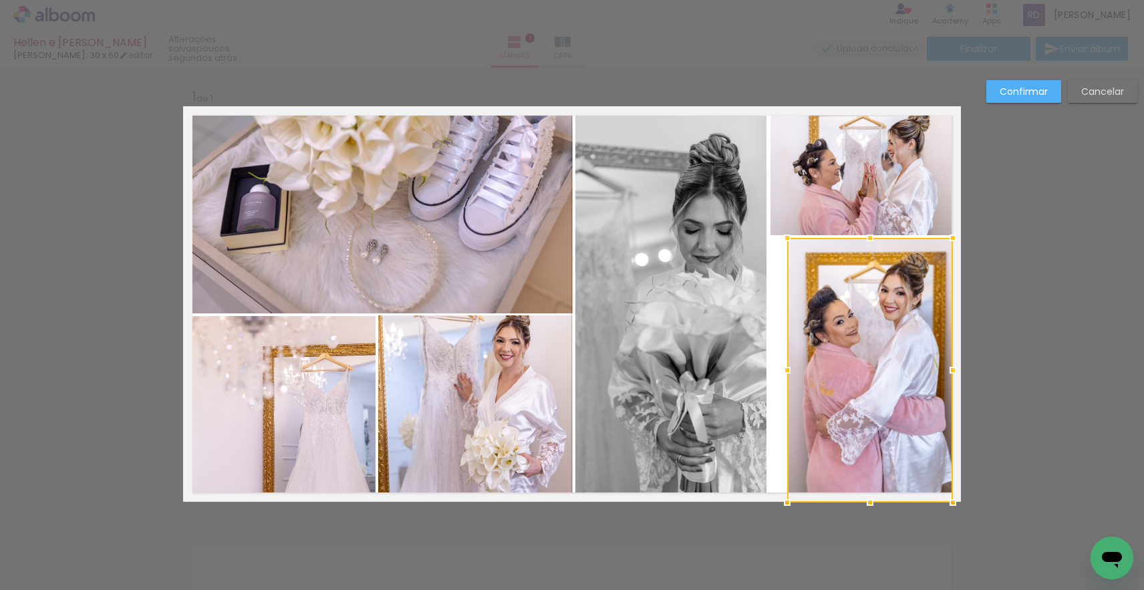
drag, startPoint x: 877, startPoint y: 341, endPoint x: 787, endPoint y: 494, distance: 177.6
click at [787, 494] on div at bounding box center [787, 502] width 27 height 27
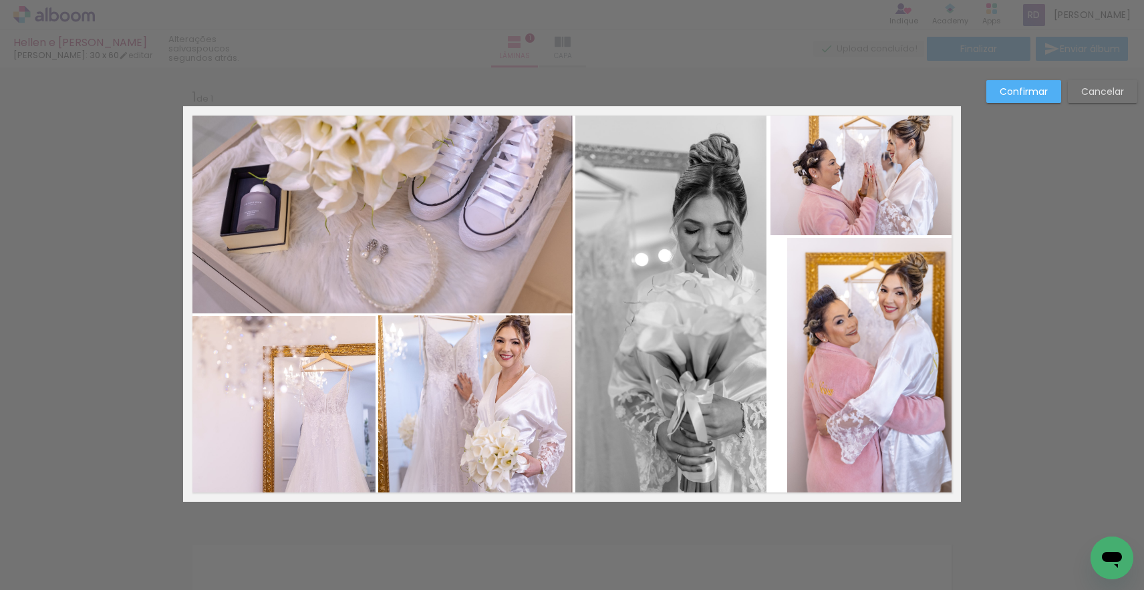
drag, startPoint x: 816, startPoint y: 357, endPoint x: 807, endPoint y: 360, distance: 9.3
click at [816, 357] on quentale-photo at bounding box center [870, 370] width 166 height 264
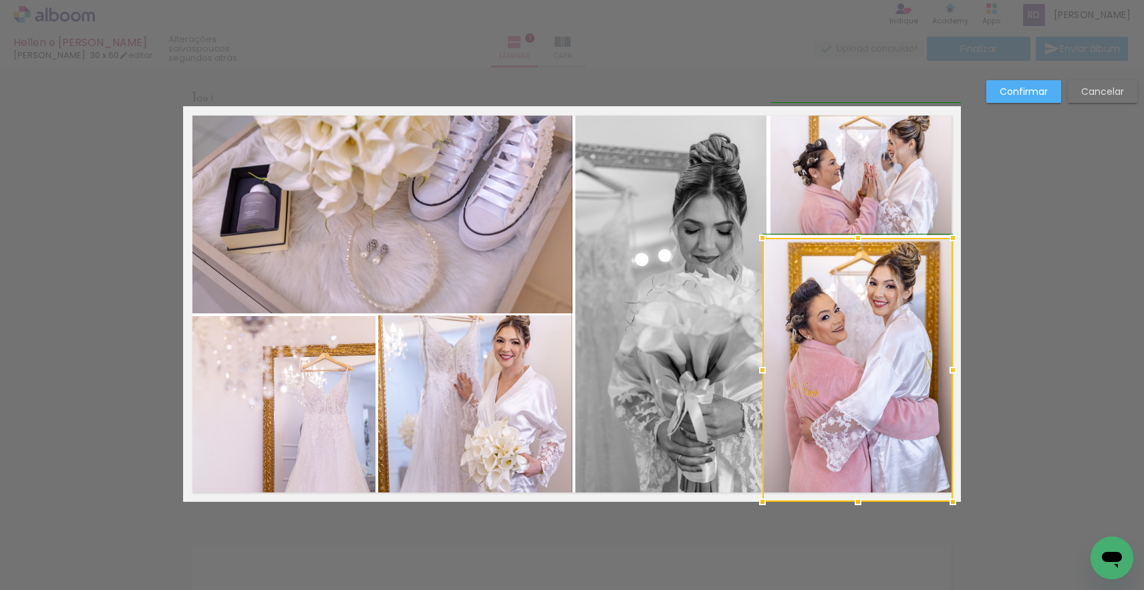
drag, startPoint x: 790, startPoint y: 370, endPoint x: 765, endPoint y: 372, distance: 24.8
click at [765, 372] on div at bounding box center [762, 370] width 27 height 27
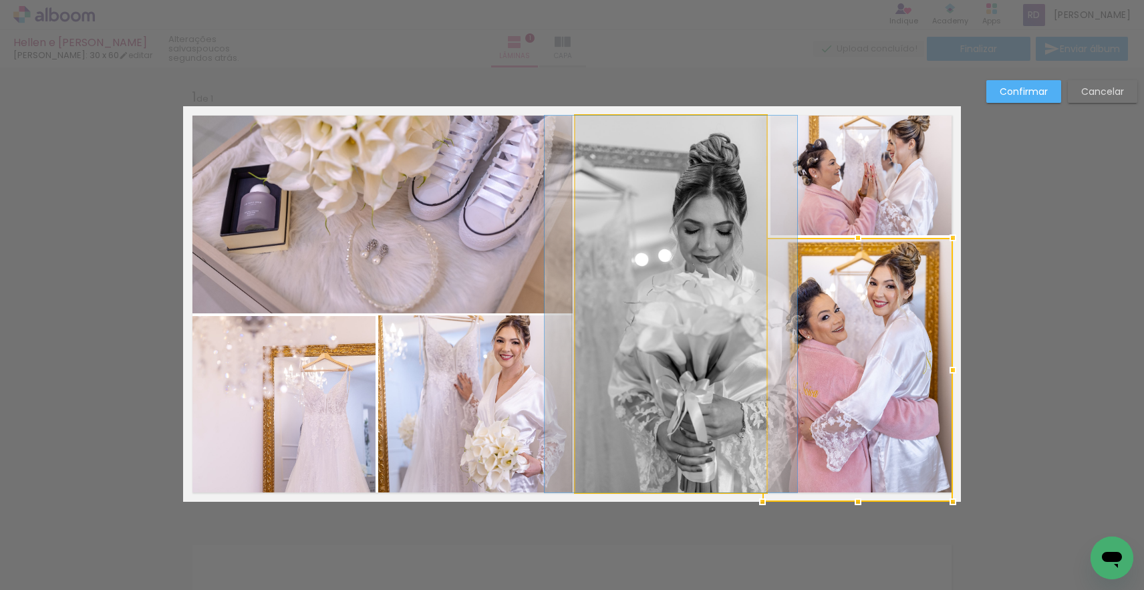
click at [729, 369] on quentale-photo at bounding box center [670, 304] width 191 height 377
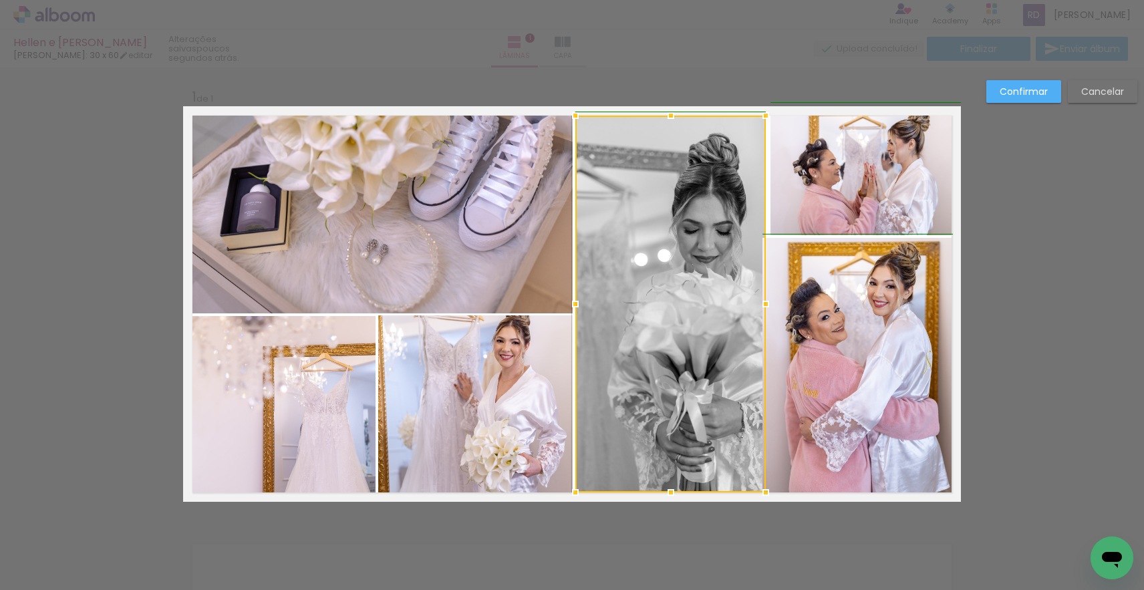
click at [757, 303] on div at bounding box center [765, 304] width 27 height 27
click at [816, 316] on quentale-photo at bounding box center [857, 370] width 190 height 264
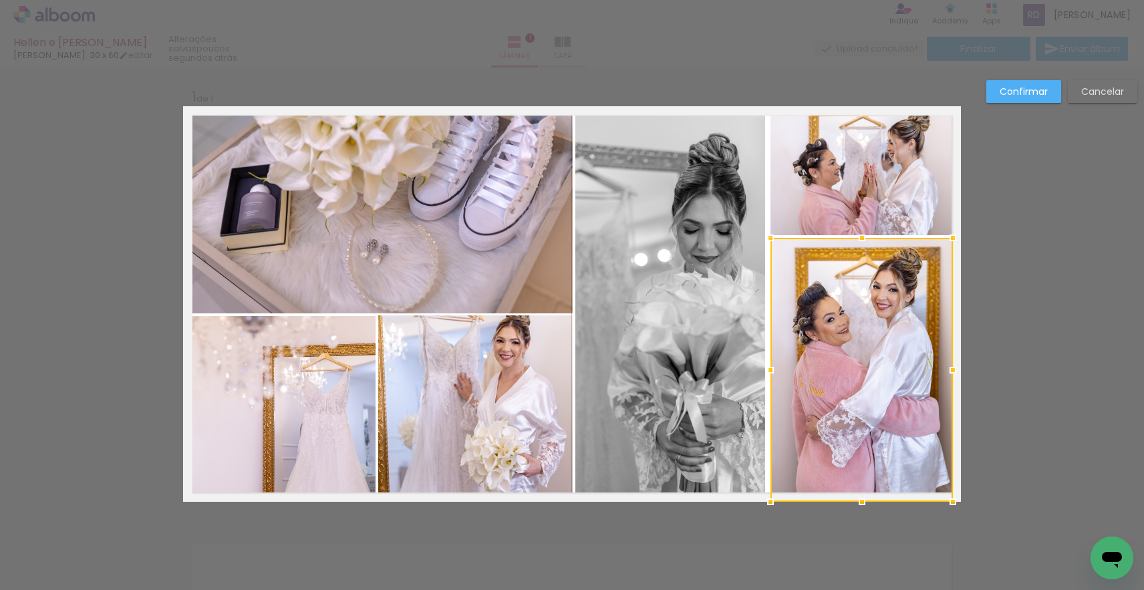
drag, startPoint x: 766, startPoint y: 370, endPoint x: 781, endPoint y: 367, distance: 15.1
click at [781, 367] on div at bounding box center [770, 370] width 27 height 27
click at [1021, 326] on div "Confirmar Cancelar" at bounding box center [572, 512] width 1144 height 890
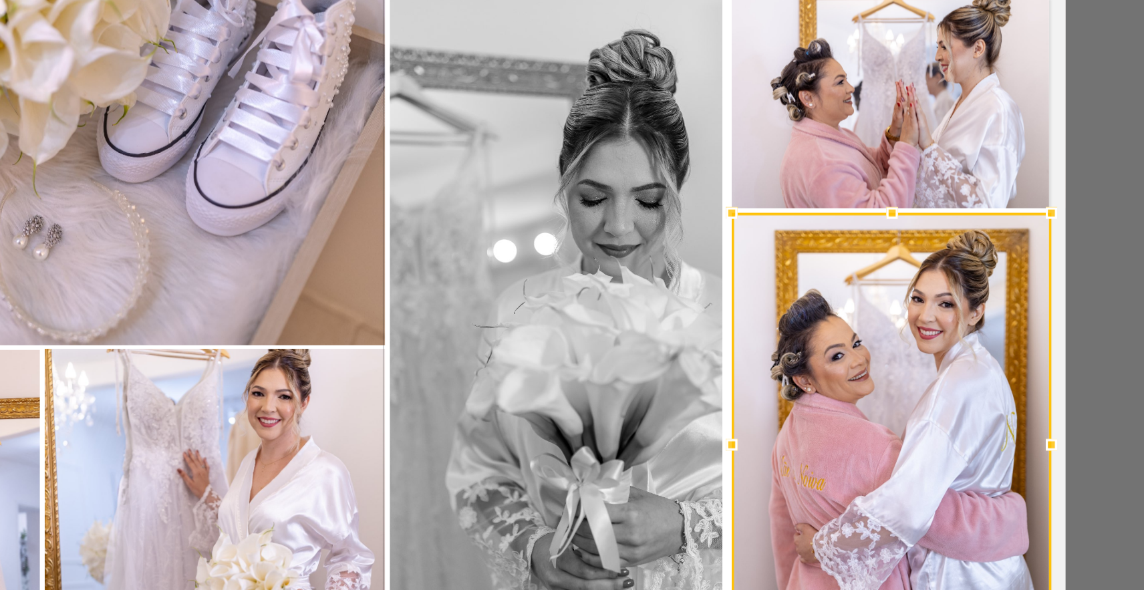
click at [187, 166] on quentale-photo at bounding box center [378, 209] width 390 height 207
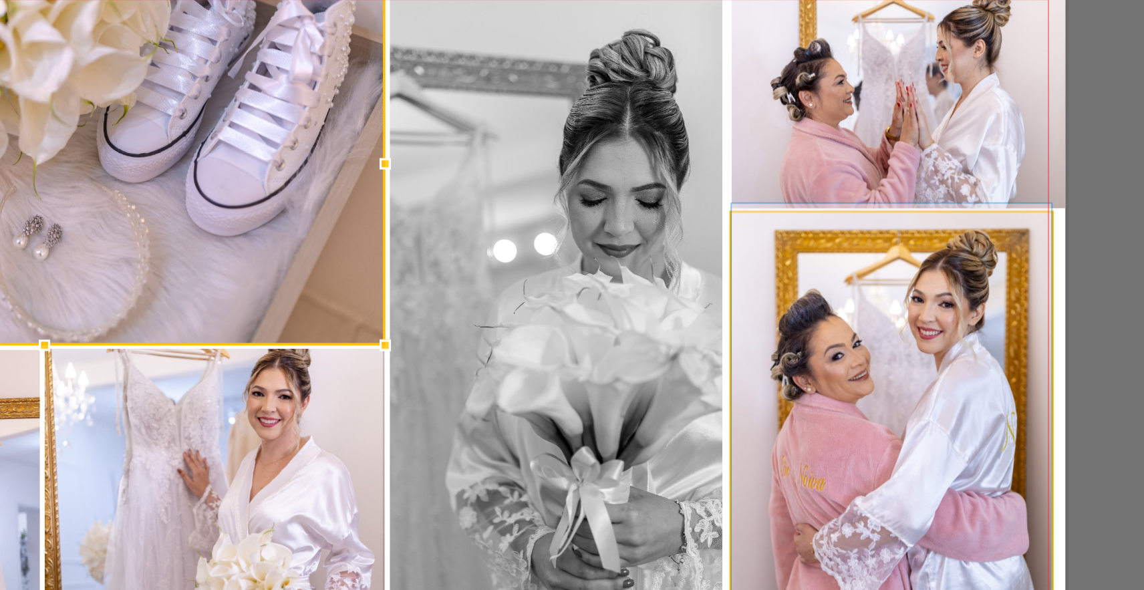
click at [447, 173] on album-spread "1 de 1" at bounding box center [572, 304] width 778 height 396
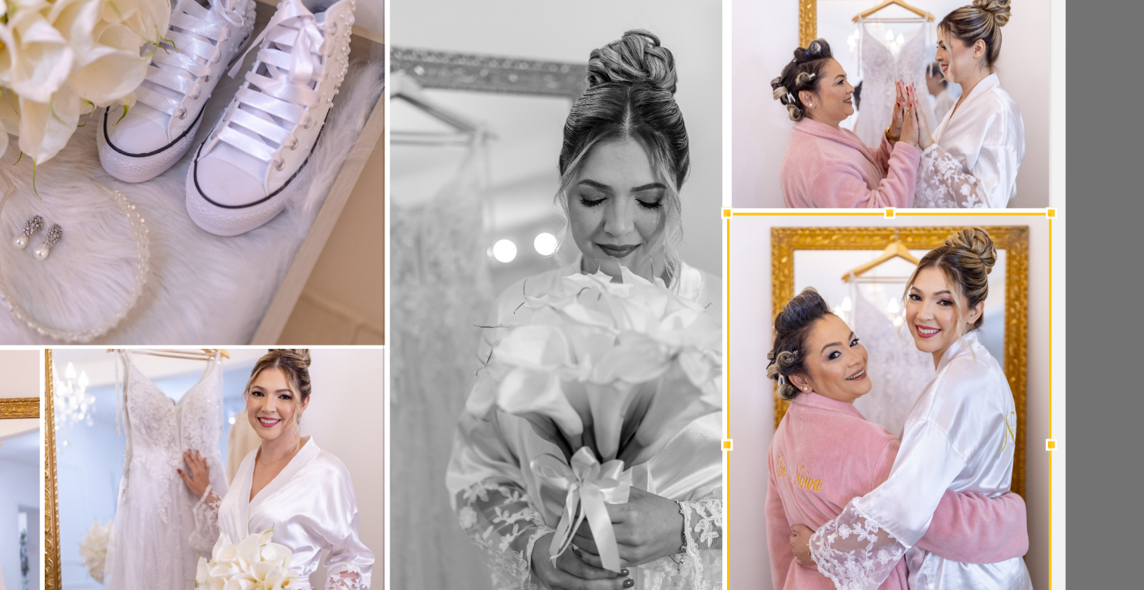
click at [754, 357] on div at bounding box center [767, 370] width 27 height 27
click at [770, 106] on quentale-photo at bounding box center [865, 170] width 190 height 129
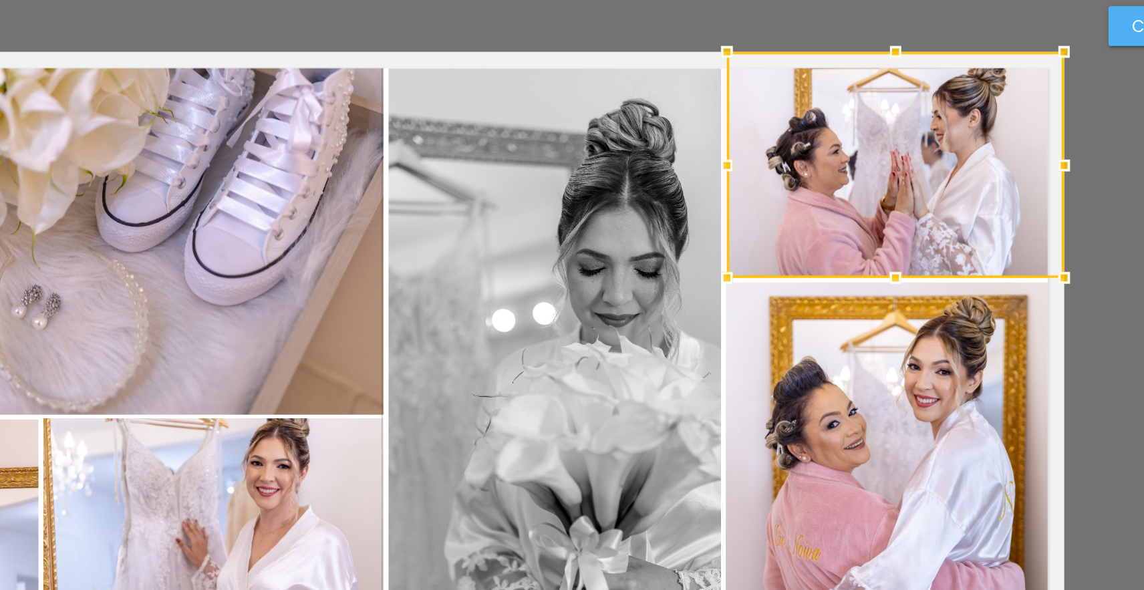
click at [755, 158] on div at bounding box center [768, 171] width 27 height 27
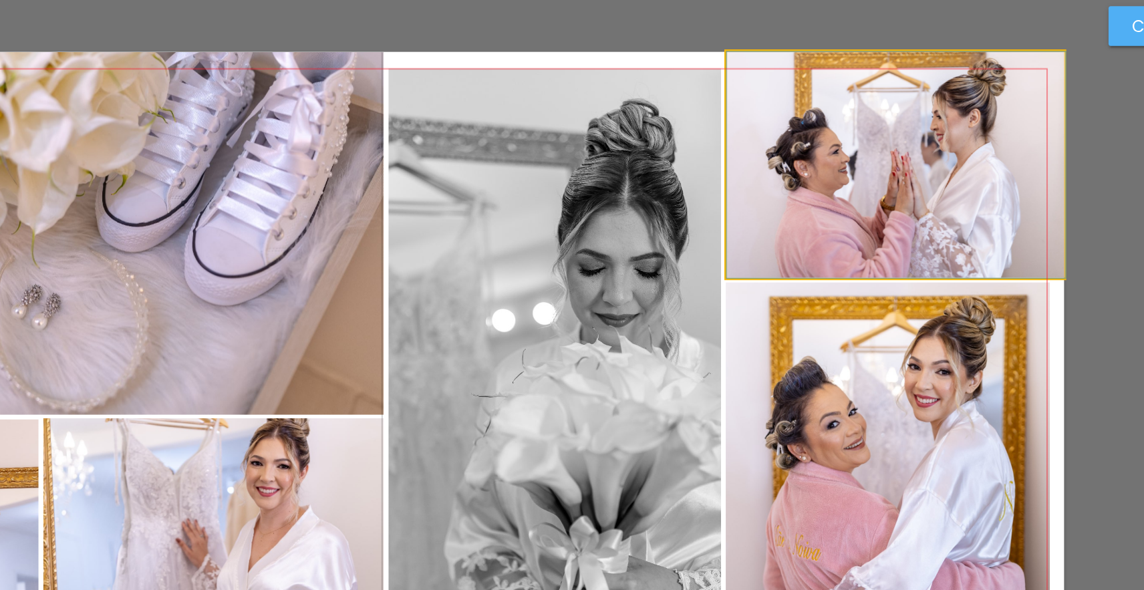
click at [768, 114] on quentale-photo at bounding box center [864, 170] width 192 height 129
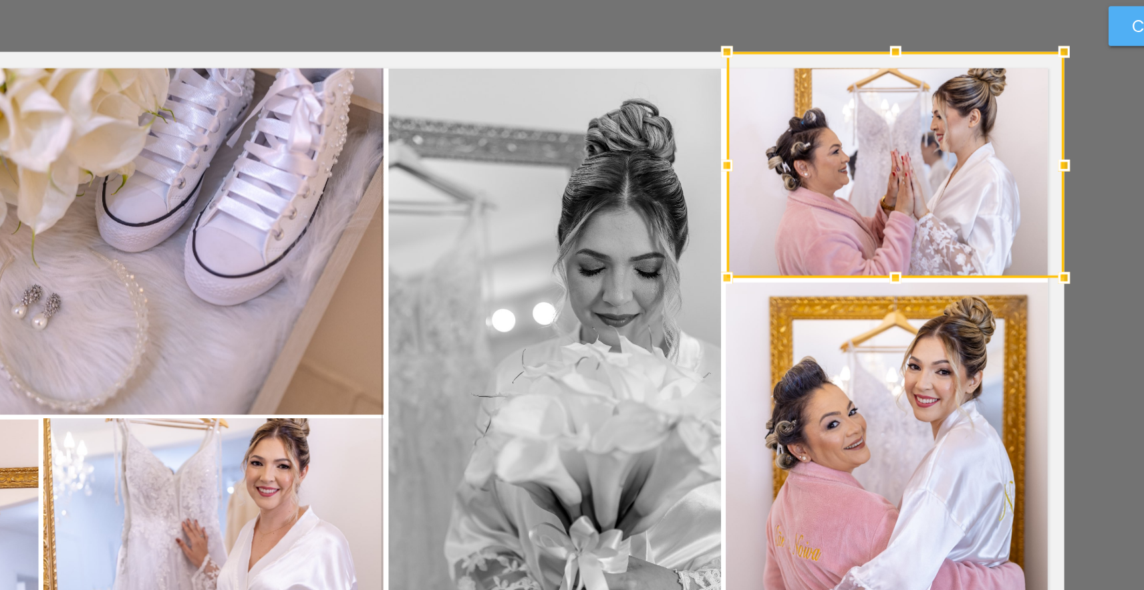
click at [630, 200] on div "Confirmar Cancelar" at bounding box center [572, 512] width 1144 height 890
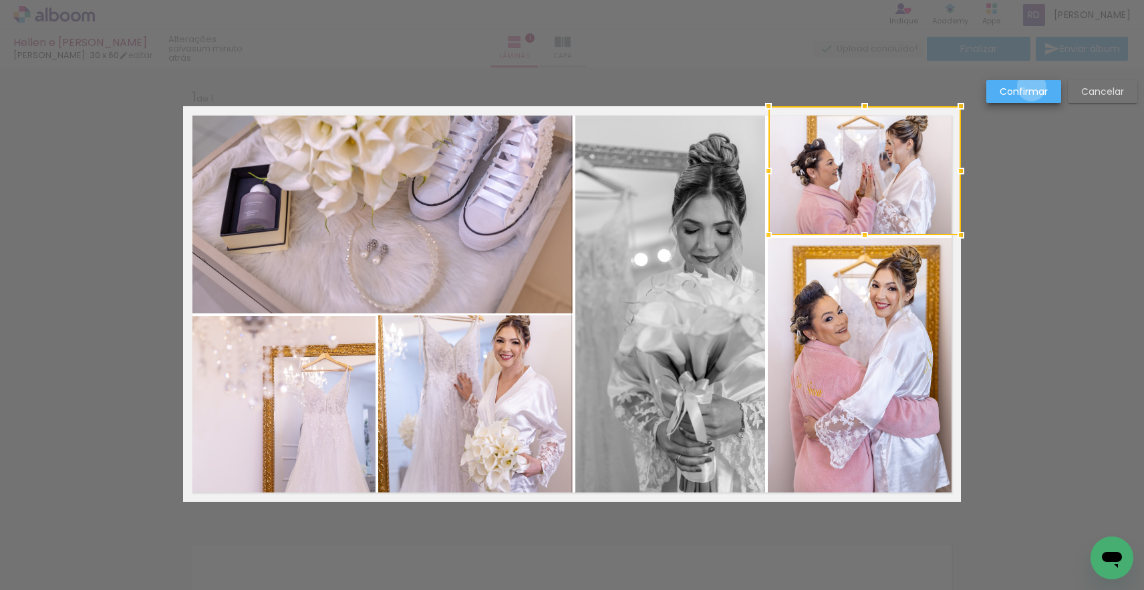
click at [0, 0] on slot "Confirmar" at bounding box center [0, 0] width 0 height 0
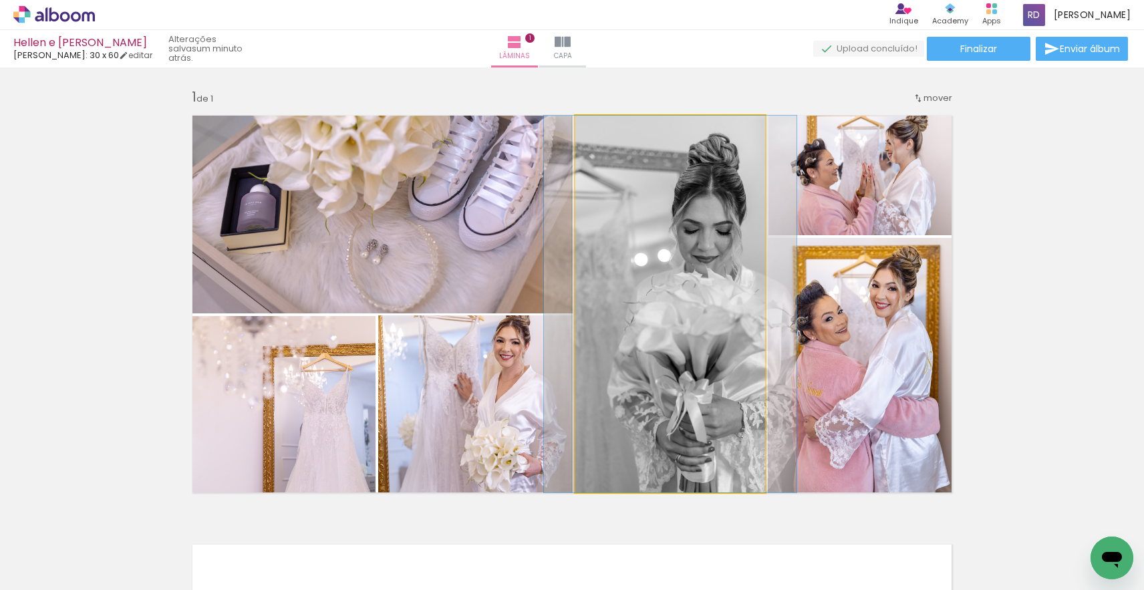
click at [740, 301] on quentale-photo at bounding box center [670, 304] width 190 height 377
click at [722, 309] on div at bounding box center [670, 304] width 253 height 377
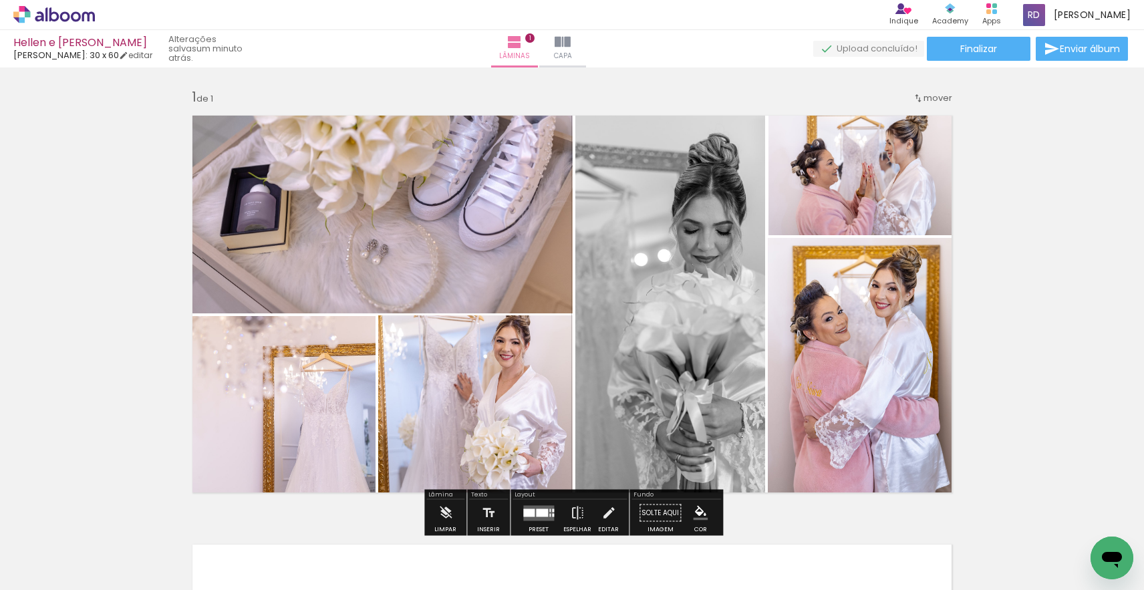
click at [714, 312] on quentale-photo at bounding box center [670, 304] width 190 height 377
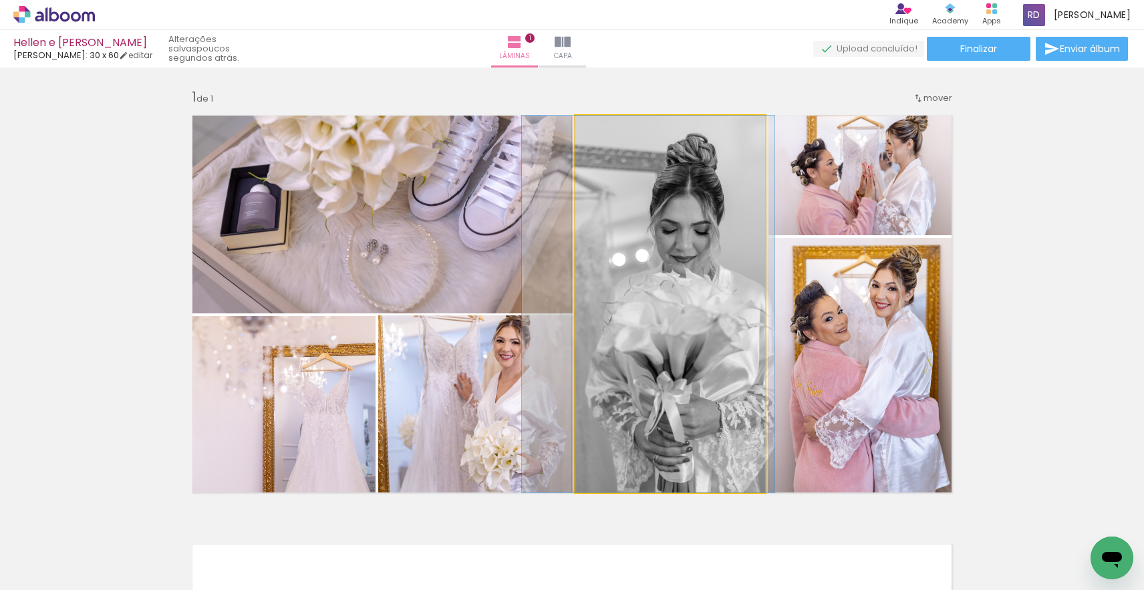
drag, startPoint x: 714, startPoint y: 312, endPoint x: 692, endPoint y: 311, distance: 22.1
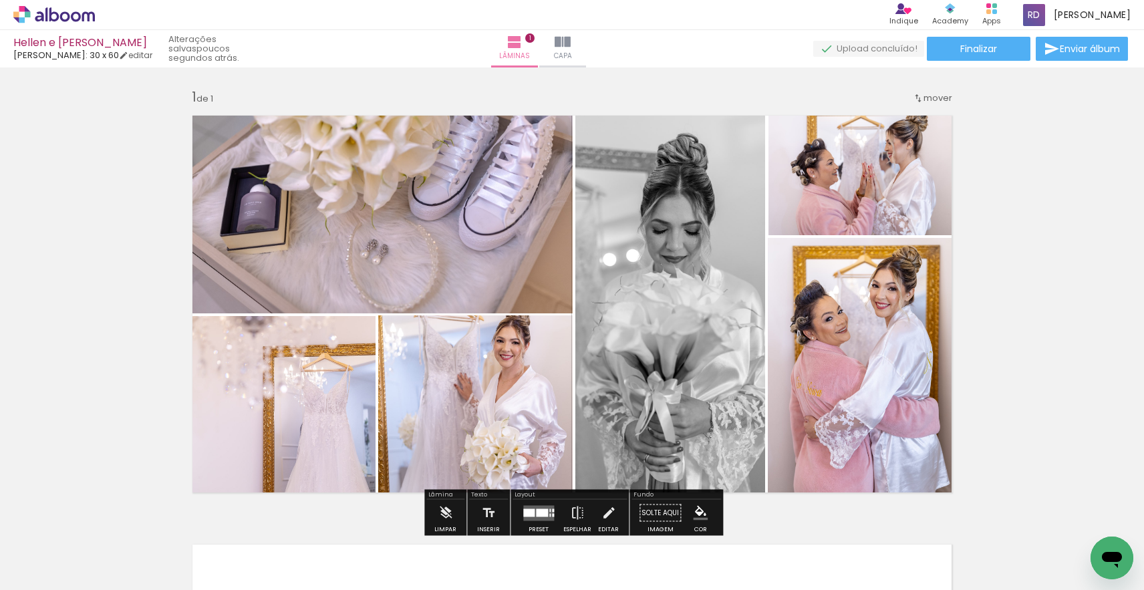
click at [875, 178] on quentale-photo at bounding box center [864, 170] width 192 height 129
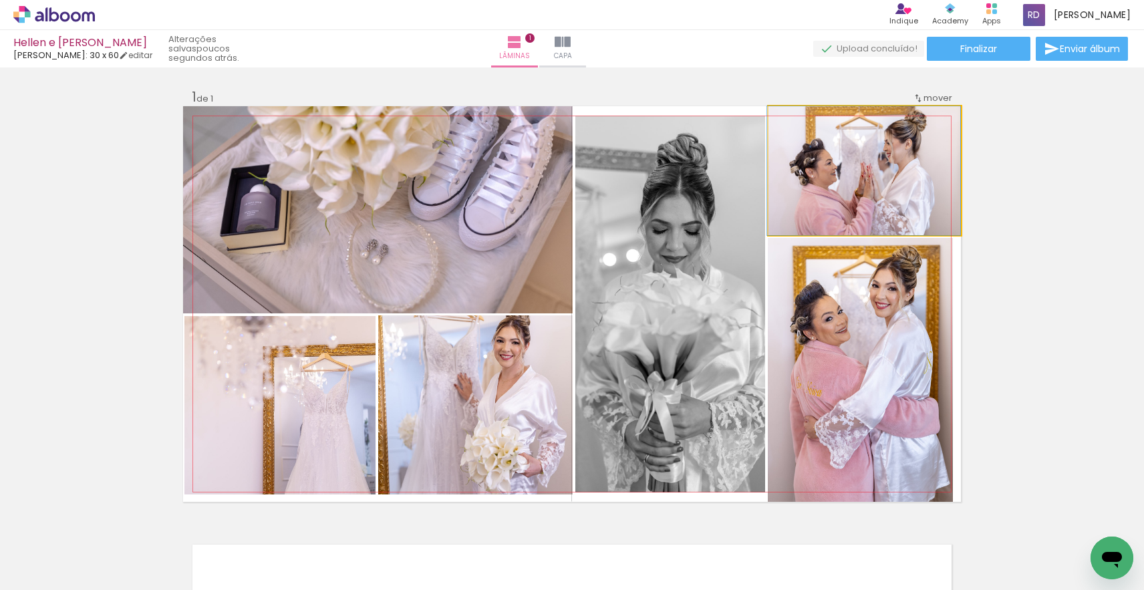
drag, startPoint x: 886, startPoint y: 172, endPoint x: 880, endPoint y: 187, distance: 15.9
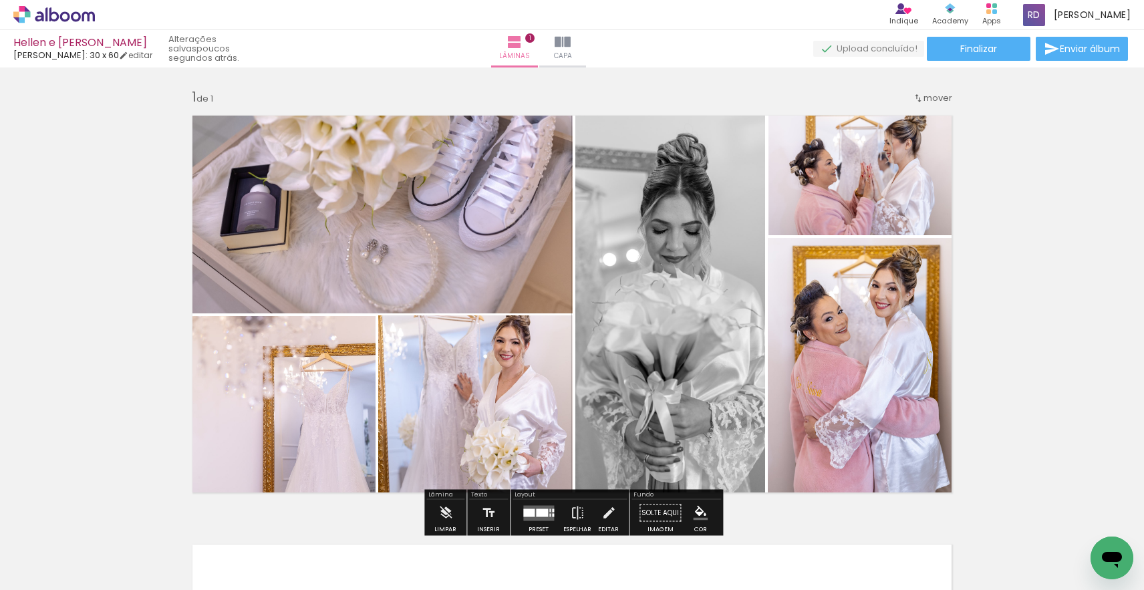
click at [893, 175] on quentale-photo at bounding box center [864, 170] width 192 height 129
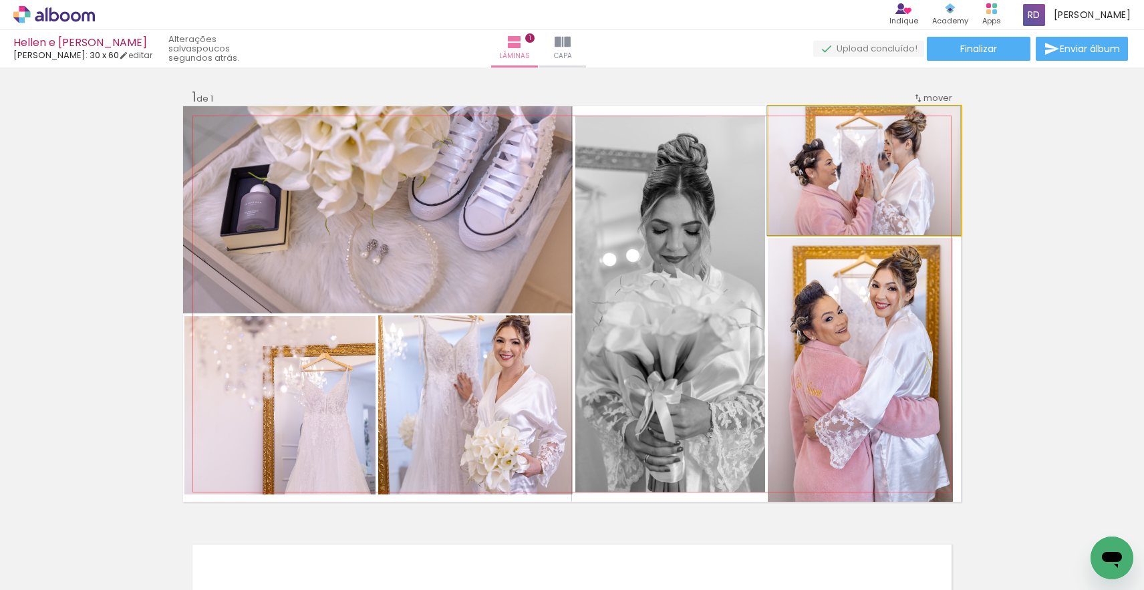
click at [893, 175] on quentale-photo at bounding box center [864, 170] width 192 height 129
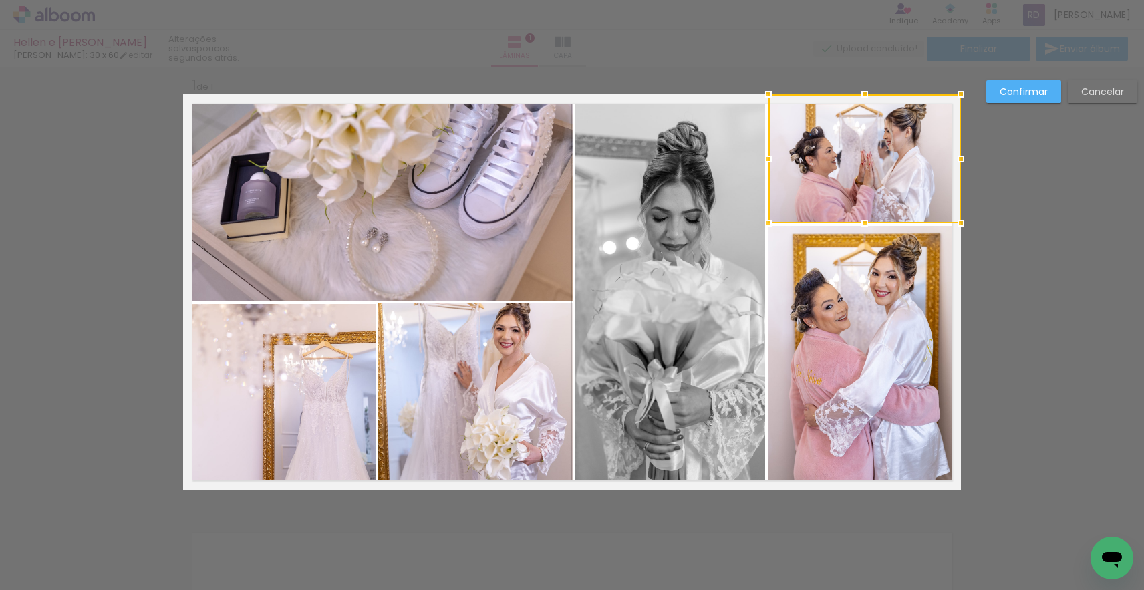
scroll to position [17, 0]
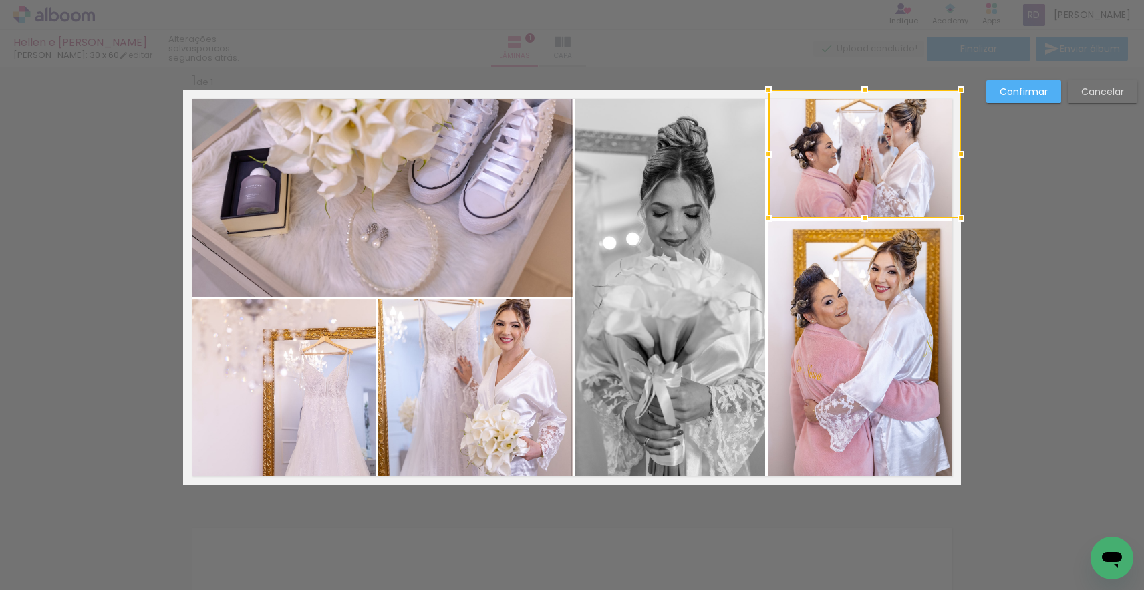
click at [882, 131] on div at bounding box center [864, 154] width 192 height 129
drag, startPoint x: 863, startPoint y: 87, endPoint x: 861, endPoint y: 94, distance: 6.8
click at [861, 94] on div at bounding box center [864, 93] width 27 height 27
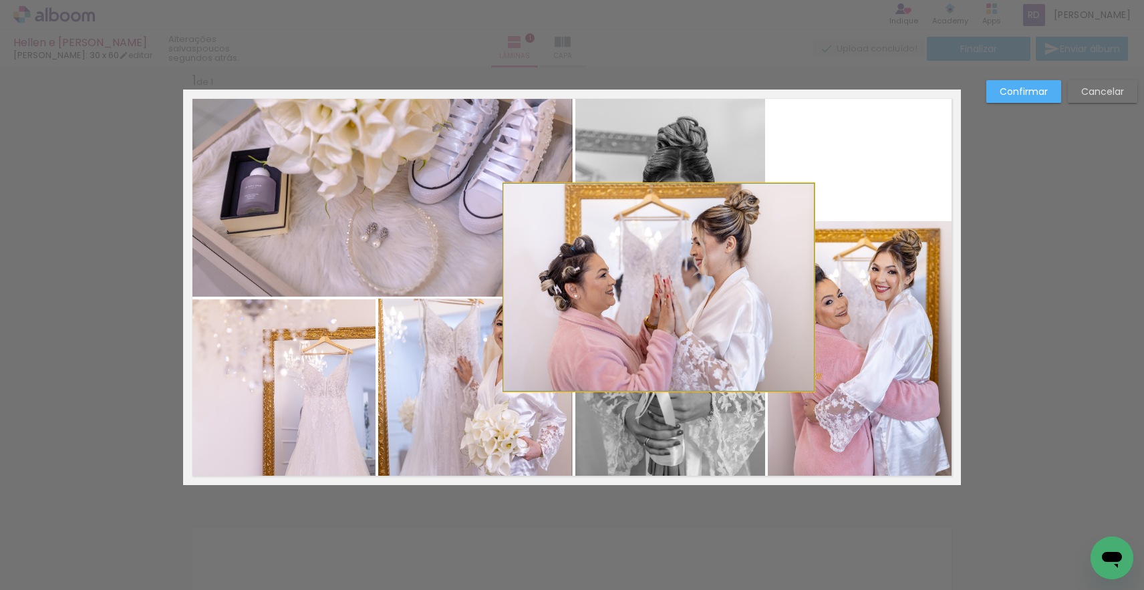
click at [635, 260] on quentale-photo at bounding box center [659, 287] width 310 height 207
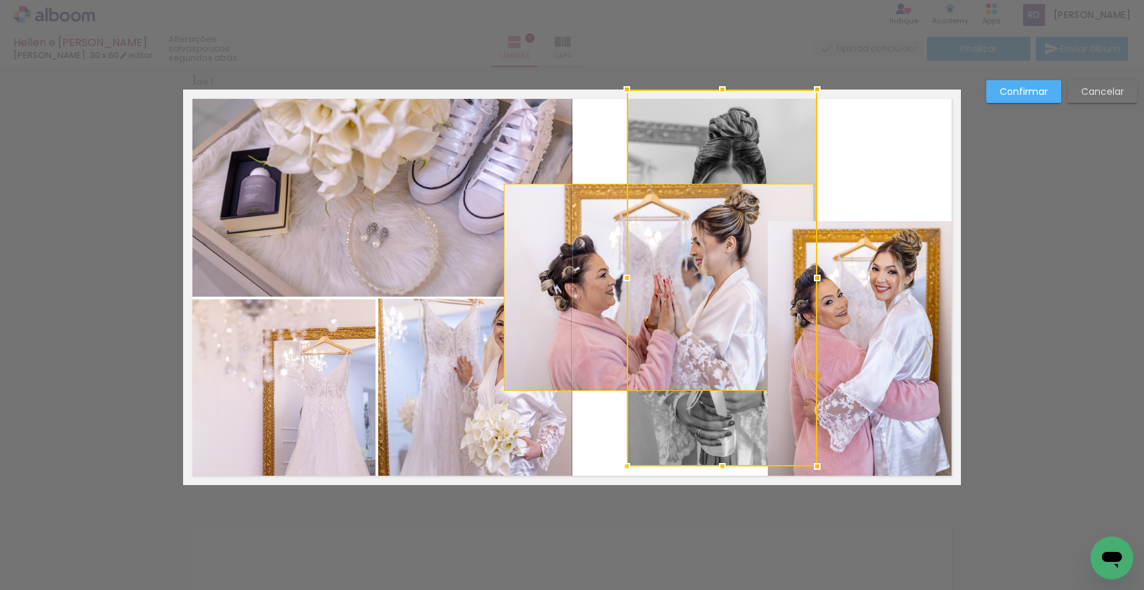
drag, startPoint x: 656, startPoint y: 275, endPoint x: 707, endPoint y: 244, distance: 60.3
click at [707, 244] on div at bounding box center [722, 278] width 190 height 377
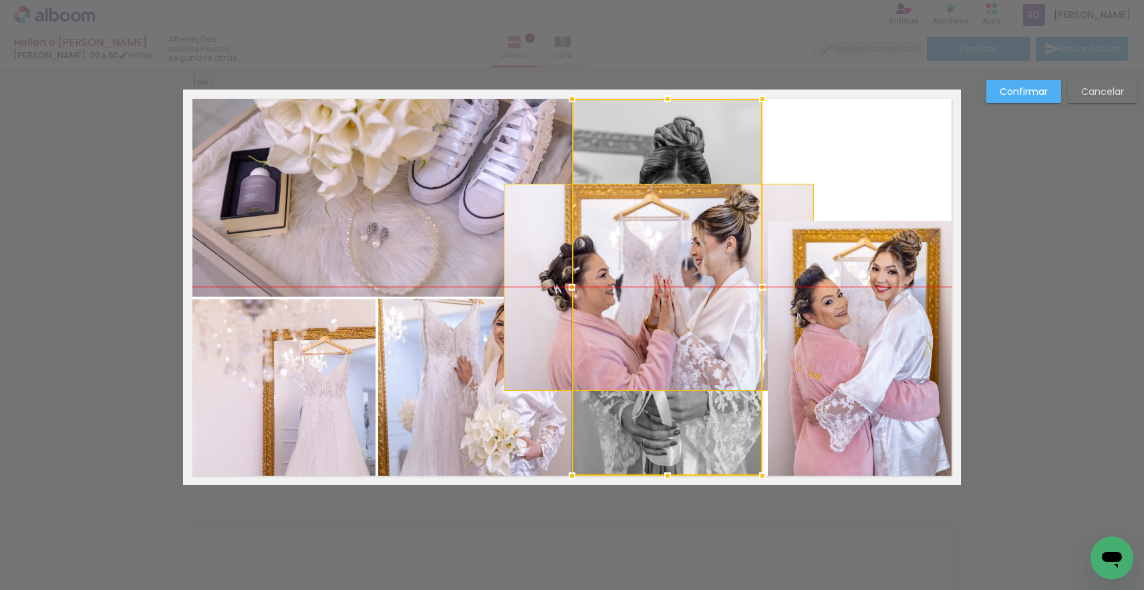
drag, startPoint x: 702, startPoint y: 130, endPoint x: 648, endPoint y: 137, distance: 55.2
click at [648, 137] on div at bounding box center [667, 287] width 190 height 377
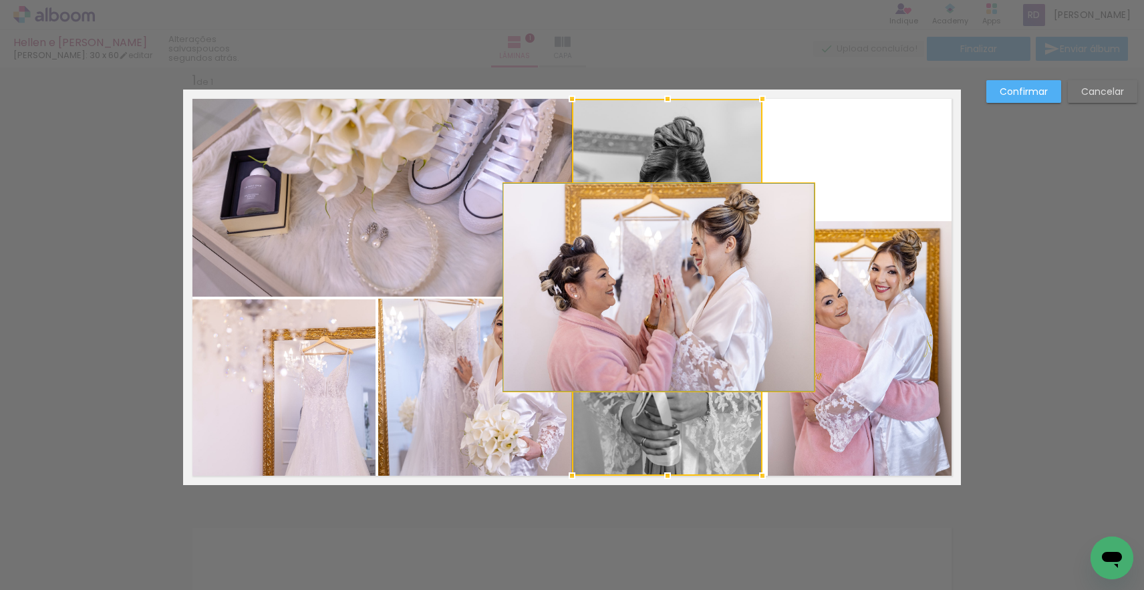
click at [521, 249] on quentale-photo at bounding box center [659, 287] width 310 height 207
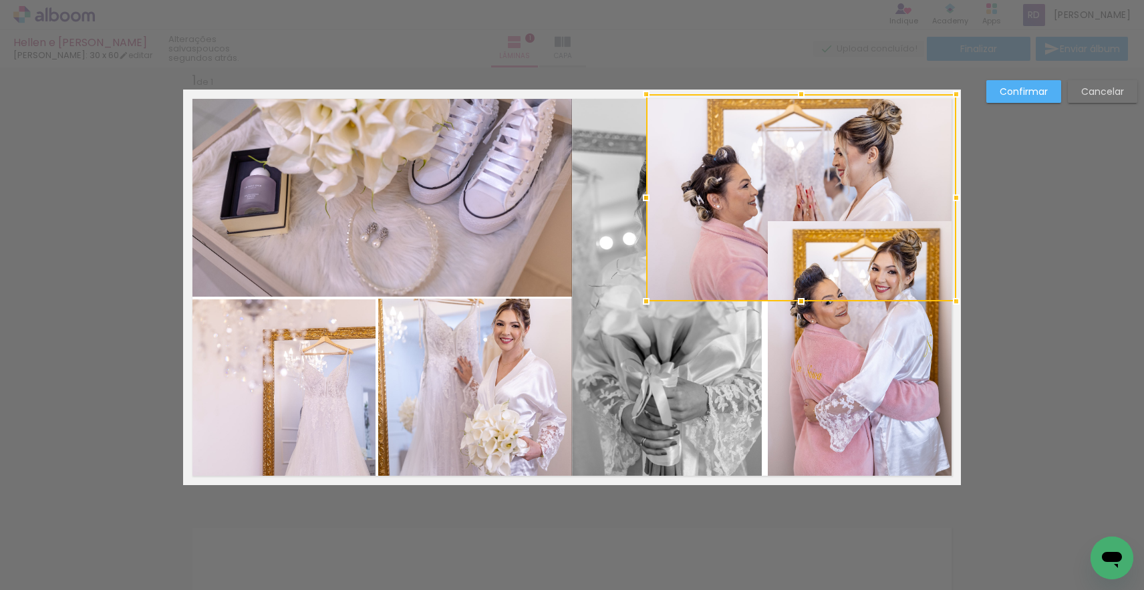
drag, startPoint x: 533, startPoint y: 243, endPoint x: 676, endPoint y: 154, distance: 168.2
click at [676, 154] on div at bounding box center [801, 197] width 310 height 207
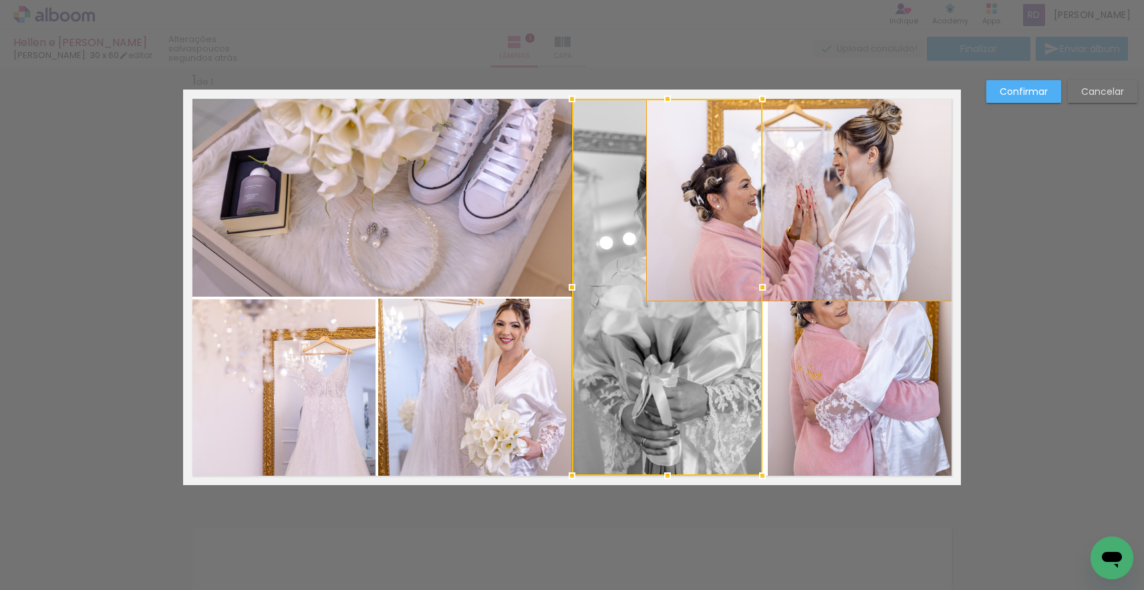
click at [837, 173] on quentale-photo at bounding box center [801, 197] width 310 height 207
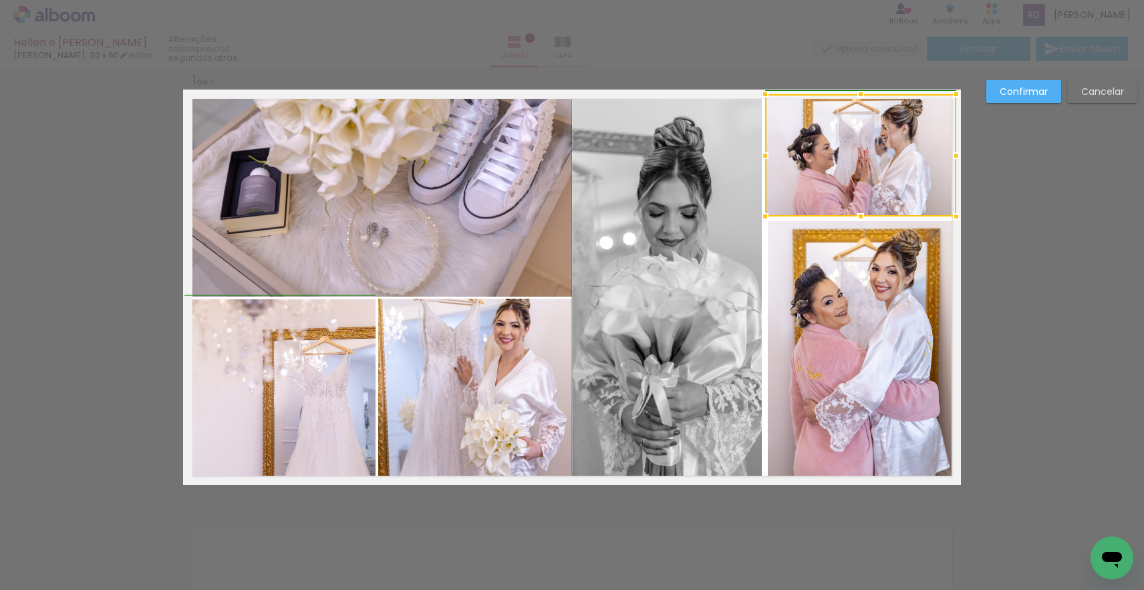
drag, startPoint x: 646, startPoint y: 301, endPoint x: 763, endPoint y: 217, distance: 143.7
click at [763, 217] on div at bounding box center [765, 216] width 27 height 27
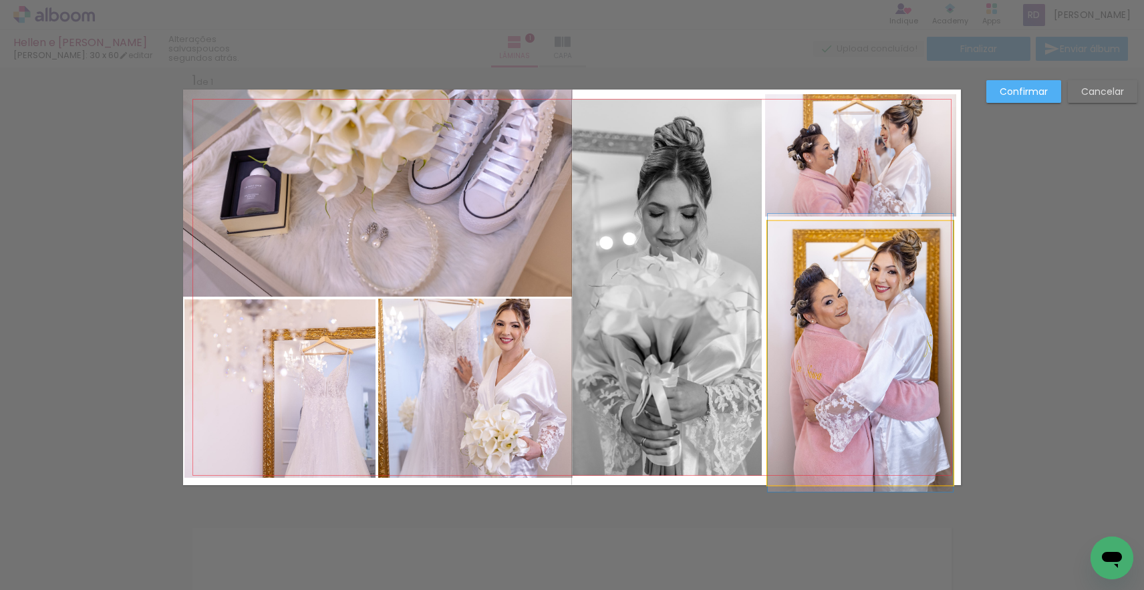
click at [834, 289] on quentale-photo at bounding box center [860, 353] width 185 height 264
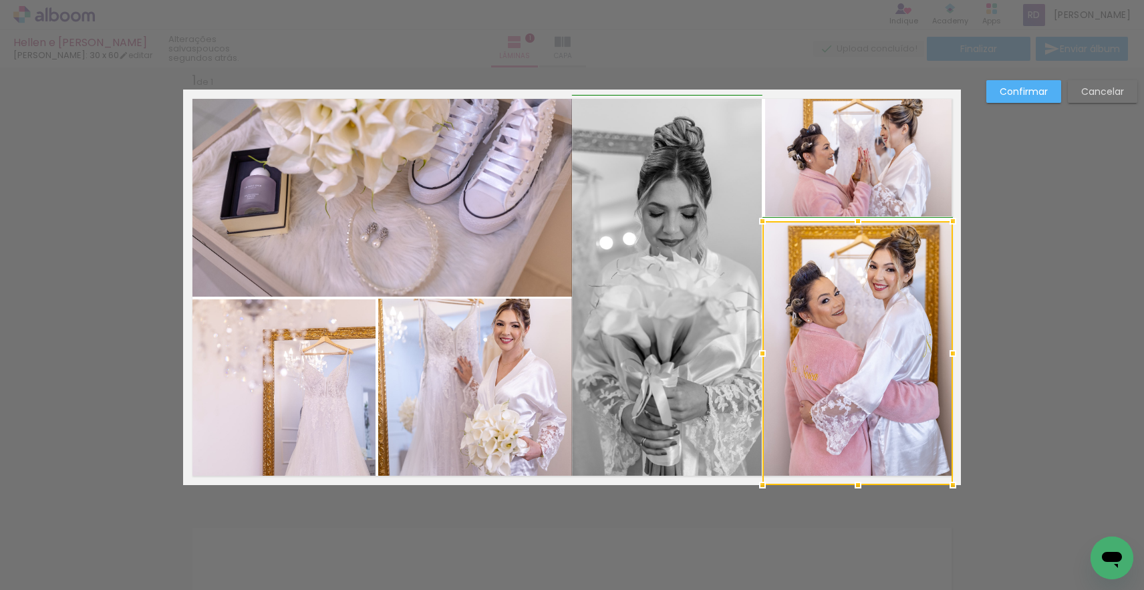
drag, startPoint x: 768, startPoint y: 354, endPoint x: 793, endPoint y: 340, distance: 28.1
click at [765, 355] on div at bounding box center [762, 353] width 27 height 27
click at [715, 319] on album-spread "1 de 1" at bounding box center [572, 288] width 778 height 396
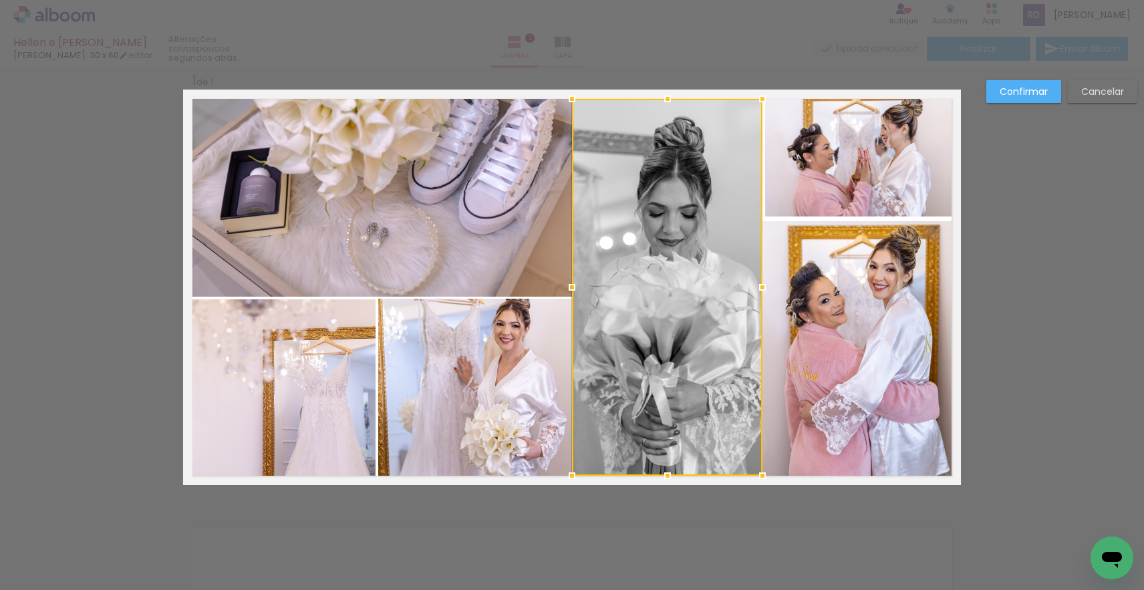
click at [1033, 269] on div "Confirmar Cancelar" at bounding box center [572, 496] width 1144 height 890
click at [0, 0] on slot "Cancelar" at bounding box center [0, 0] width 0 height 0
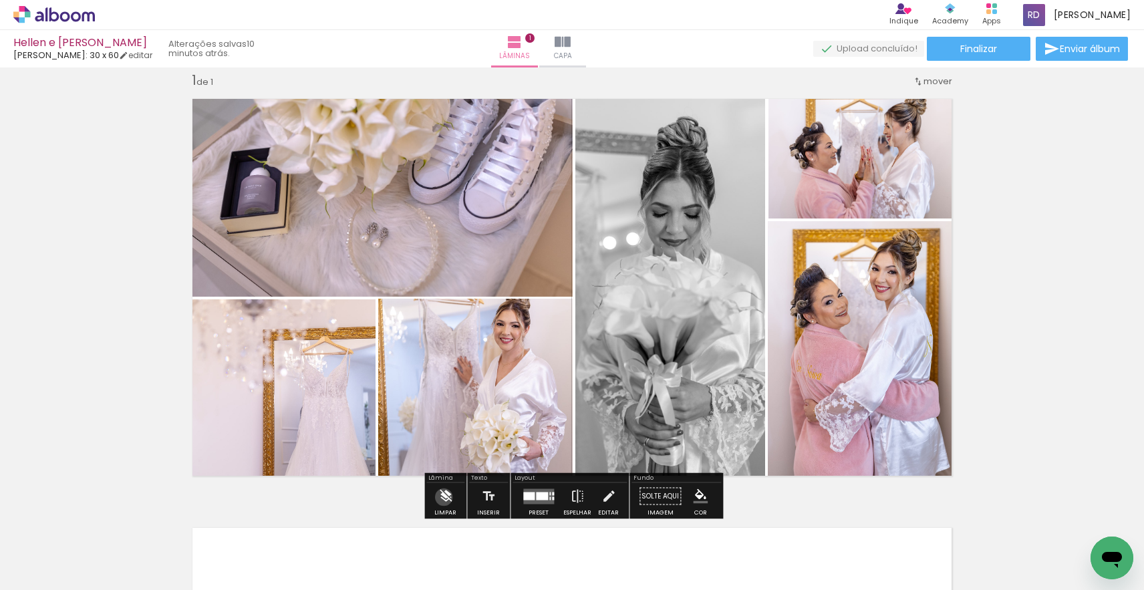
click at [444, 497] on iron-icon at bounding box center [445, 496] width 15 height 27
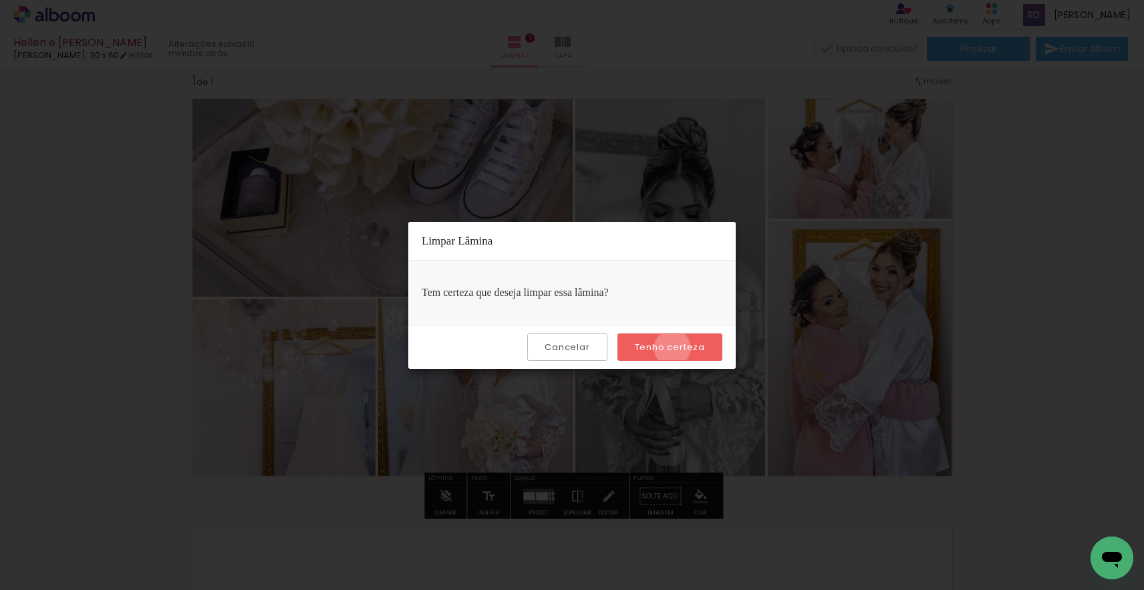
click at [0, 0] on slot "Tenho certeza" at bounding box center [0, 0] width 0 height 0
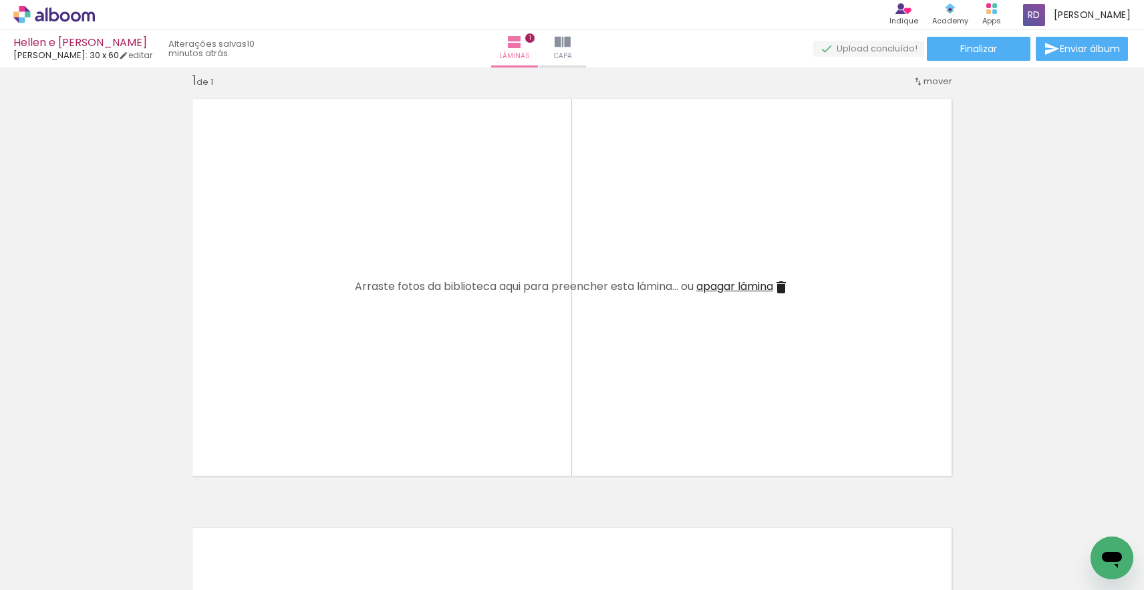
click at [68, 18] on icon at bounding box center [65, 16] width 10 height 10
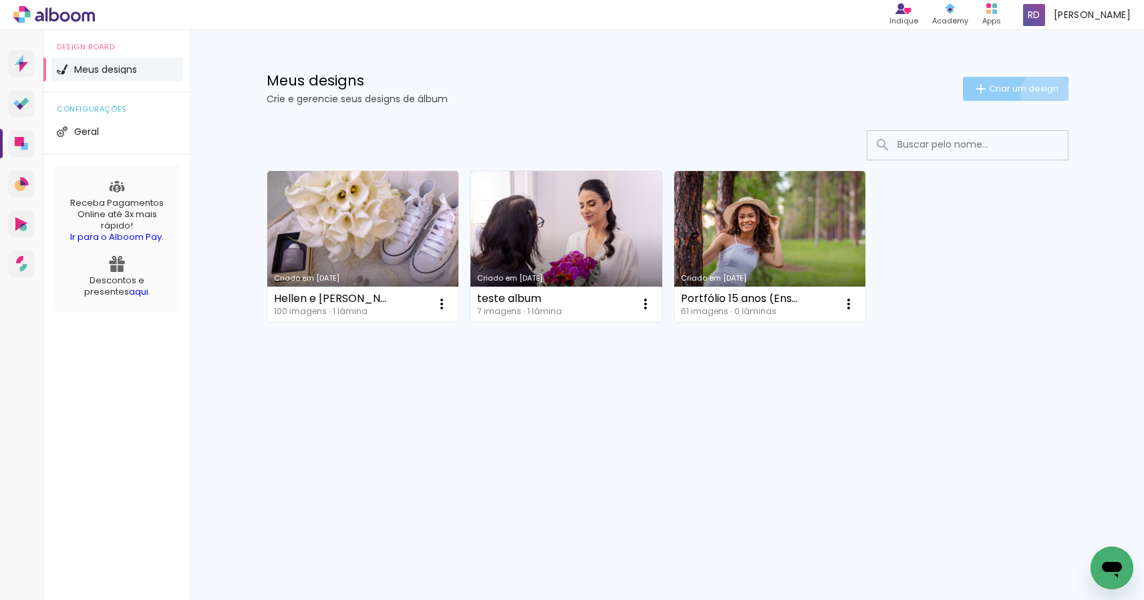
click at [1042, 93] on span "Criar um design" at bounding box center [1023, 88] width 69 height 9
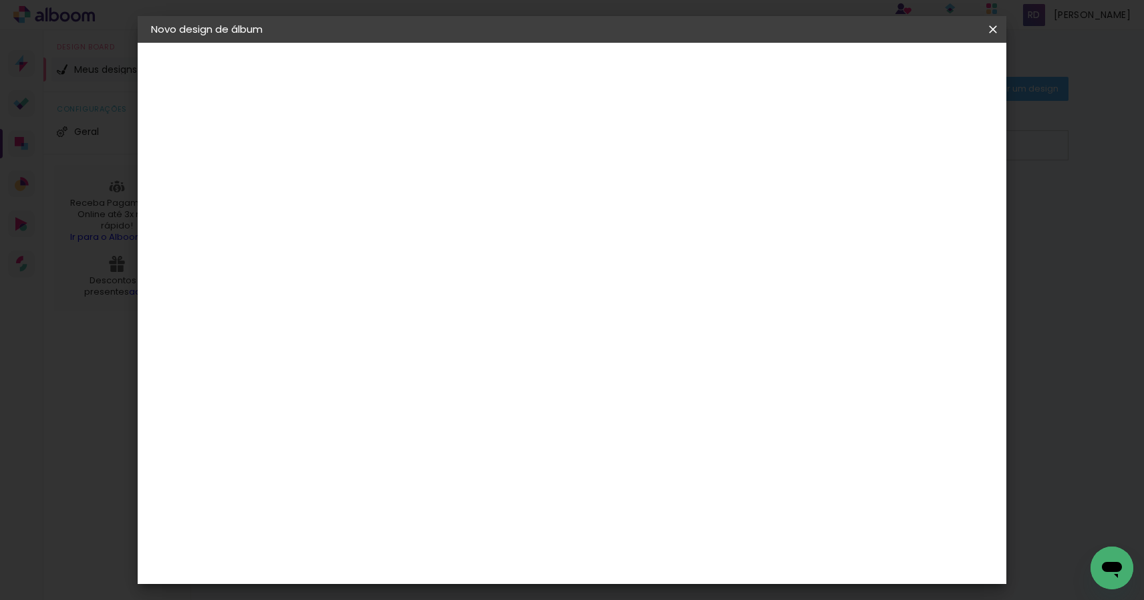
scroll to position [0, 1]
click at [370, 176] on input at bounding box center [370, 179] width 0 height 21
type input "hellen"
type paper-input "hellen"
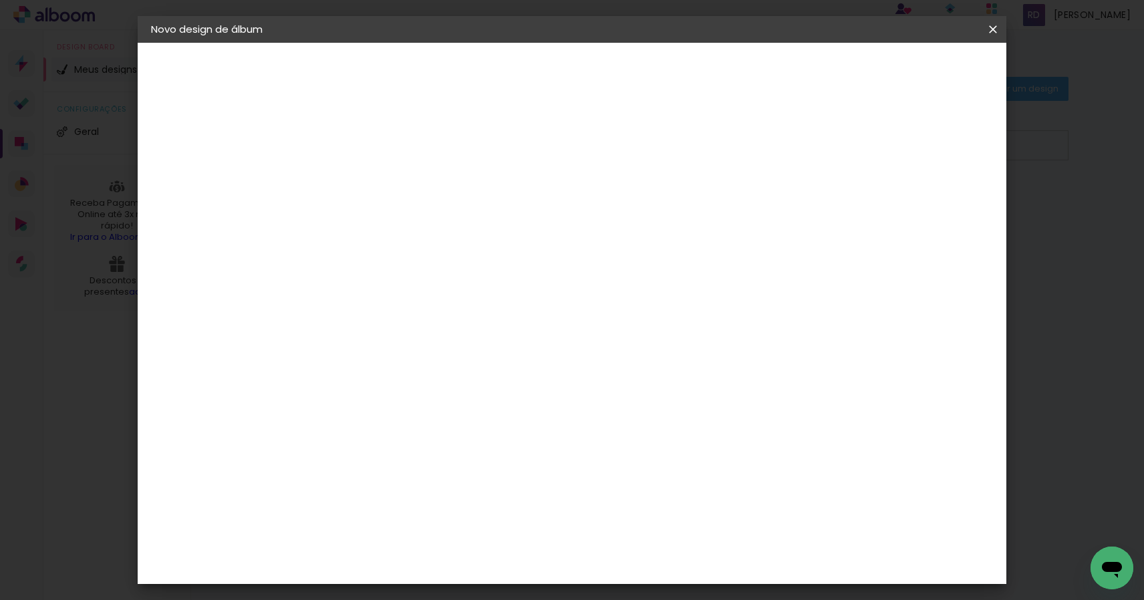
click at [507, 68] on paper-button "Avançar" at bounding box center [473, 70] width 65 height 23
click at [620, 202] on paper-item "Tamanho Livre" at bounding box center [556, 202] width 128 height 29
click at [0, 0] on slot "Avançar" at bounding box center [0, 0] width 0 height 0
click at [853, 151] on div at bounding box center [847, 154] width 12 height 12
type paper-checkbox "on"
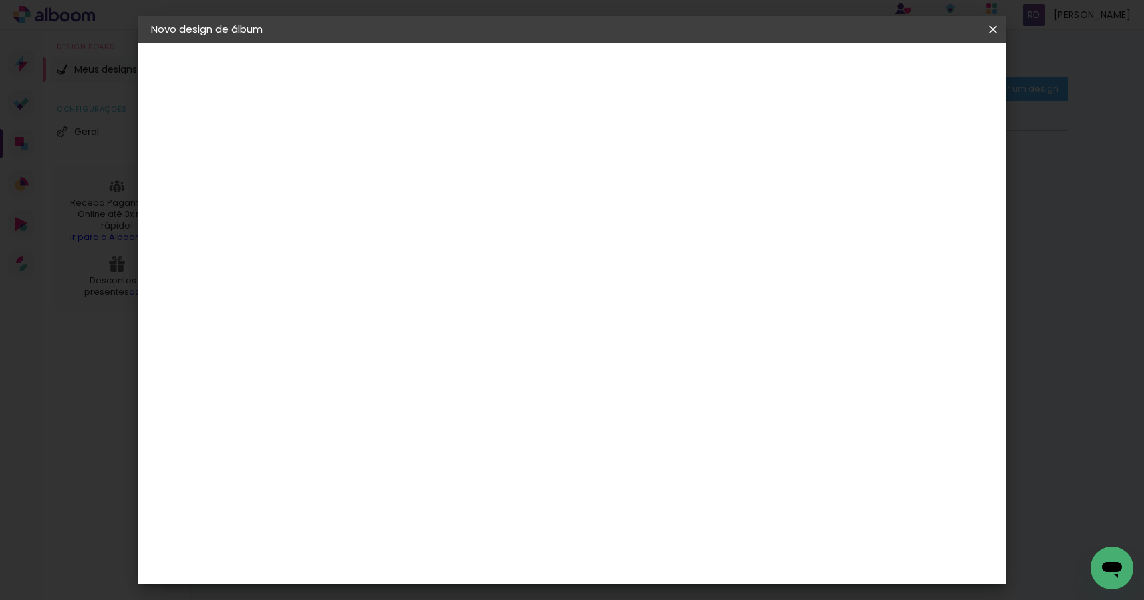
click at [853, 151] on div at bounding box center [847, 154] width 12 height 12
type input "1"
type paper-input "1"
click at [379, 156] on input "1" at bounding box center [360, 153] width 46 height 17
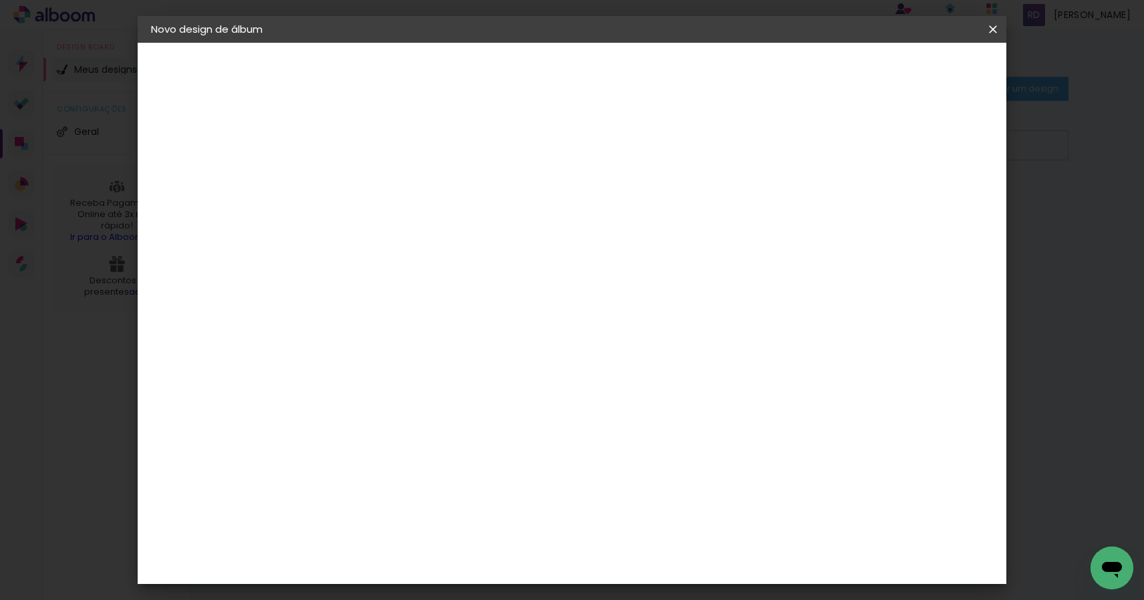
type input "0"
type paper-input "0"
click at [379, 156] on input "0" at bounding box center [360, 153] width 46 height 17
type input "1"
type paper-input "1"
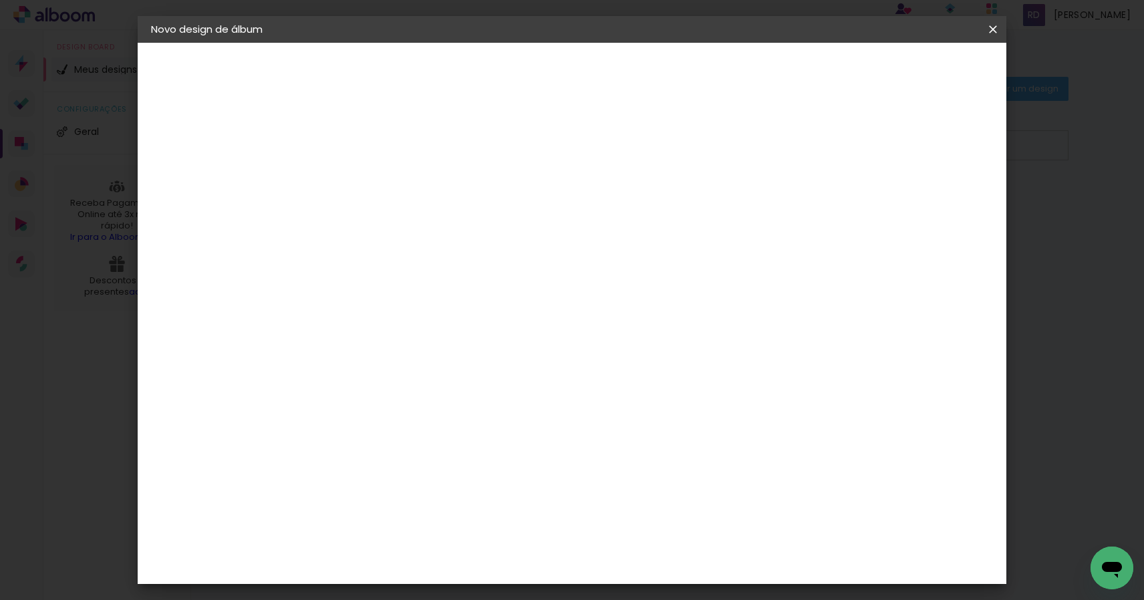
click at [378, 150] on input "1" at bounding box center [360, 153] width 46 height 17
type input "2"
type paper-input "2"
click at [378, 150] on input "2" at bounding box center [360, 153] width 46 height 17
type input "4"
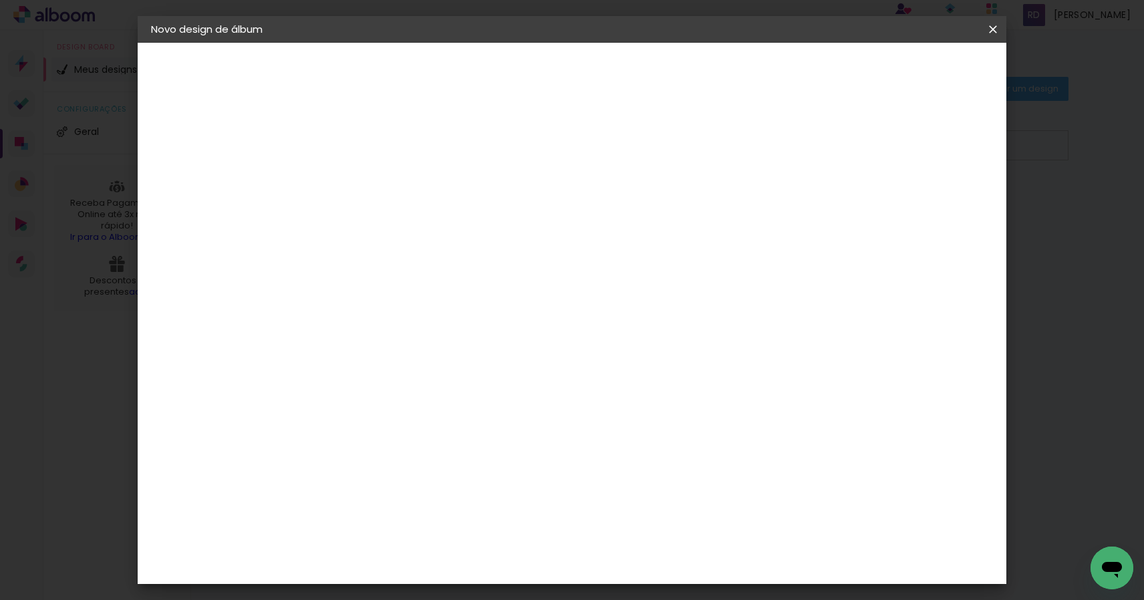
type paper-input "4"
click at [939, 206] on input "4" at bounding box center [934, 202] width 24 height 20
type input "3"
type paper-input "3"
click at [939, 206] on input "3" at bounding box center [936, 202] width 24 height 20
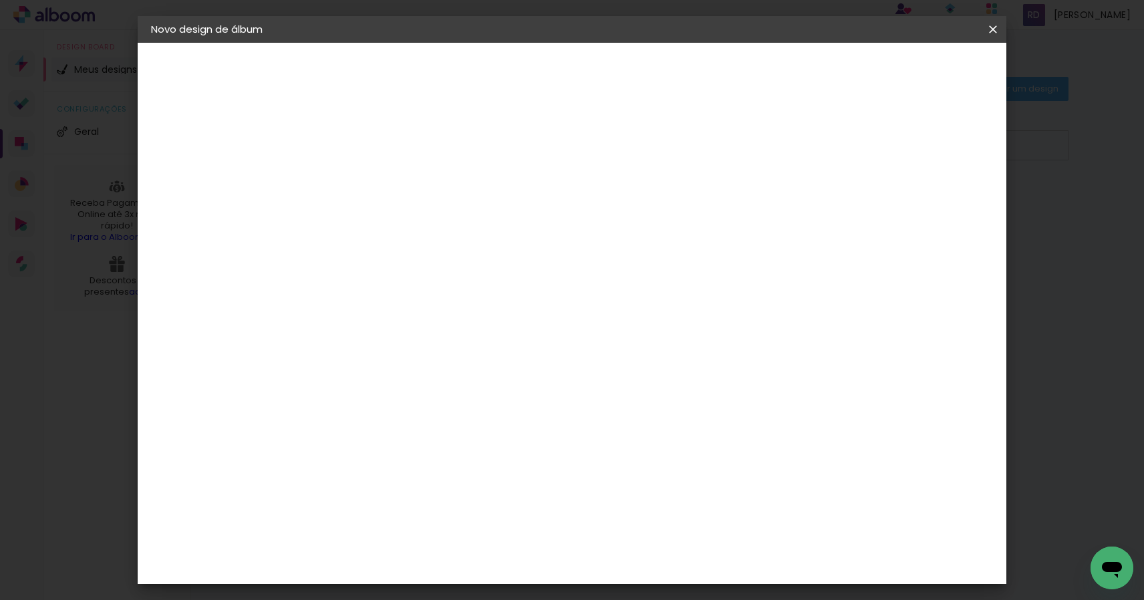
type input "4"
type paper-input "4"
click at [940, 198] on input "4" at bounding box center [936, 202] width 24 height 20
type input "5"
type paper-input "5"
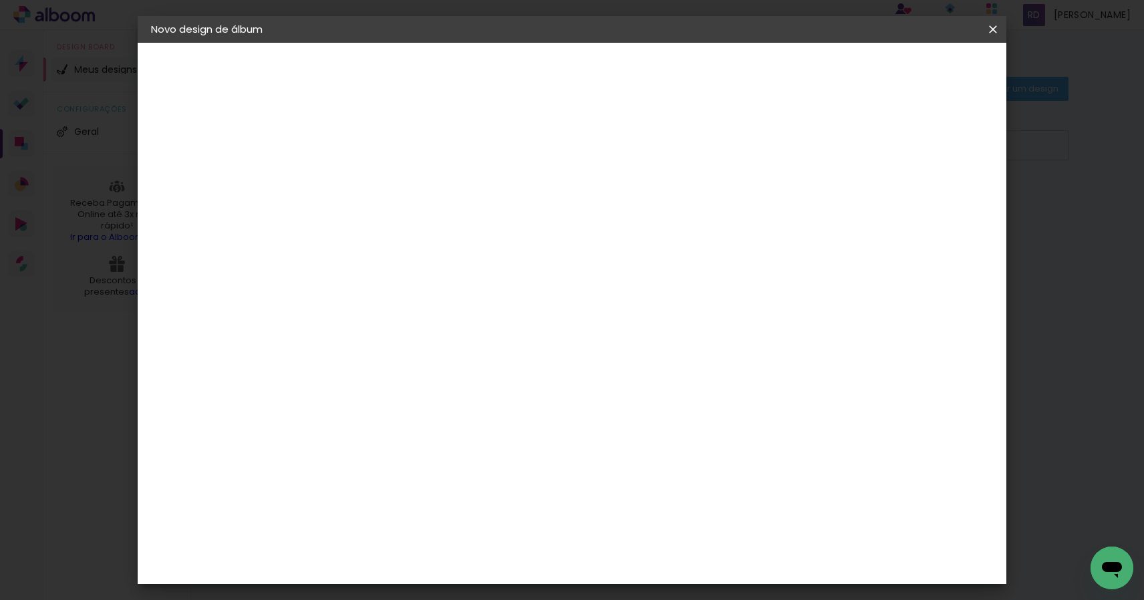
click at [940, 198] on input "5" at bounding box center [934, 202] width 24 height 20
click at [216, 136] on div "2. Especificações" at bounding box center [224, 137] width 146 height 16
click at [920, 73] on span "Iniciar design" at bounding box center [889, 70] width 61 height 9
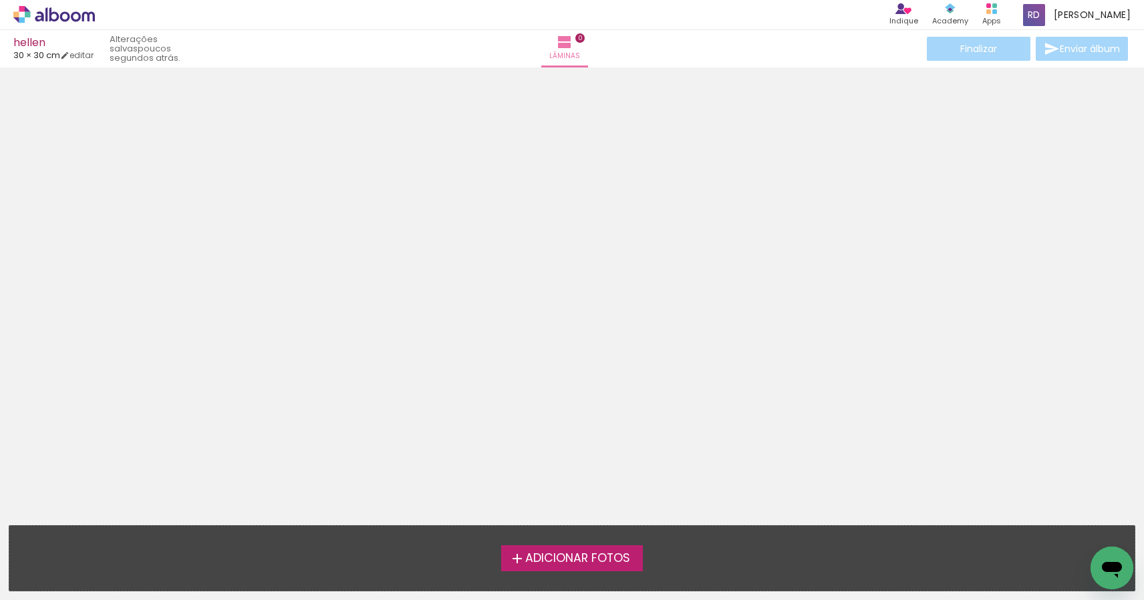
click at [553, 560] on span "Adicionar Fotos" at bounding box center [577, 559] width 105 height 12
click at [0, 0] on input "file" at bounding box center [0, 0] width 0 height 0
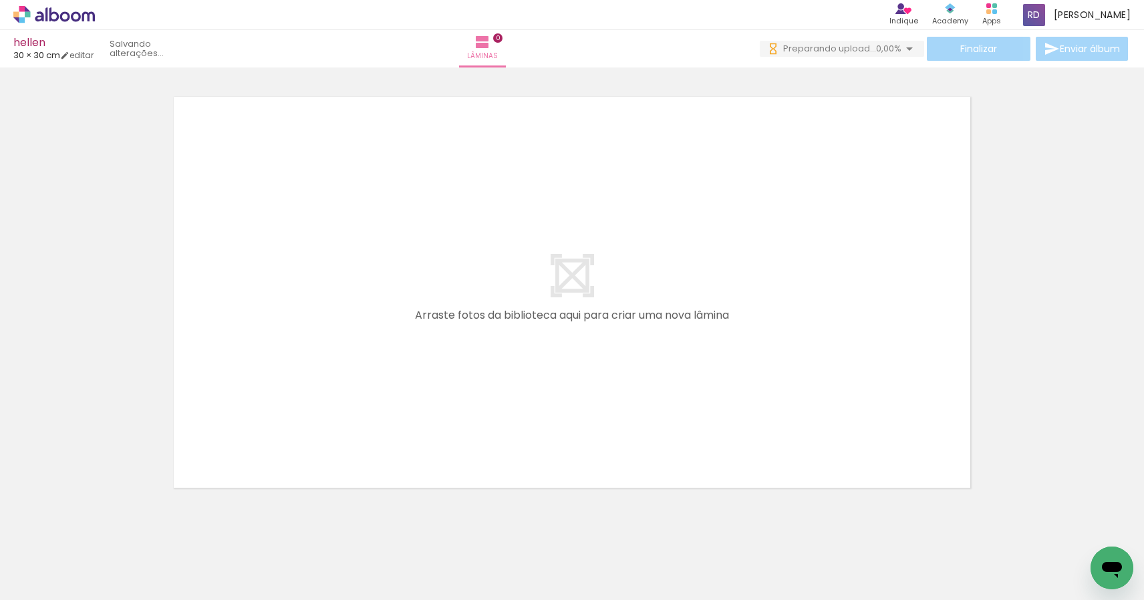
click at [130, 561] on div at bounding box center [134, 555] width 66 height 44
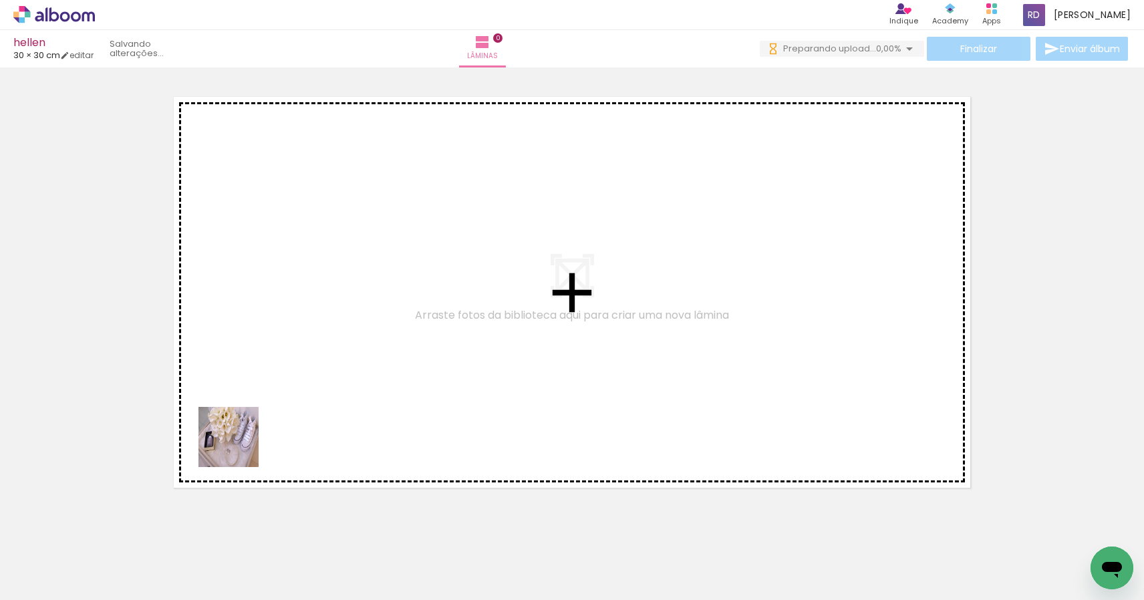
drag, startPoint x: 144, startPoint y: 561, endPoint x: 260, endPoint y: 424, distance: 179.3
click at [260, 424] on quentale-workspace at bounding box center [572, 300] width 1144 height 600
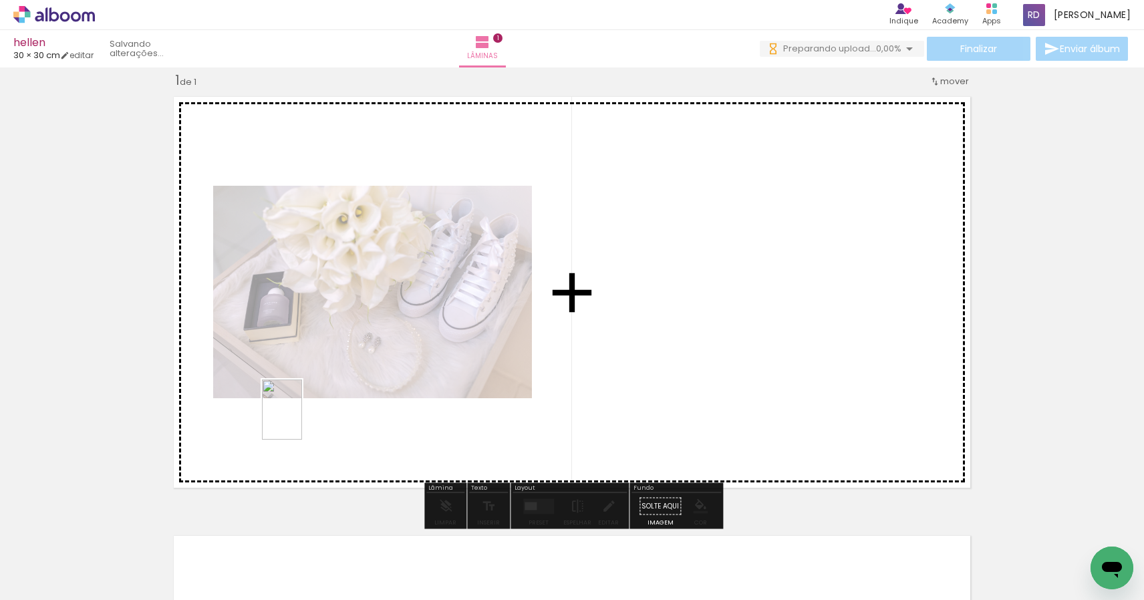
drag, startPoint x: 287, startPoint y: 446, endPoint x: 302, endPoint y: 420, distance: 30.3
click at [302, 420] on quentale-workspace at bounding box center [572, 300] width 1144 height 600
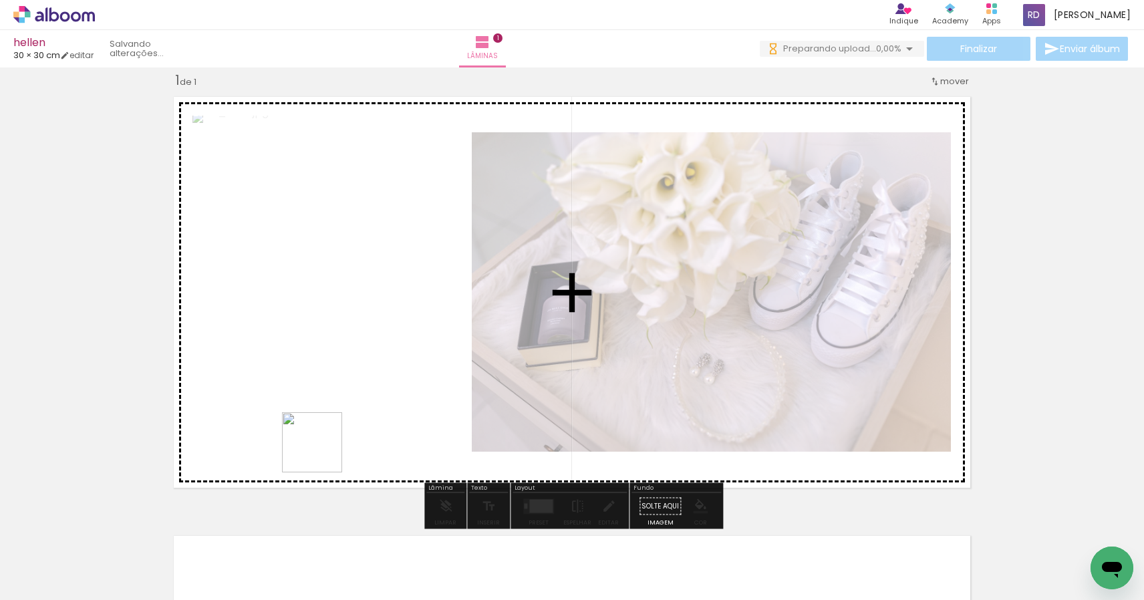
drag, startPoint x: 321, startPoint y: 459, endPoint x: 333, endPoint y: 385, distance: 75.3
click at [333, 385] on quentale-workspace at bounding box center [572, 300] width 1144 height 600
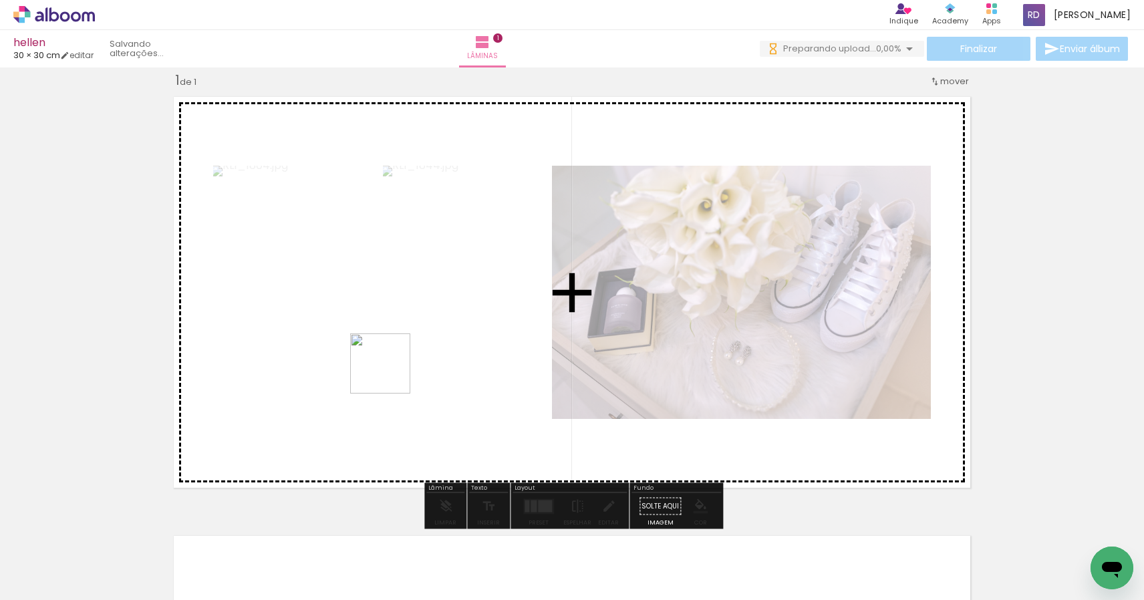
drag, startPoint x: 357, startPoint y: 539, endPoint x: 394, endPoint y: 356, distance: 186.9
click at [394, 356] on quentale-workspace at bounding box center [572, 300] width 1144 height 600
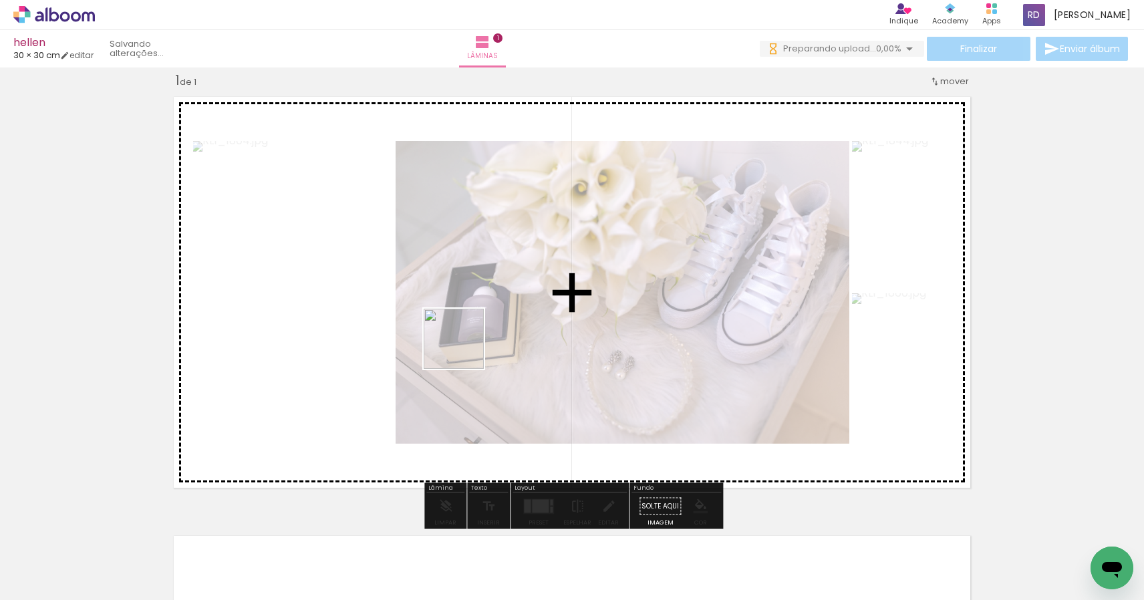
drag, startPoint x: 431, startPoint y: 550, endPoint x: 464, endPoint y: 347, distance: 205.2
click at [464, 347] on quentale-workspace at bounding box center [572, 300] width 1144 height 600
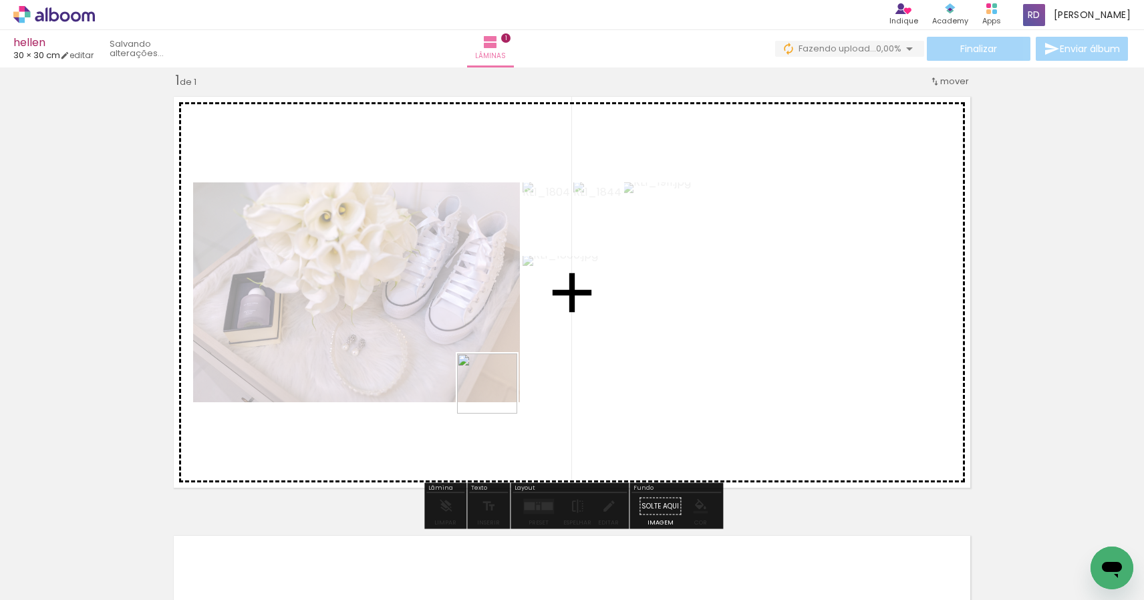
drag, startPoint x: 525, startPoint y: 553, endPoint x: 496, endPoint y: 358, distance: 197.3
click at [496, 358] on quentale-workspace at bounding box center [572, 300] width 1144 height 600
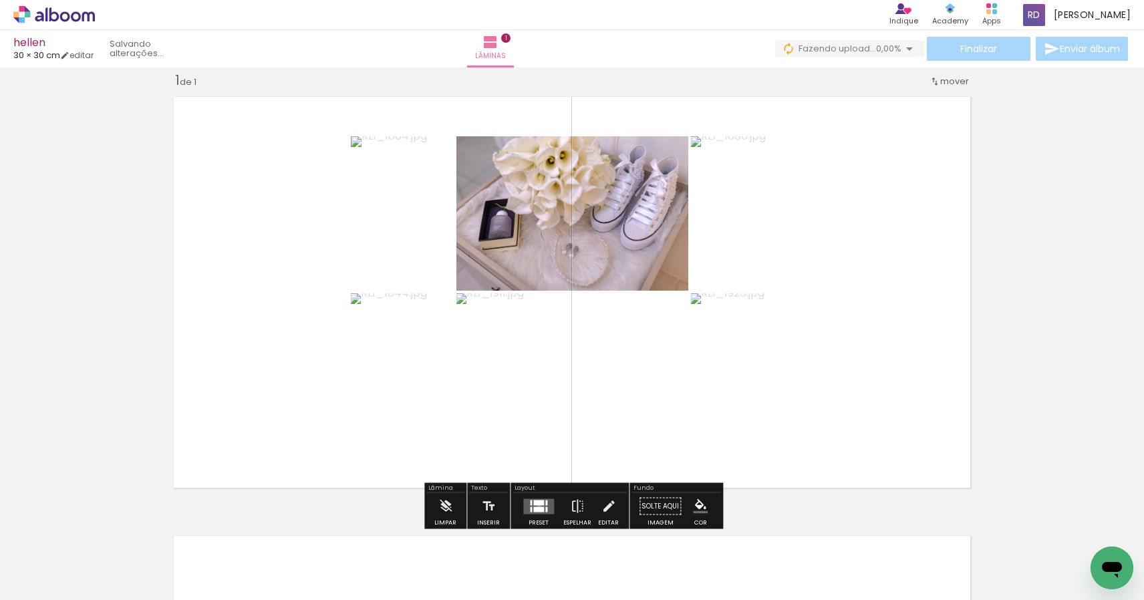
click at [536, 505] on div at bounding box center [538, 502] width 11 height 5
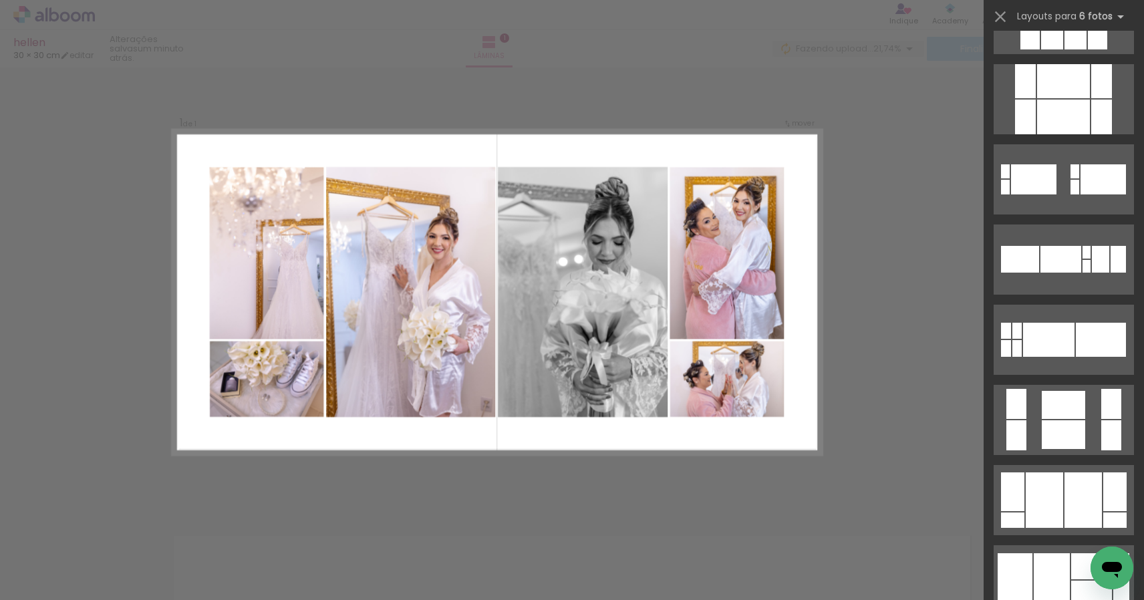
scroll to position [2219, 0]
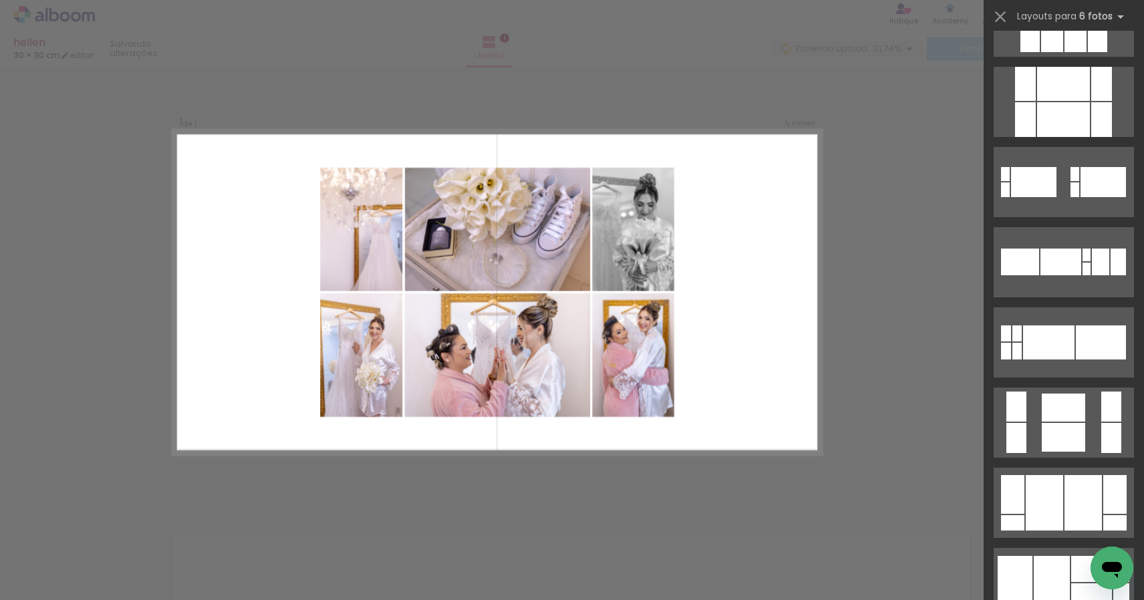
click at [191, 245] on quentale-layouter at bounding box center [496, 292] width 649 height 325
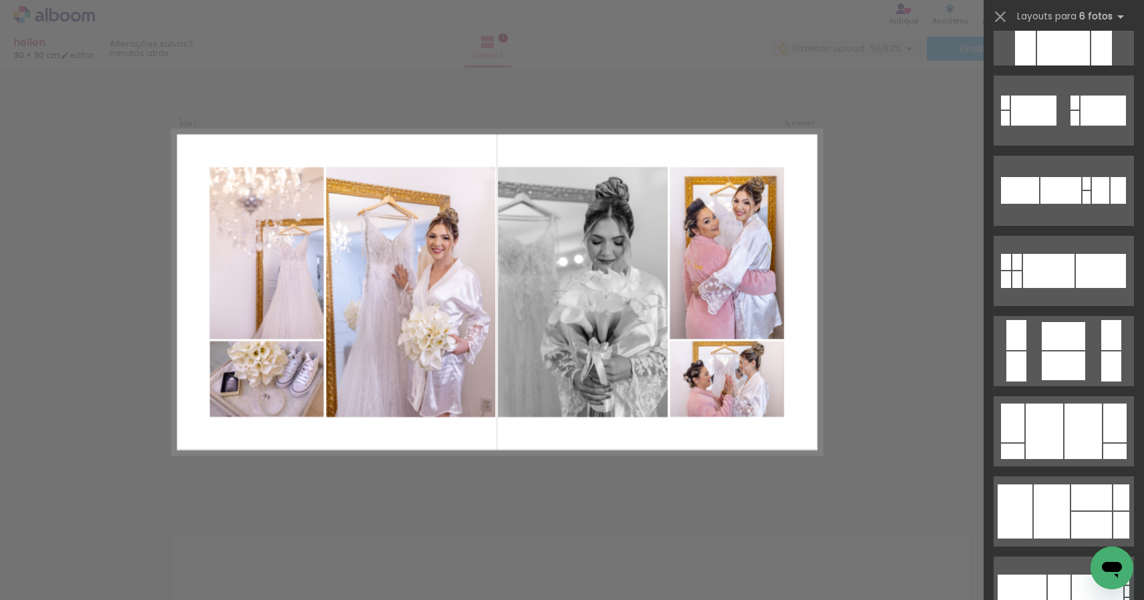
scroll to position [2288, 0]
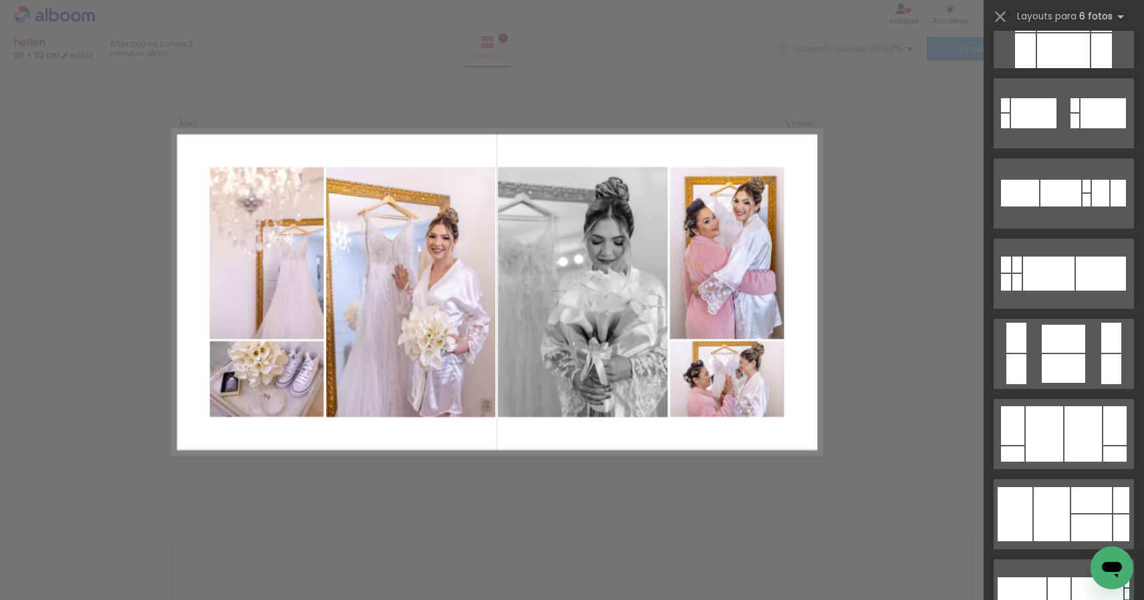
click at [274, 277] on quentale-photo at bounding box center [267, 253] width 114 height 172
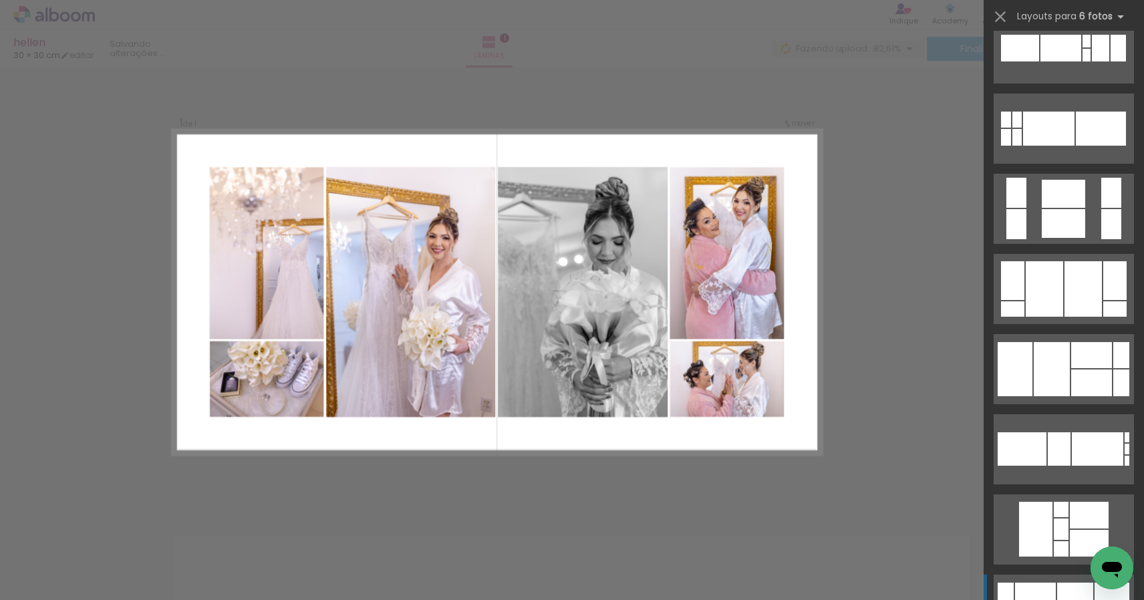
scroll to position [2432, 0]
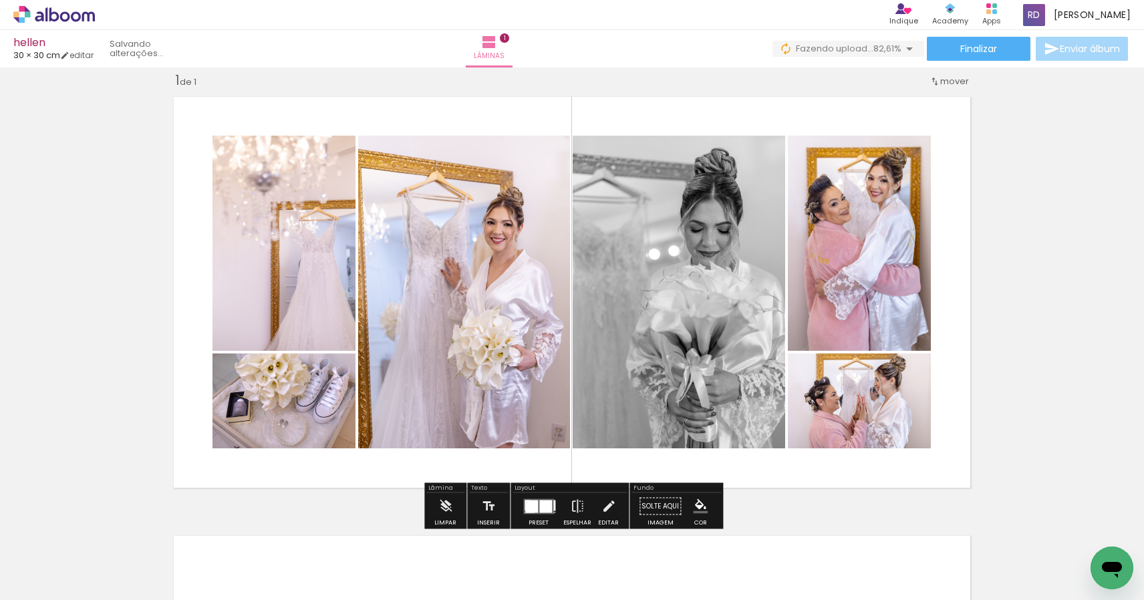
click at [199, 247] on quentale-layouter at bounding box center [571, 293] width 811 height 406
click at [296, 239] on quentale-photo at bounding box center [284, 243] width 143 height 215
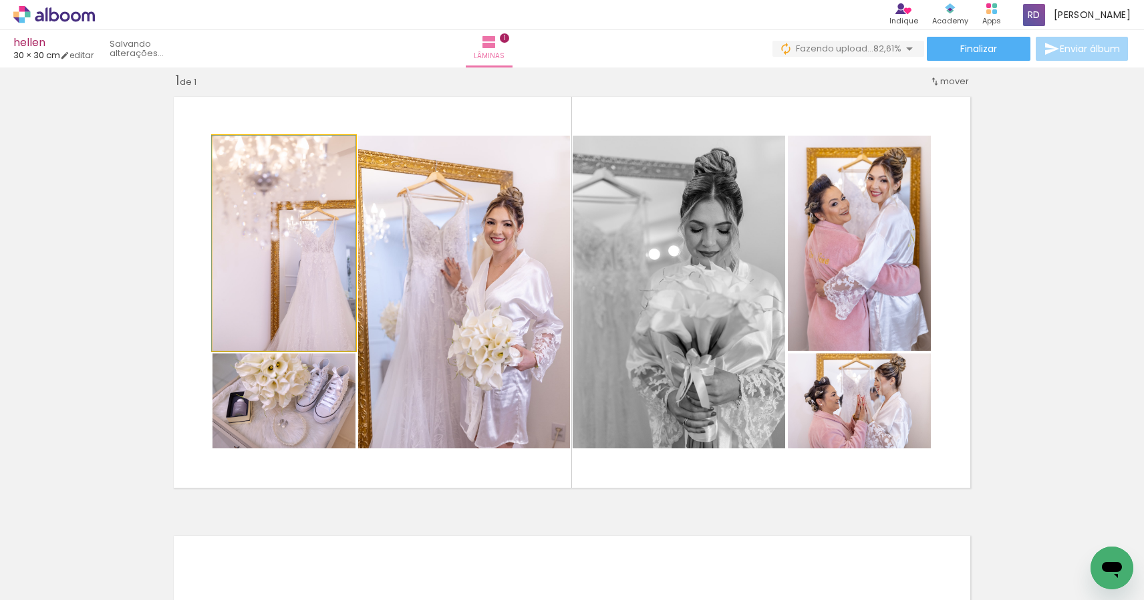
click at [296, 239] on quentale-photo at bounding box center [284, 243] width 143 height 215
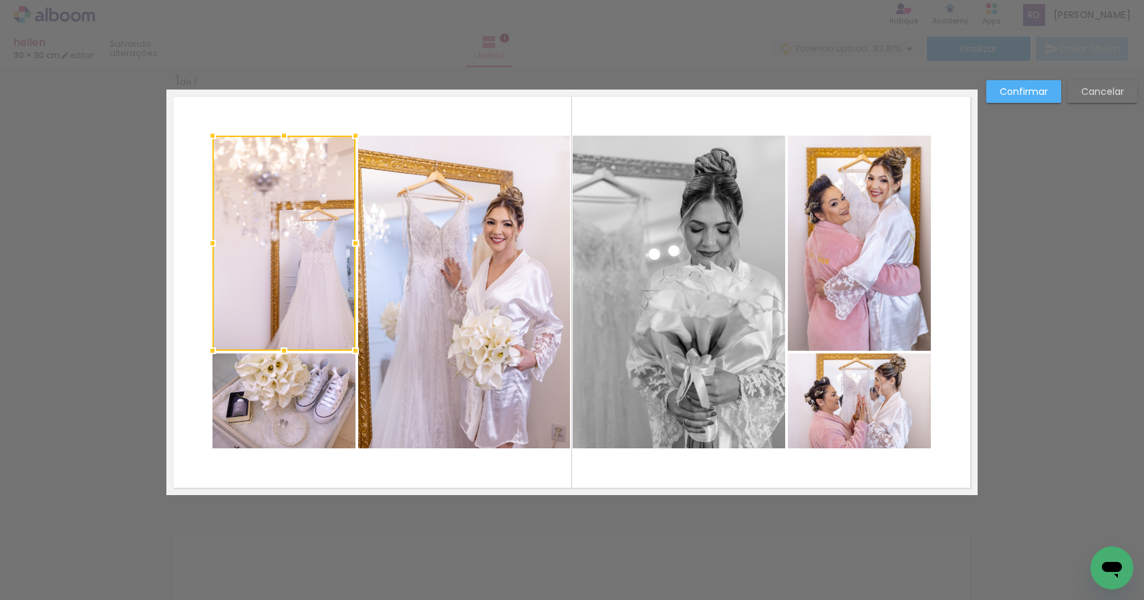
scroll to position [14, 0]
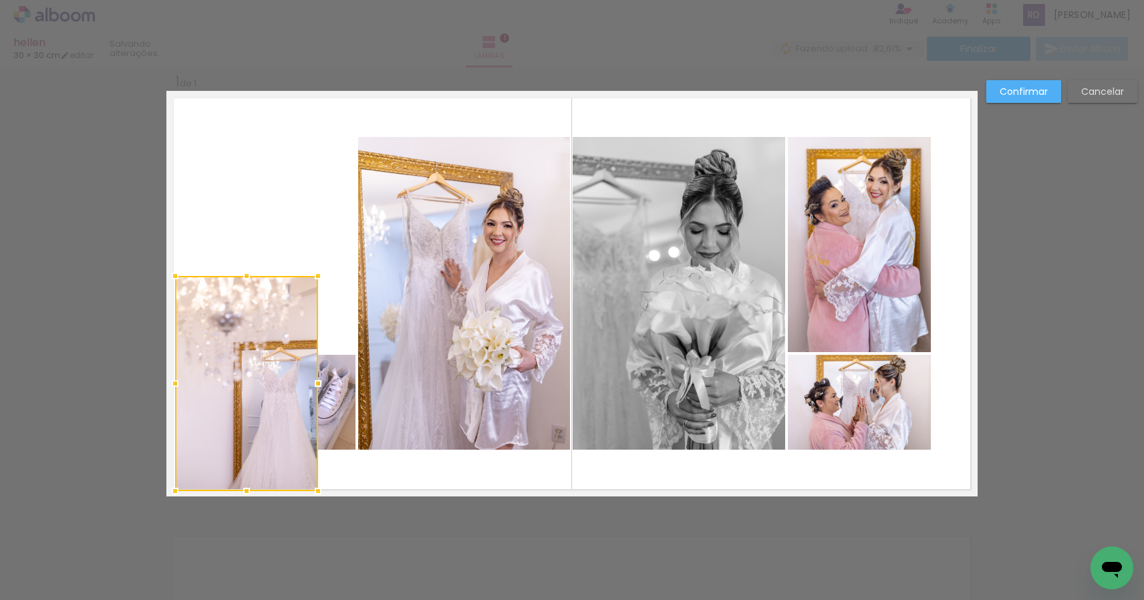
drag, startPoint x: 303, startPoint y: 247, endPoint x: 265, endPoint y: 386, distance: 143.9
click at [265, 386] on div at bounding box center [246, 383] width 143 height 215
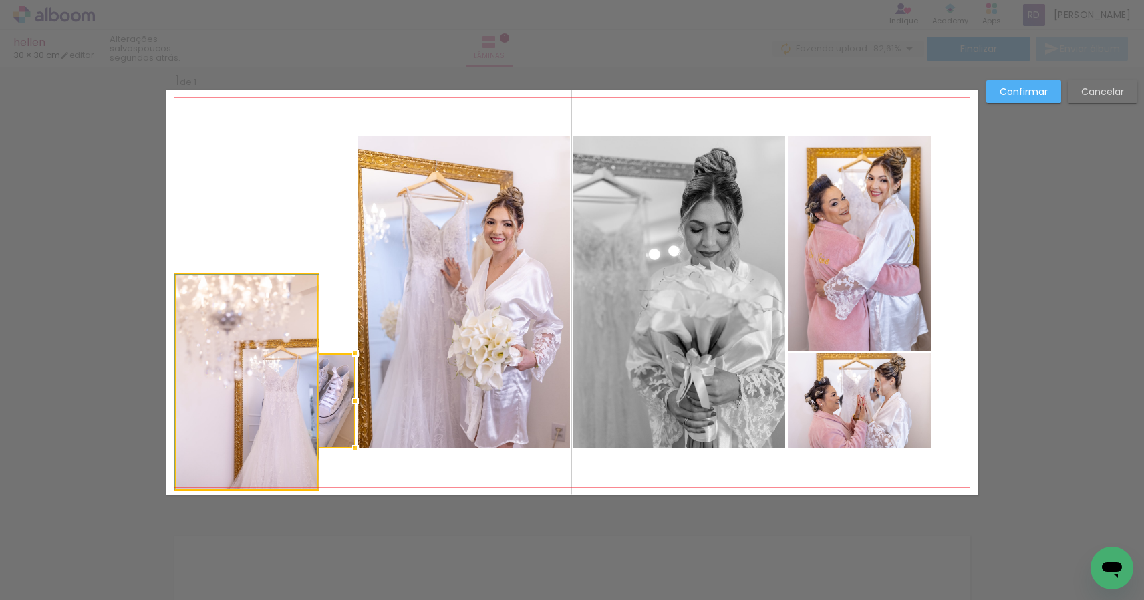
drag, startPoint x: 247, startPoint y: 329, endPoint x: 260, endPoint y: 309, distance: 24.1
click at [231, 317] on div at bounding box center [246, 382] width 143 height 215
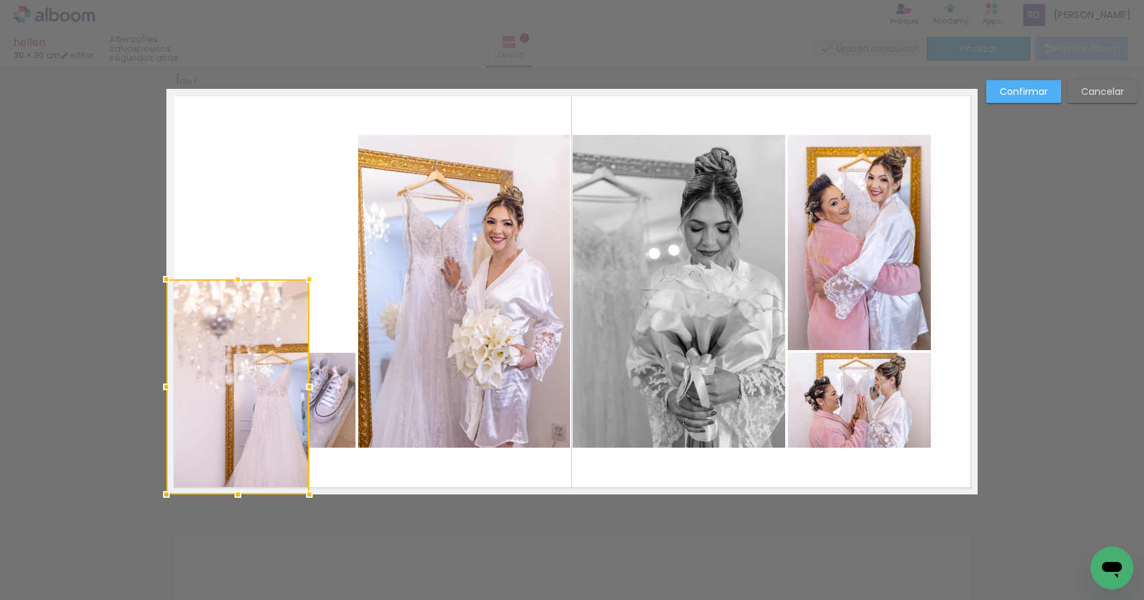
drag, startPoint x: 227, startPoint y: 316, endPoint x: 199, endPoint y: 336, distance: 34.5
click at [199, 336] on div at bounding box center [237, 386] width 143 height 215
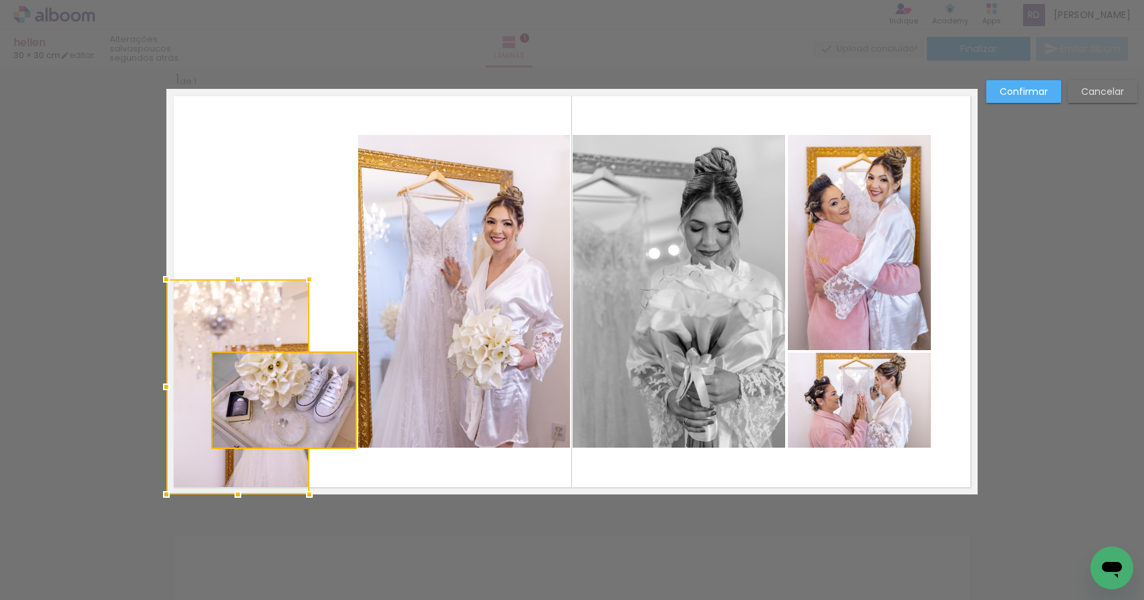
drag, startPoint x: 335, startPoint y: 398, endPoint x: 326, endPoint y: 327, distance: 70.7
click at [326, 327] on quentale-layouter at bounding box center [571, 292] width 811 height 406
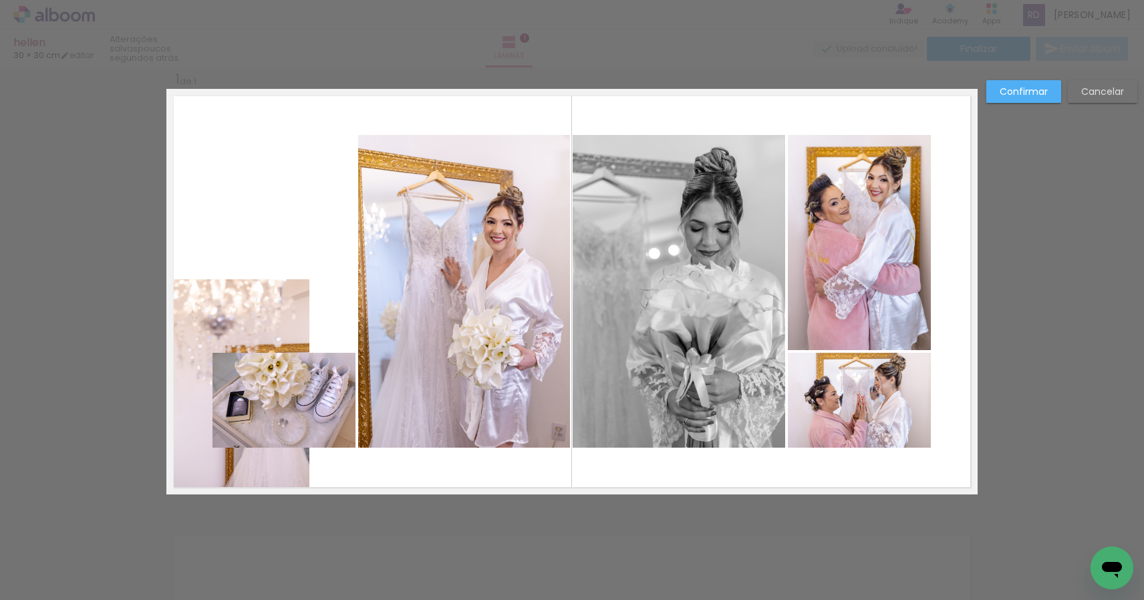
click at [328, 392] on quentale-photo at bounding box center [284, 400] width 143 height 95
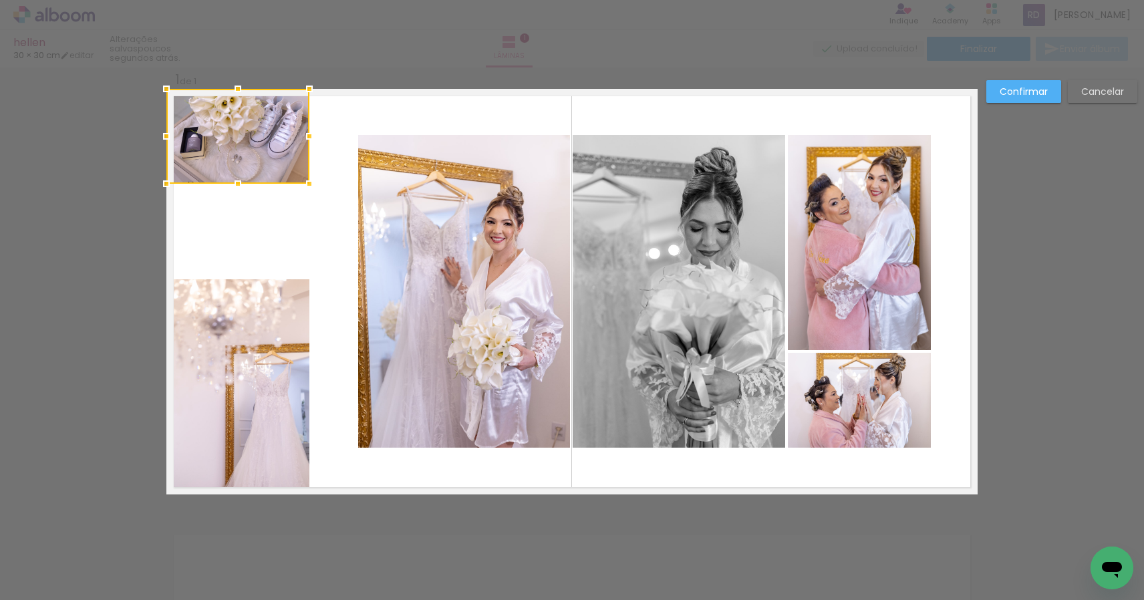
drag, startPoint x: 312, startPoint y: 345, endPoint x: 275, endPoint y: 120, distance: 228.2
click at [275, 120] on div at bounding box center [237, 136] width 143 height 95
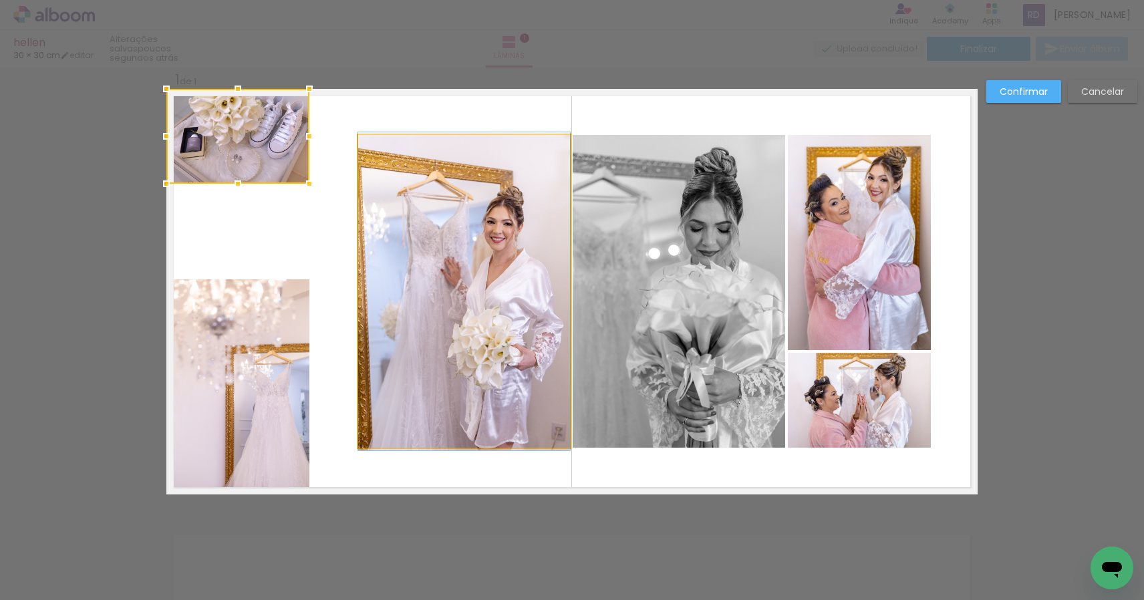
click at [448, 256] on quentale-photo at bounding box center [464, 291] width 212 height 313
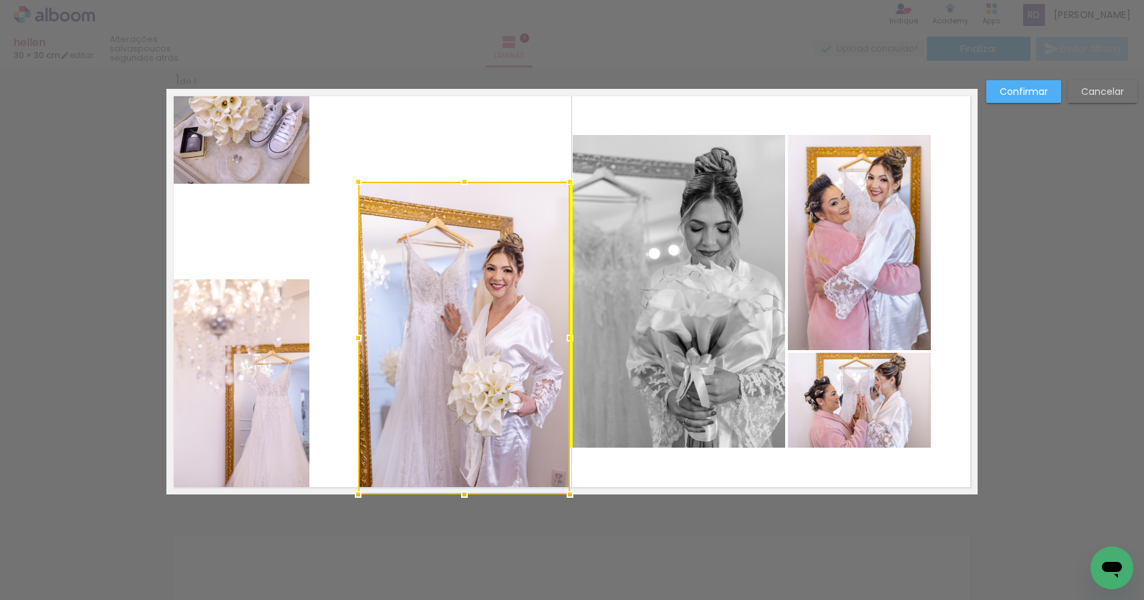
drag, startPoint x: 464, startPoint y: 245, endPoint x: 468, endPoint y: 288, distance: 43.7
click at [468, 288] on div at bounding box center [464, 338] width 212 height 313
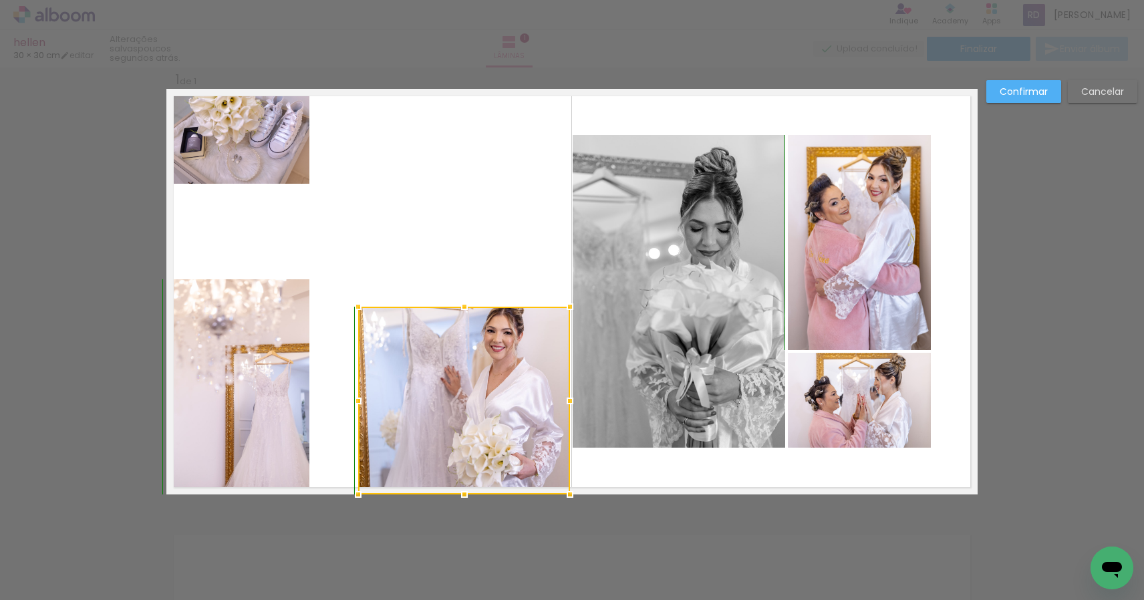
drag, startPoint x: 464, startPoint y: 182, endPoint x: 467, endPoint y: 279, distance: 97.6
click at [467, 279] on album-spread "1 de 1" at bounding box center [571, 292] width 811 height 406
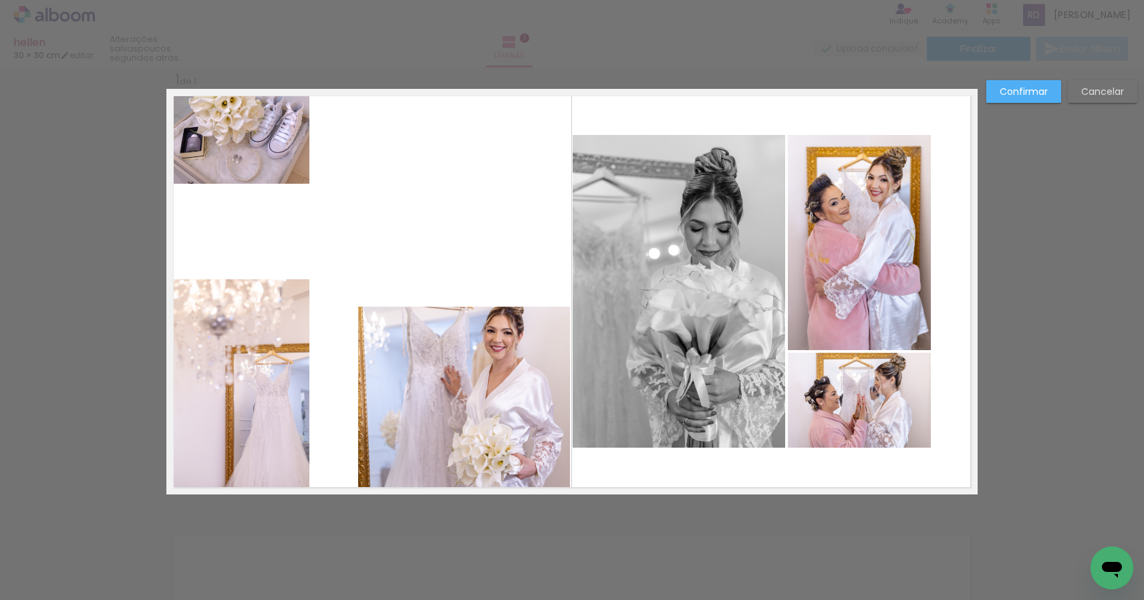
click at [268, 153] on quentale-photo at bounding box center [237, 136] width 143 height 95
click at [273, 148] on div at bounding box center [237, 136] width 143 height 95
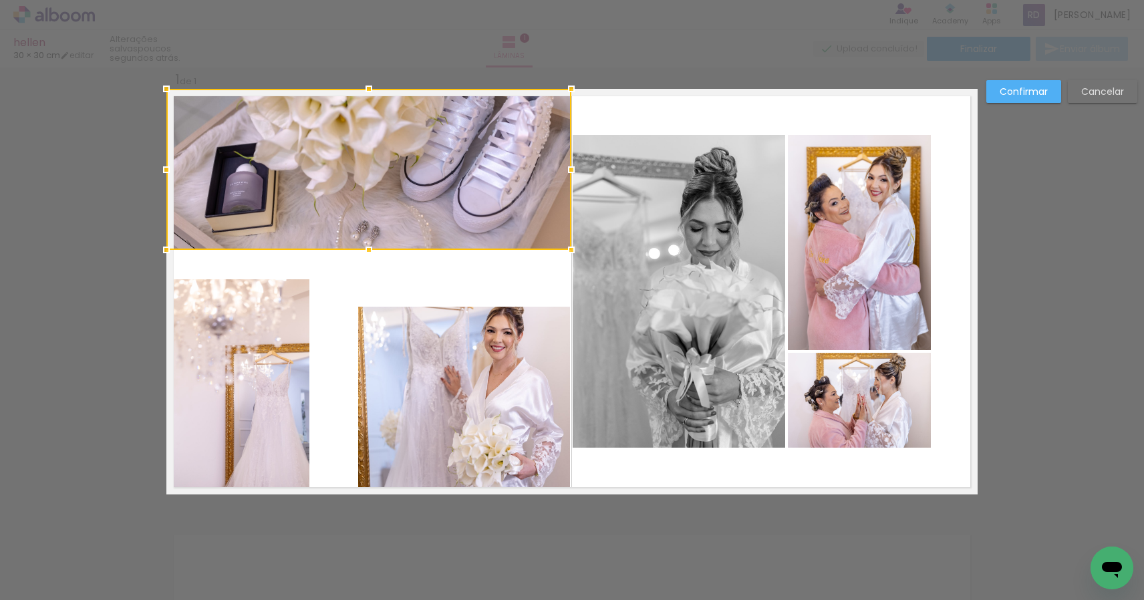
drag, startPoint x: 307, startPoint y: 186, endPoint x: 573, endPoint y: 259, distance: 275.1
click at [573, 259] on div at bounding box center [571, 250] width 27 height 27
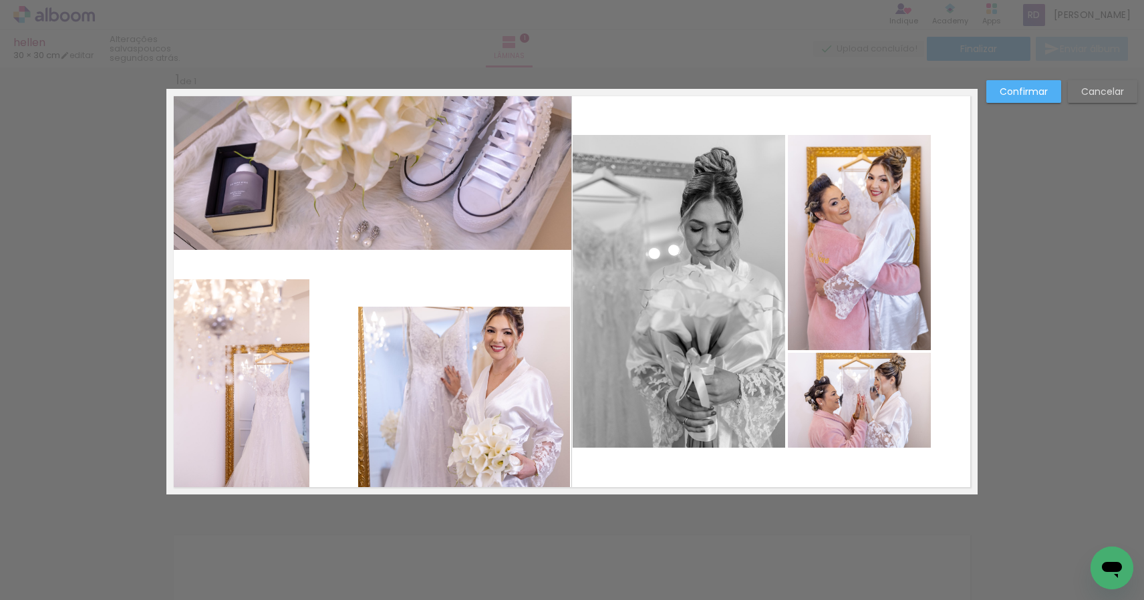
click at [374, 239] on quentale-photo at bounding box center [368, 169] width 405 height 161
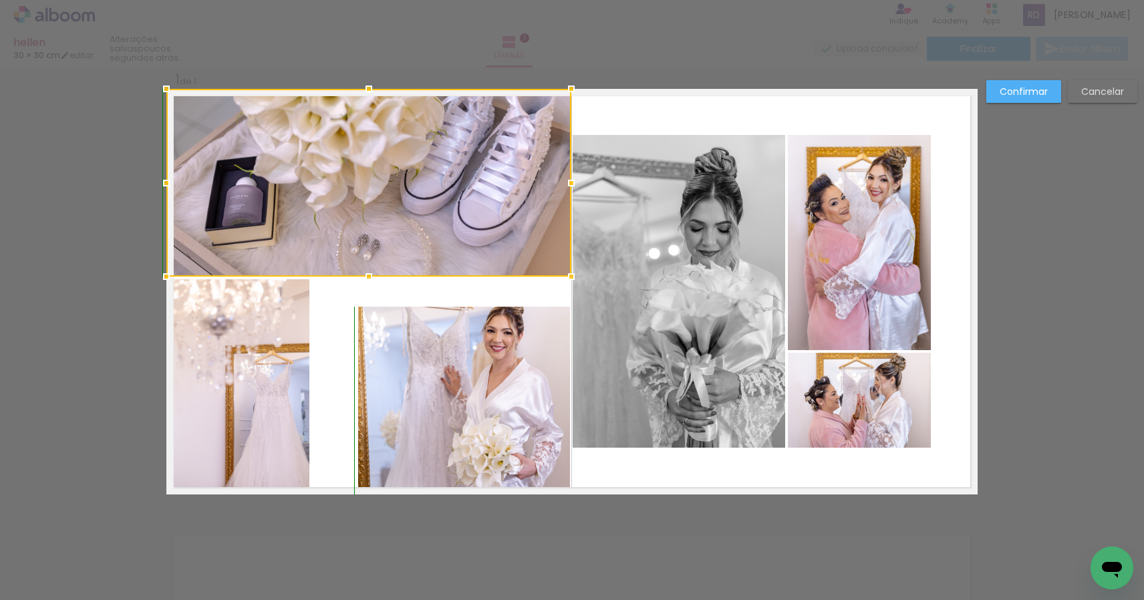
drag, startPoint x: 370, startPoint y: 250, endPoint x: 369, endPoint y: 275, distance: 24.7
click at [369, 275] on div at bounding box center [369, 276] width 27 height 27
click at [446, 336] on album-spread "1 de 1" at bounding box center [571, 292] width 811 height 406
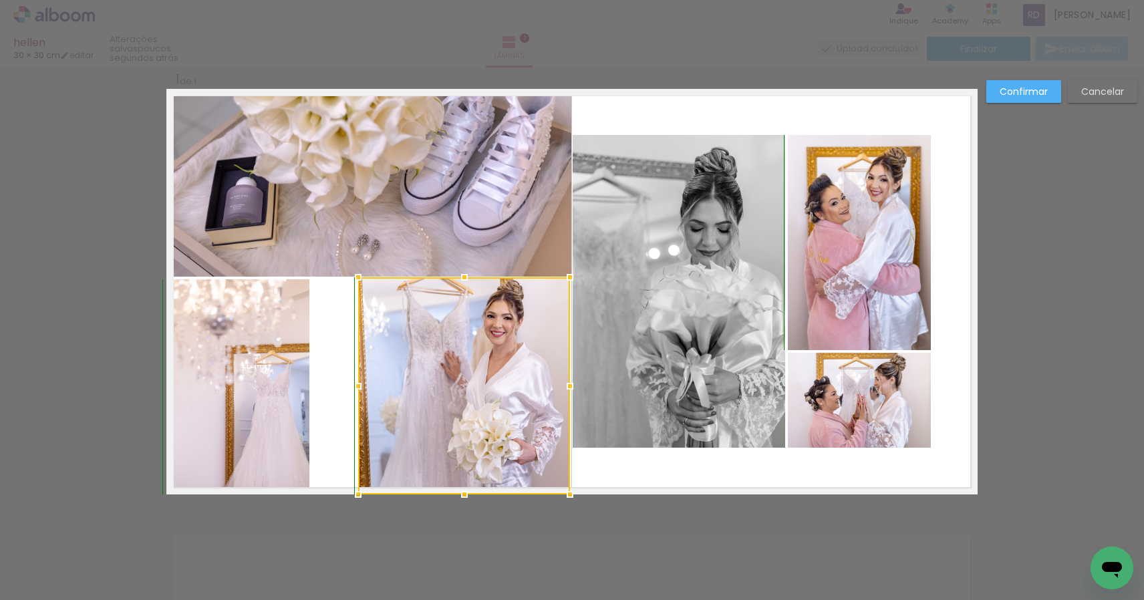
drag, startPoint x: 462, startPoint y: 306, endPoint x: 468, endPoint y: 285, distance: 22.2
click at [468, 285] on div at bounding box center [464, 277] width 27 height 27
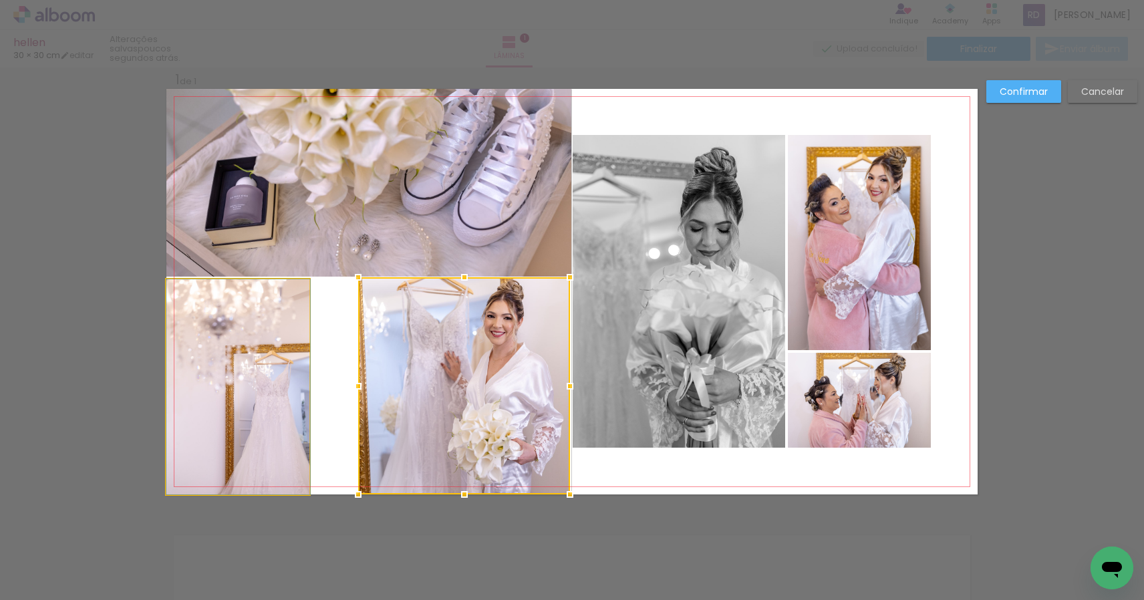
click at [279, 369] on quentale-photo at bounding box center [237, 386] width 143 height 215
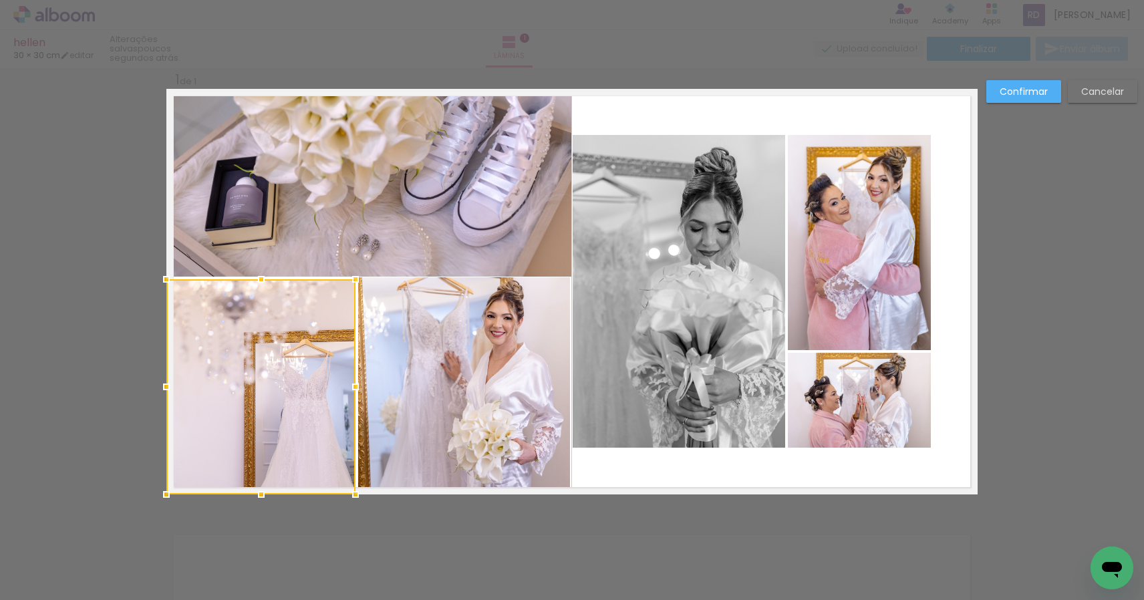
drag, startPoint x: 307, startPoint y: 386, endPoint x: 353, endPoint y: 384, distance: 45.5
click at [353, 384] on div at bounding box center [355, 387] width 27 height 27
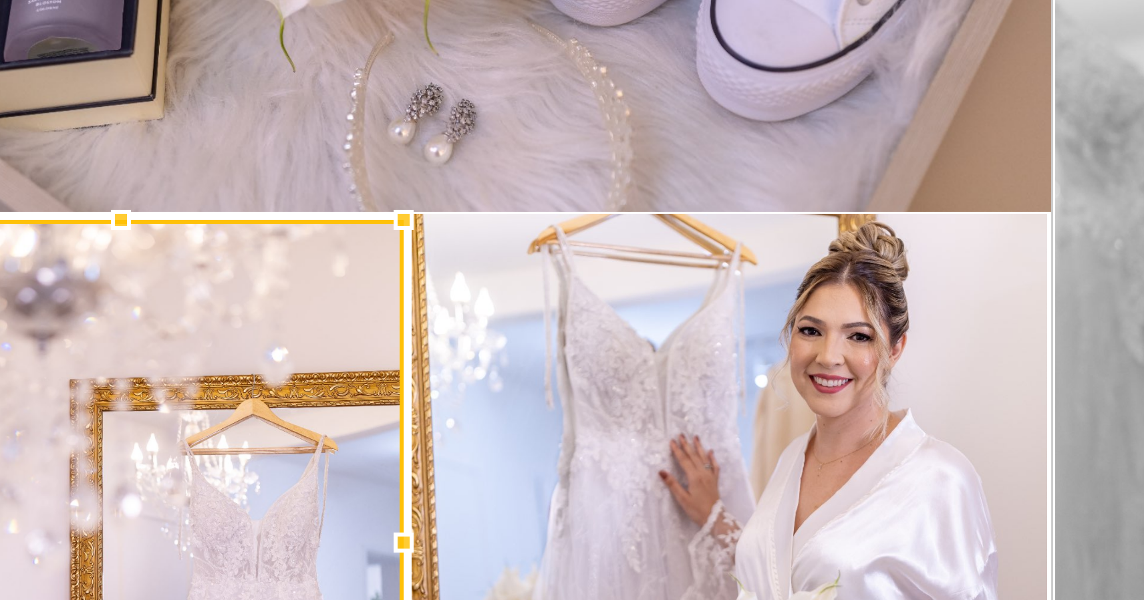
click at [175, 89] on quentale-photo at bounding box center [368, 183] width 405 height 188
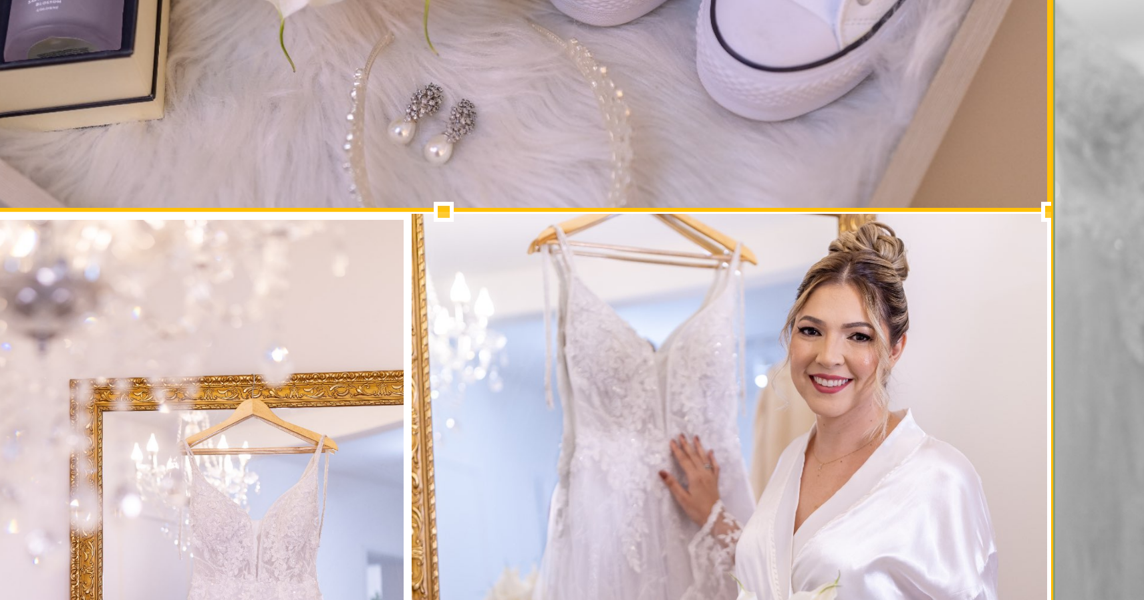
click at [573, 135] on quentale-photo at bounding box center [679, 291] width 213 height 313
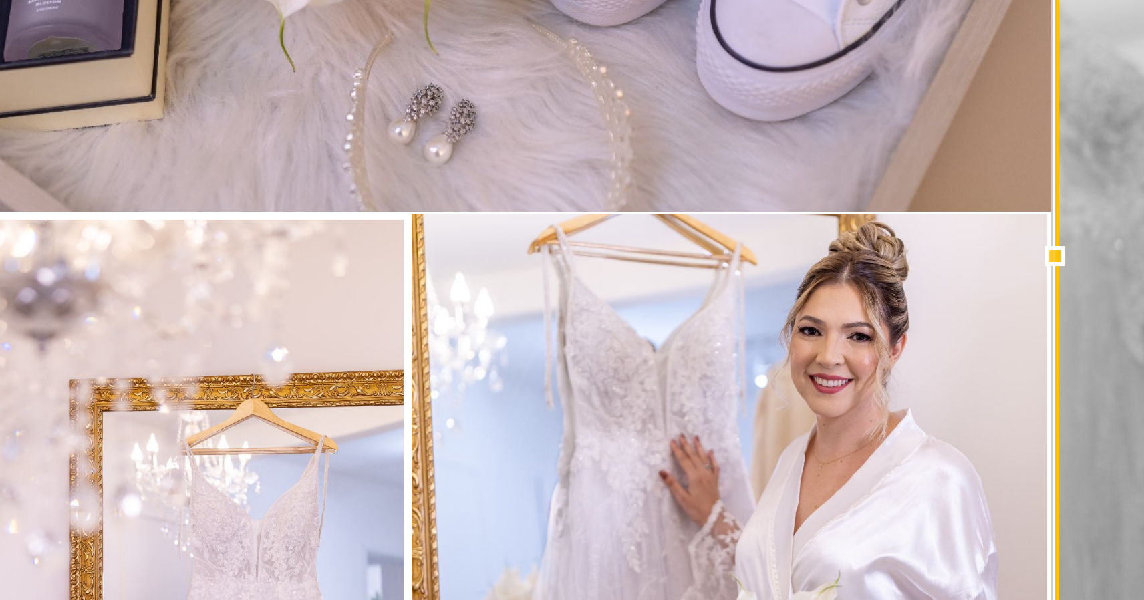
click at [358, 277] on quentale-photo at bounding box center [464, 385] width 212 height 217
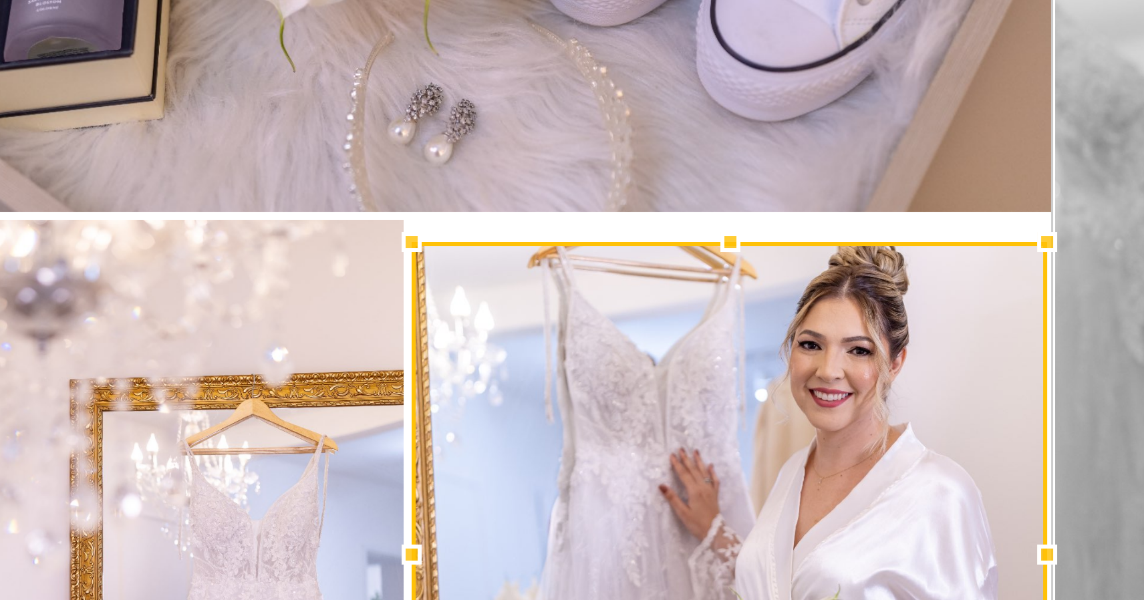
click at [451, 273] on div at bounding box center [464, 286] width 27 height 27
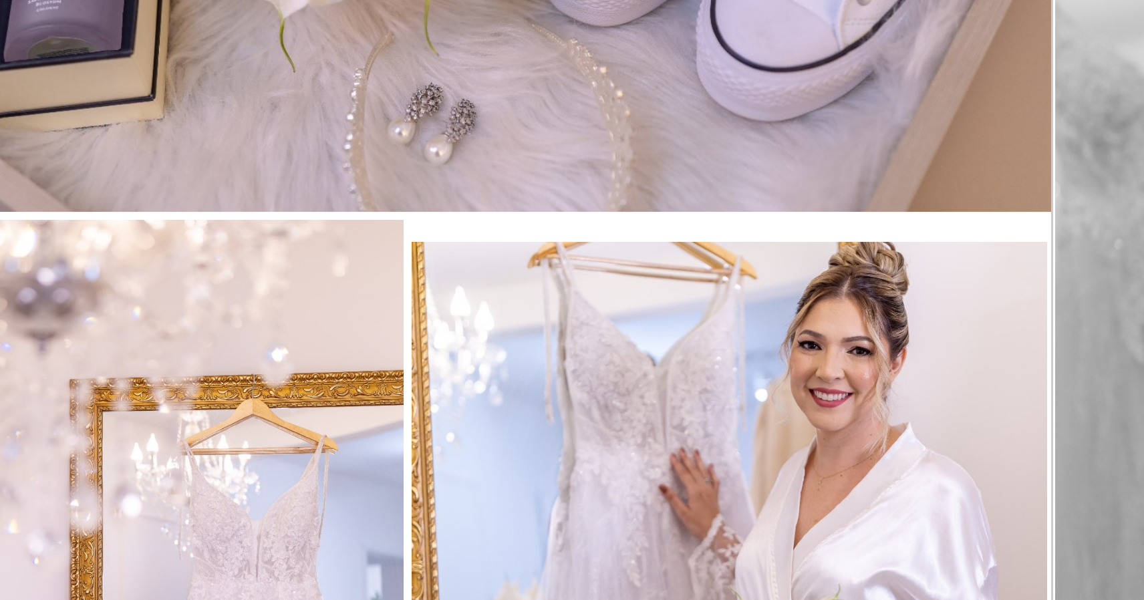
click at [166, 279] on quentale-photo at bounding box center [260, 386] width 189 height 215
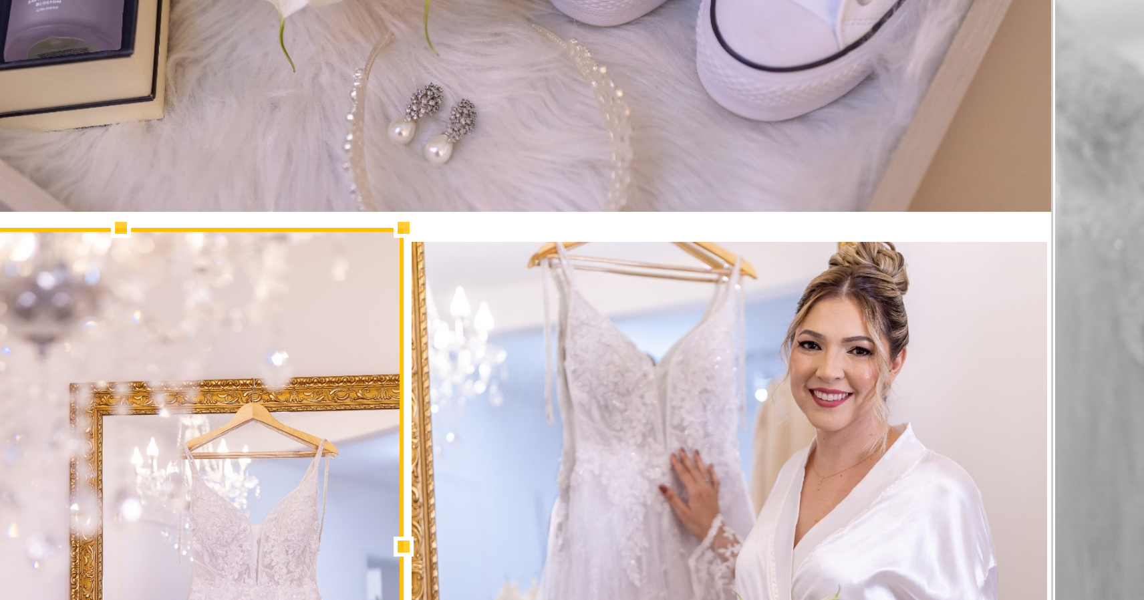
drag, startPoint x: 39, startPoint y: 73, endPoint x: 34, endPoint y: 88, distance: 15.6
click at [248, 269] on div at bounding box center [261, 282] width 27 height 27
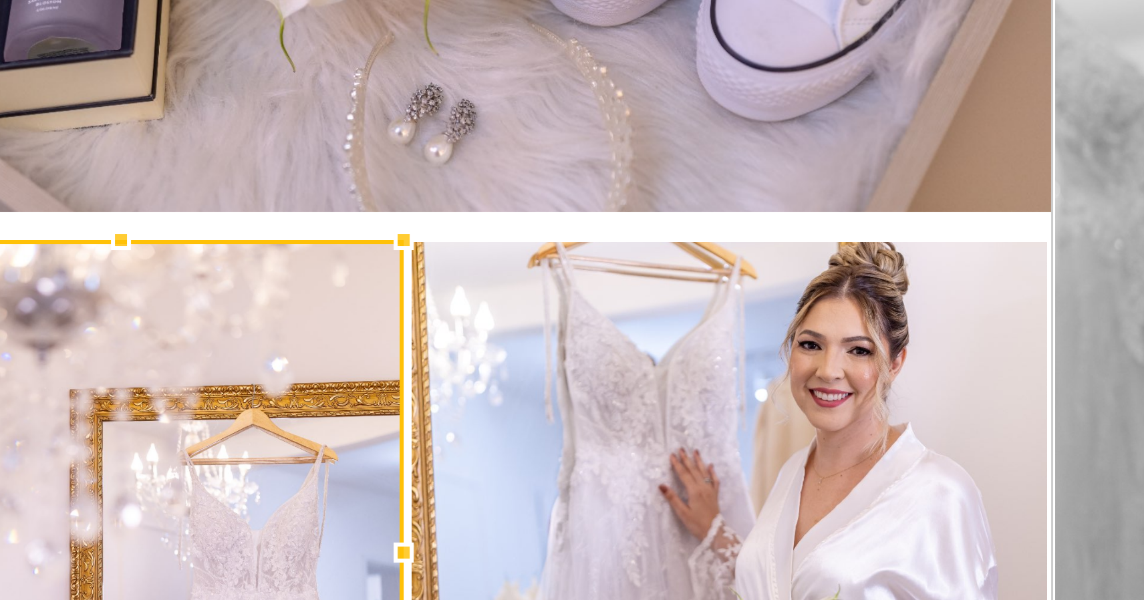
drag, startPoint x: 40, startPoint y: 76, endPoint x: 92, endPoint y: 78, distance: 52.2
click at [248, 273] on div at bounding box center [261, 286] width 27 height 27
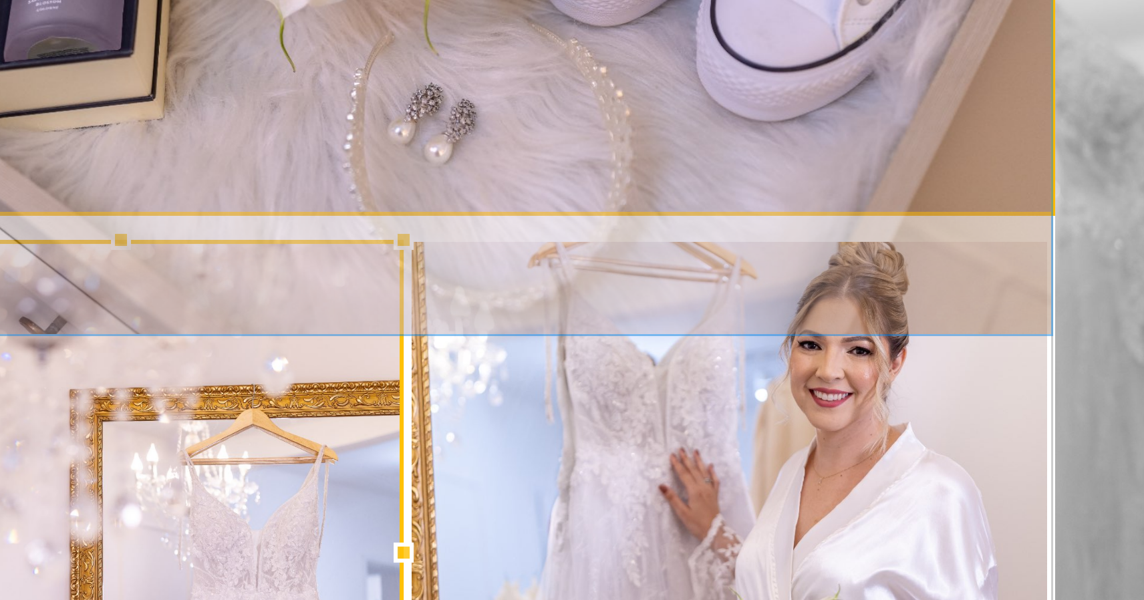
click at [178, 89] on quentale-photo at bounding box center [368, 183] width 405 height 188
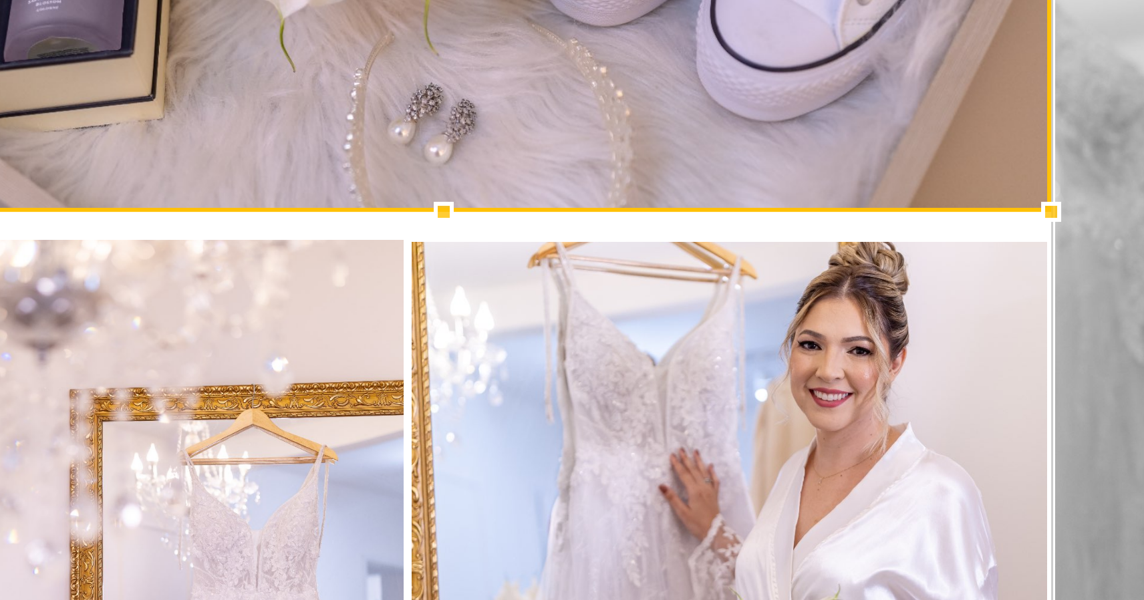
click at [356, 263] on div at bounding box center [369, 276] width 27 height 27
